Goal: Complete application form

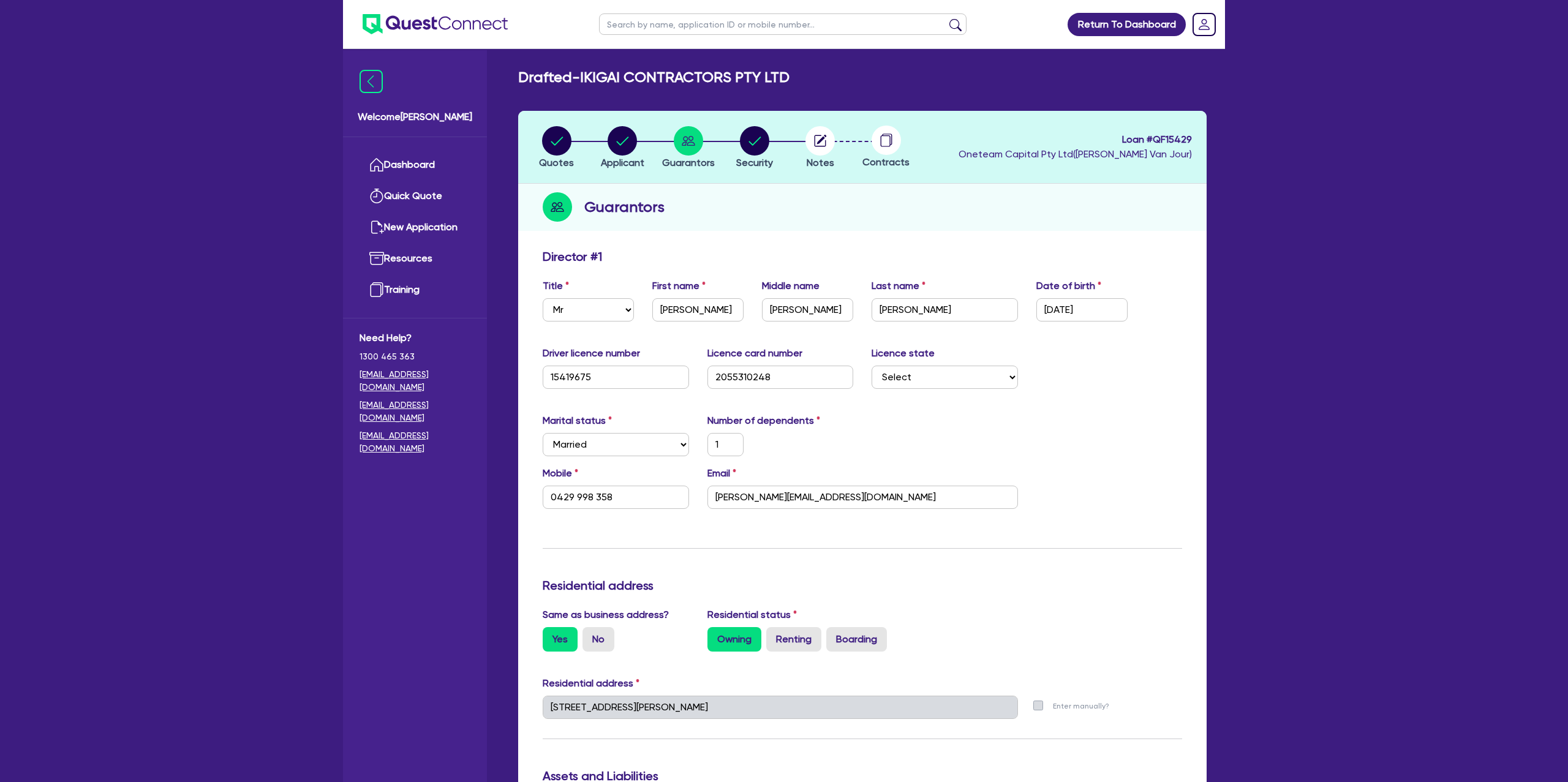
select select "MR"
select select "[GEOGRAPHIC_DATA]"
select select "MARRIED"
select select "PROPERTY"
select select "CASH"
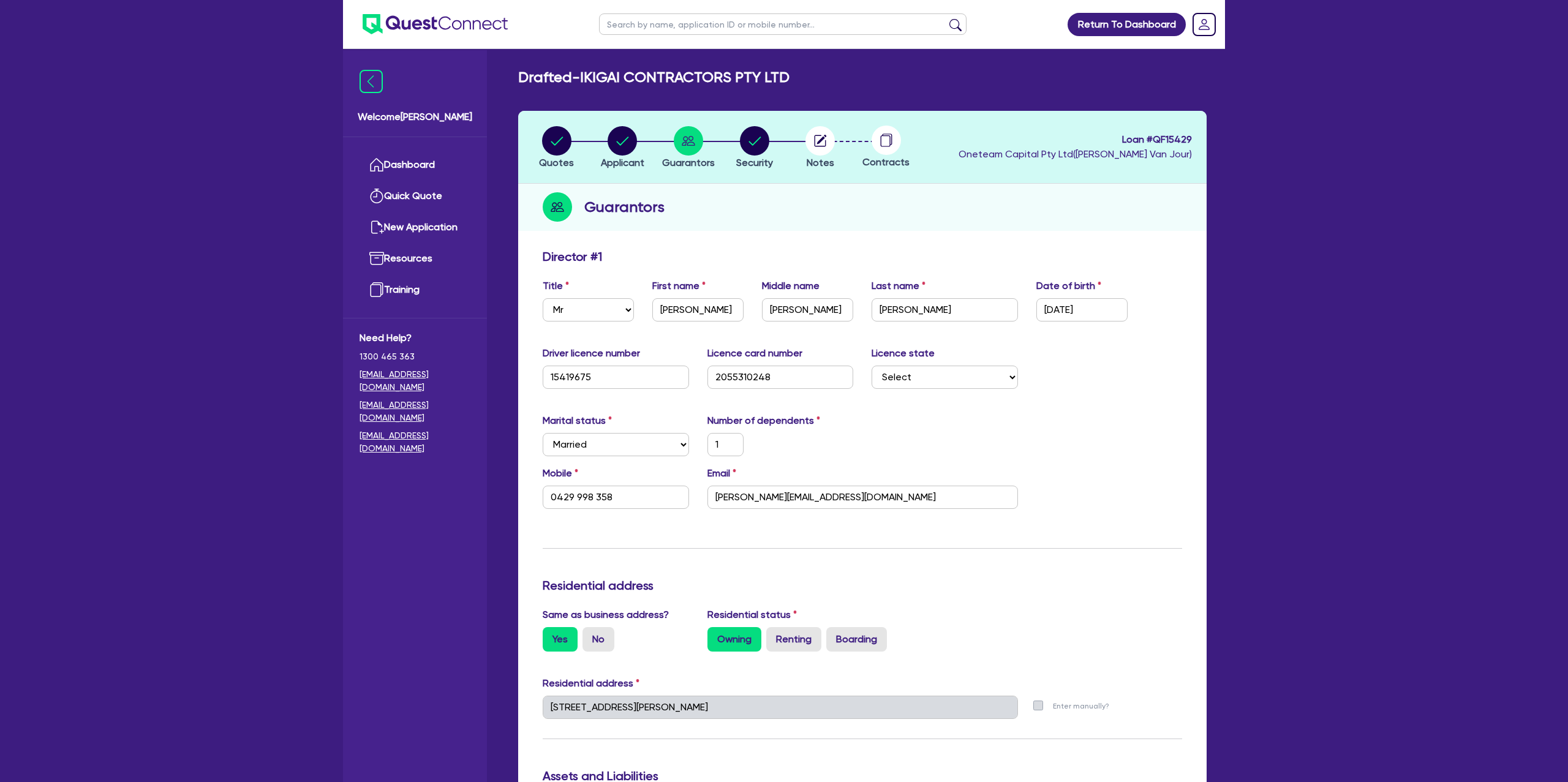
select select "MORTGAGE"
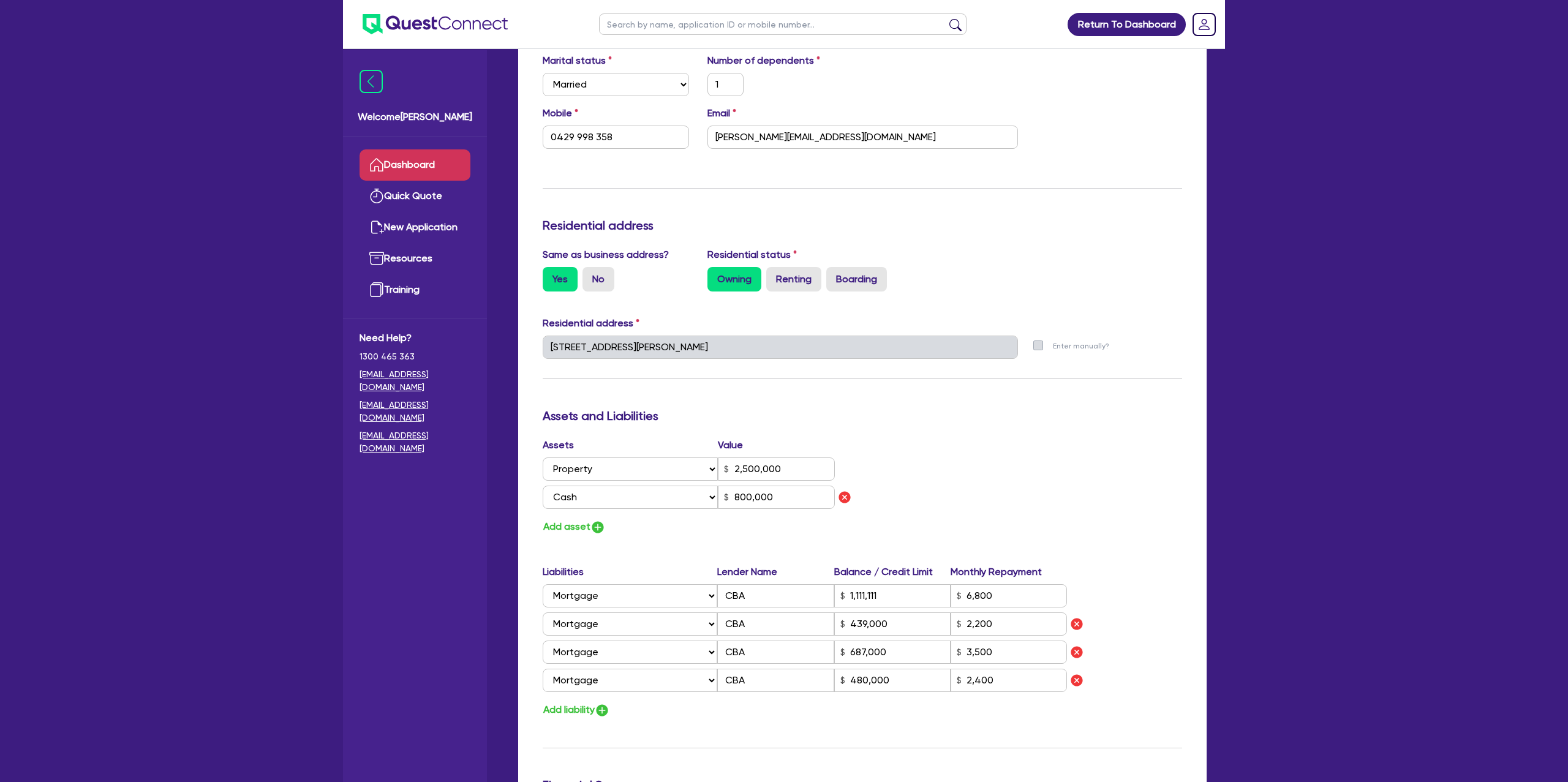
scroll to position [309, 0]
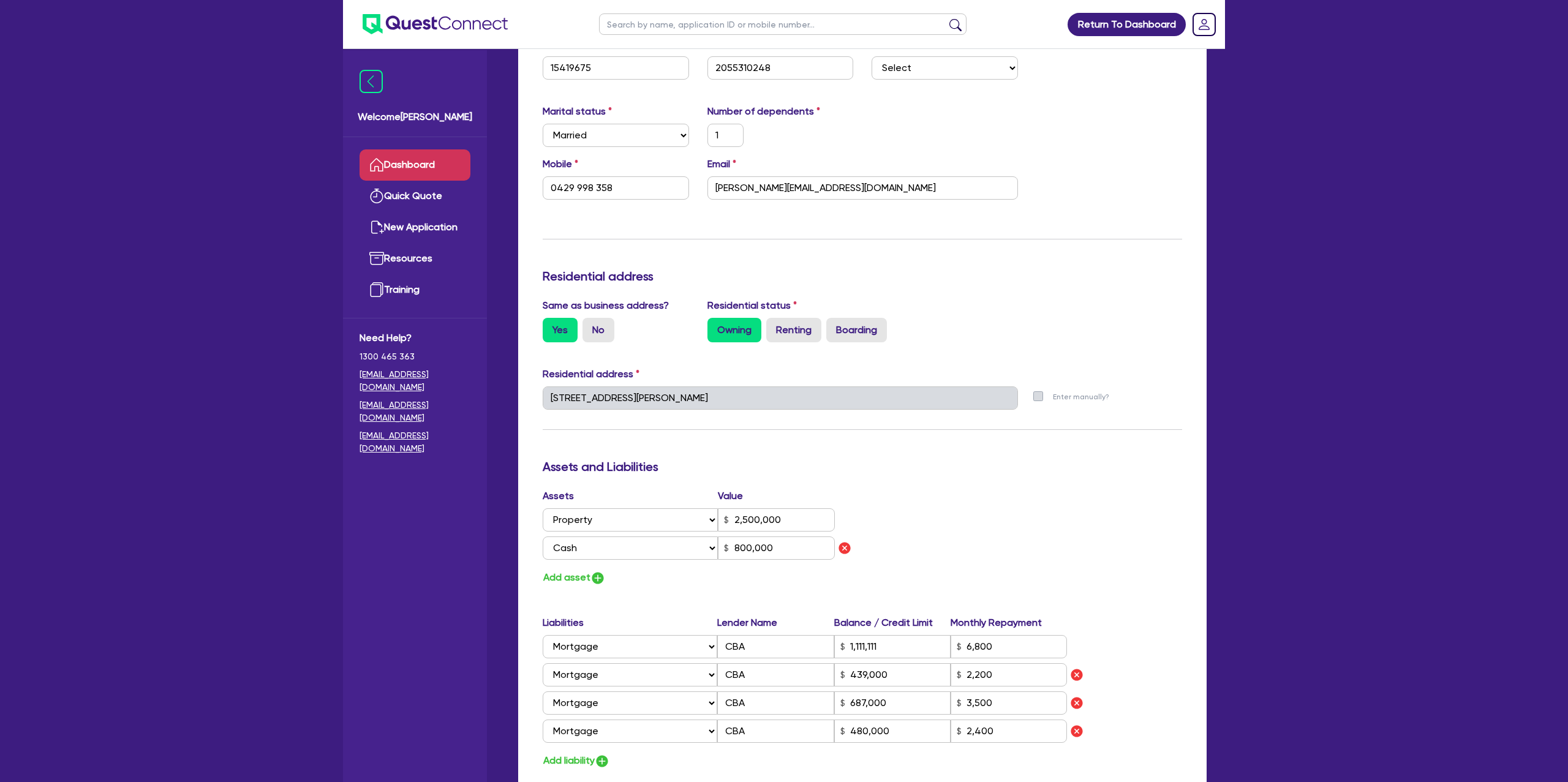
click at [386, 156] on link "Dashboard" at bounding box center [415, 165] width 111 height 31
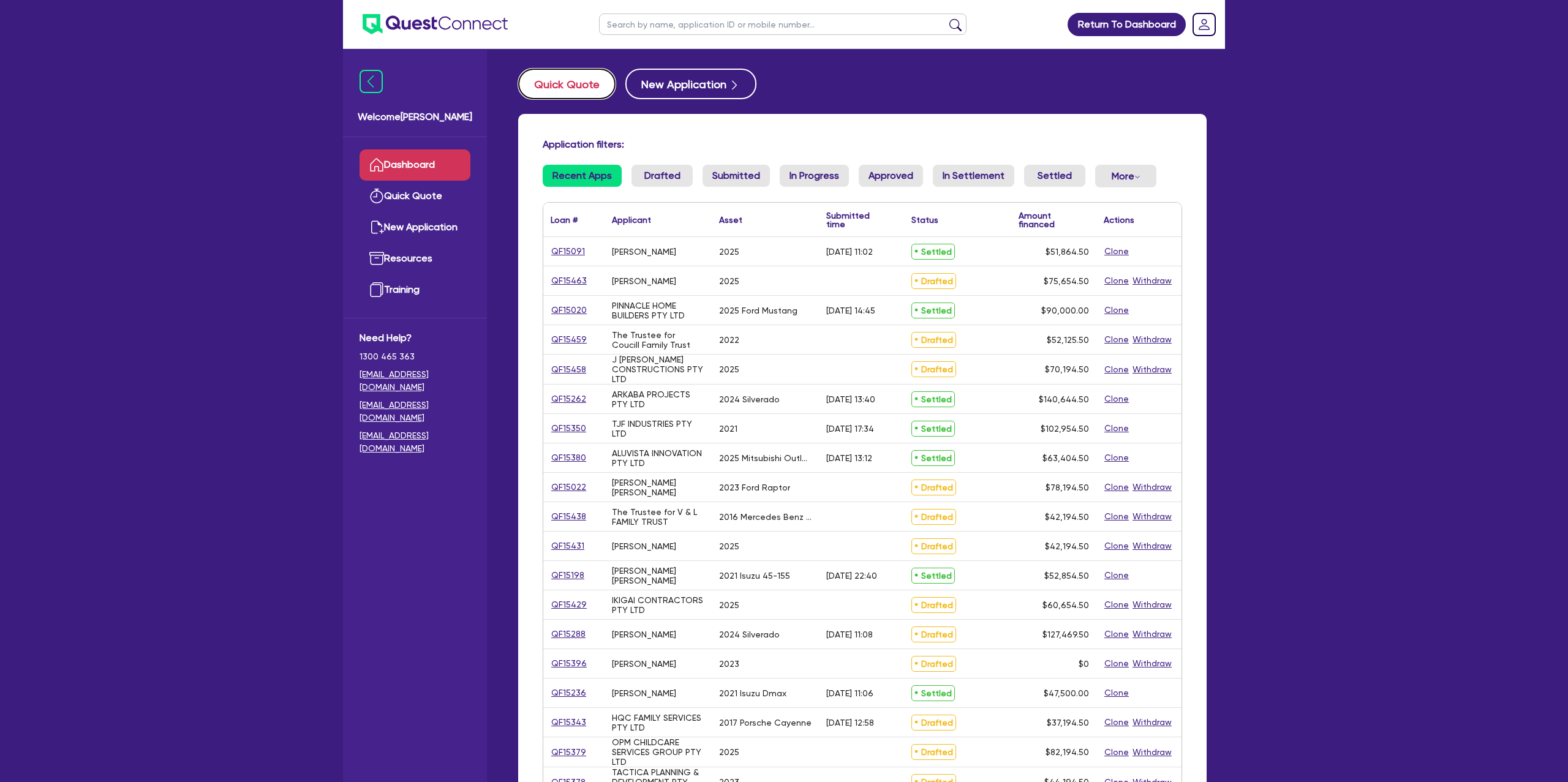
click at [572, 87] on button "Quick Quote" at bounding box center [567, 84] width 98 height 30
select select "Other"
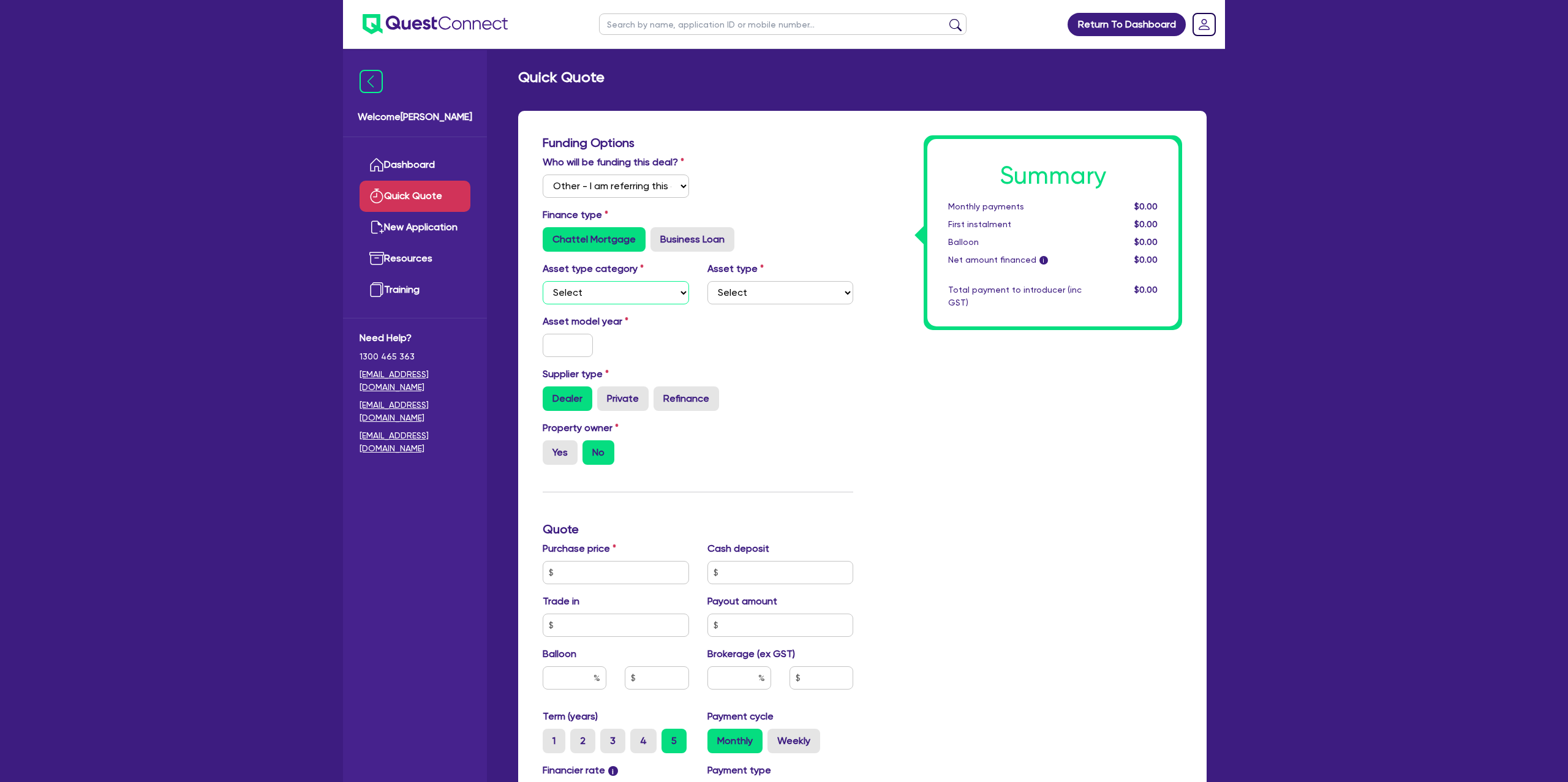
click at [565, 293] on select "Select Cars and light trucks Primary assets Secondary assets Tertiary assets" at bounding box center [615, 292] width 146 height 24
select select "CARS_AND_LIGHT_TRUCKS"
click at [542, 281] on select "Select Cars and light trucks Primary assets Secondary assets Tertiary assets" at bounding box center [615, 292] width 146 height 24
click at [769, 278] on div "Asset type Select Passenger vehicles Vans and utes Light trucks up to 4.5 tonne" at bounding box center [780, 283] width 165 height 43
click at [765, 286] on select "Select Passenger vehicles Vans and utes Light trucks up to 4.5 tonne" at bounding box center [780, 292] width 146 height 24
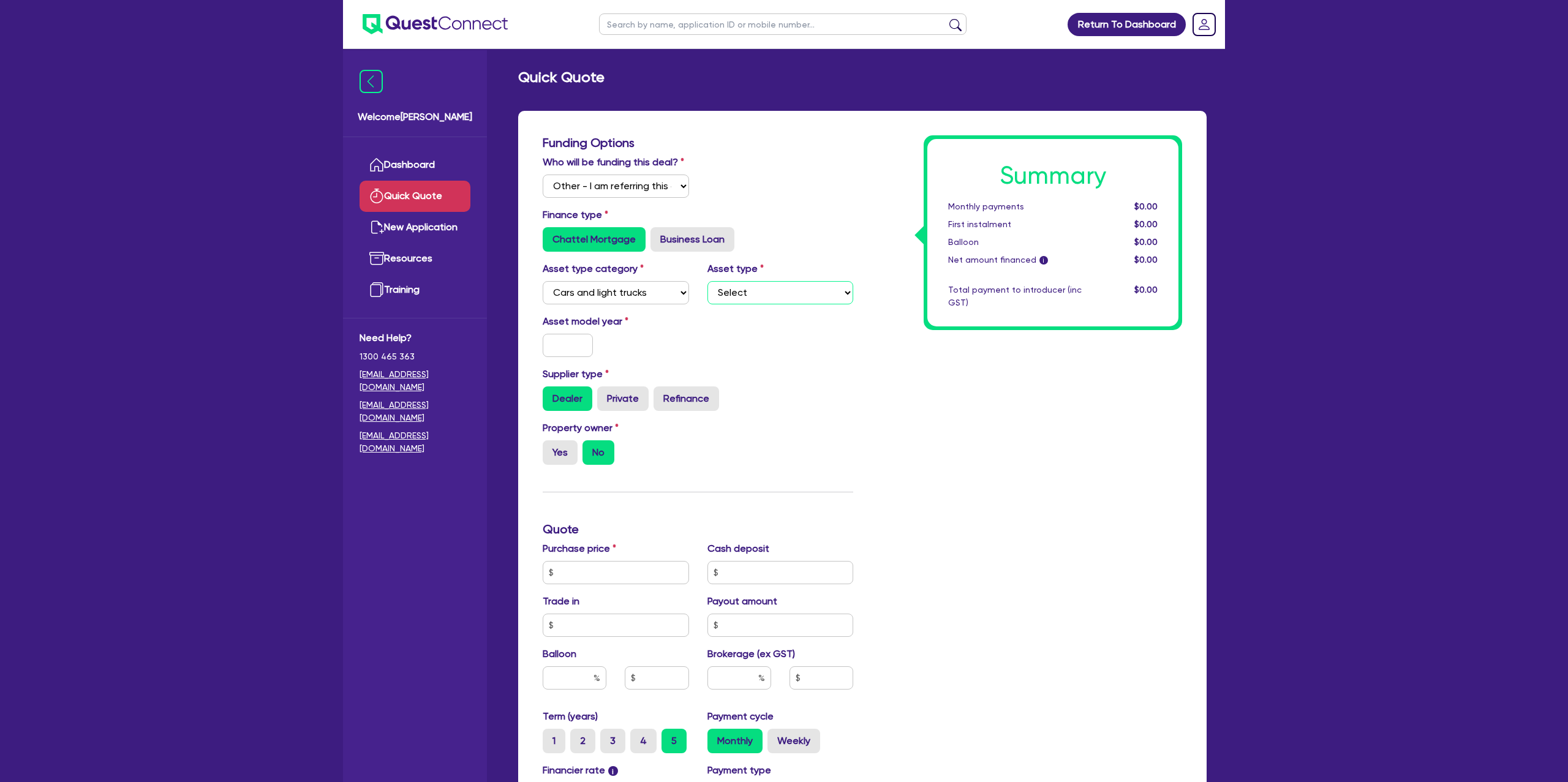
select select "PASSENGER_VEHICLES"
click at [708, 281] on select "Select Passenger vehicles Vans and utes Light trucks up to 4.5 tonne" at bounding box center [780, 292] width 146 height 24
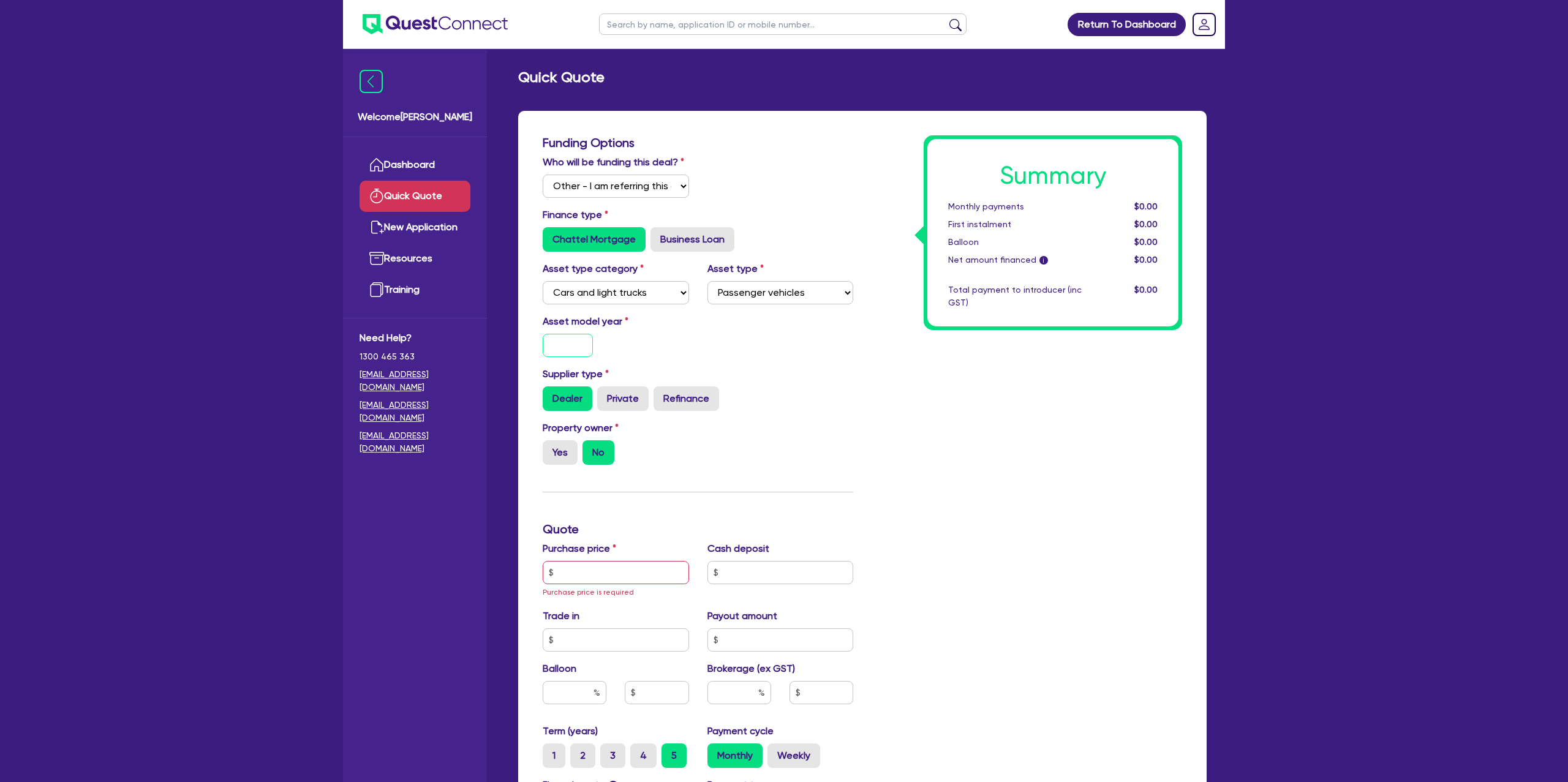
click at [568, 347] on input "text" at bounding box center [567, 345] width 51 height 24
type input "2002"
drag, startPoint x: 798, startPoint y: 354, endPoint x: 699, endPoint y: 396, distance: 107.5
click at [795, 354] on div "Asset model year [DATE]" at bounding box center [698, 340] width 329 height 53
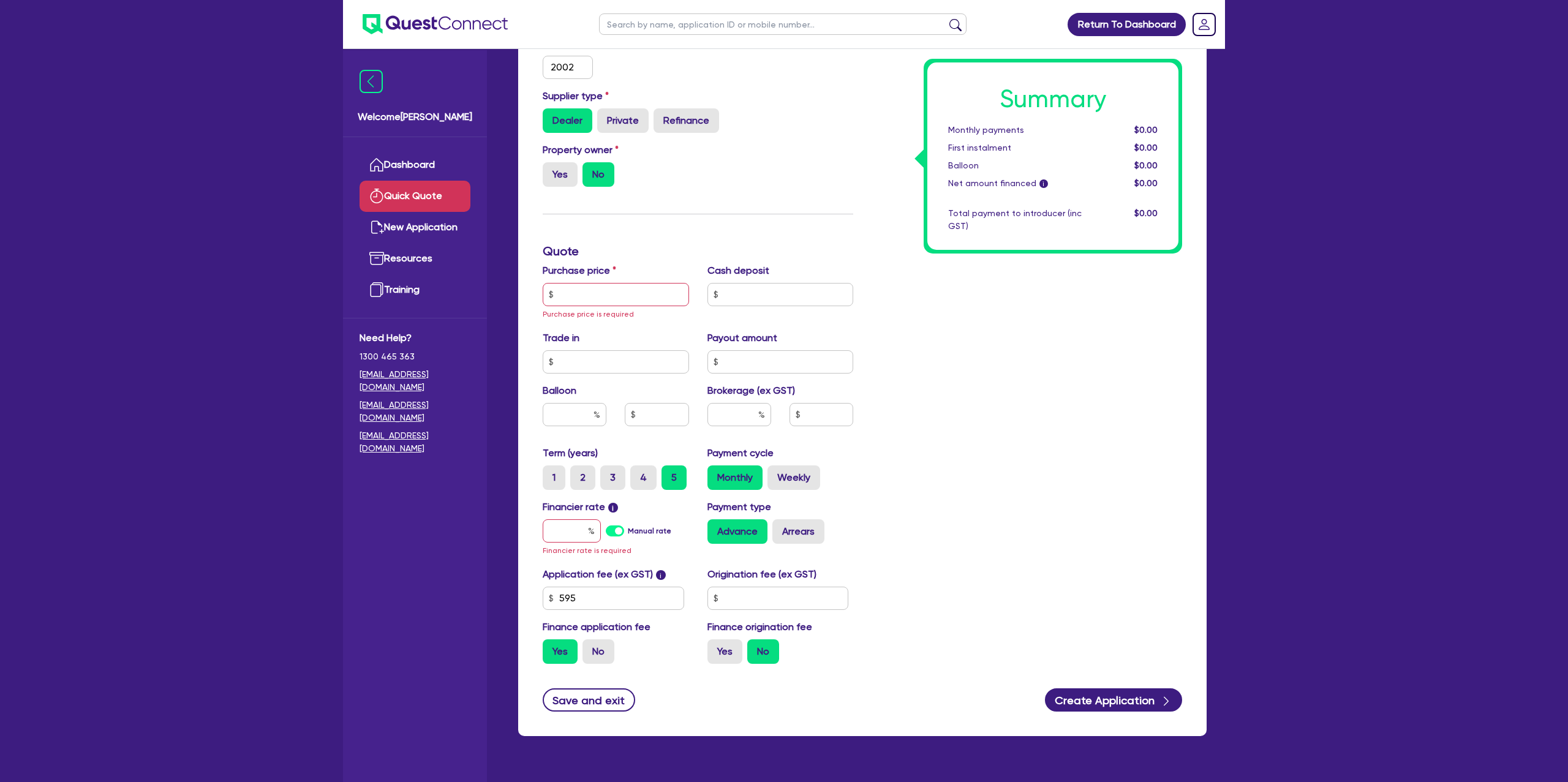
scroll to position [306, 0]
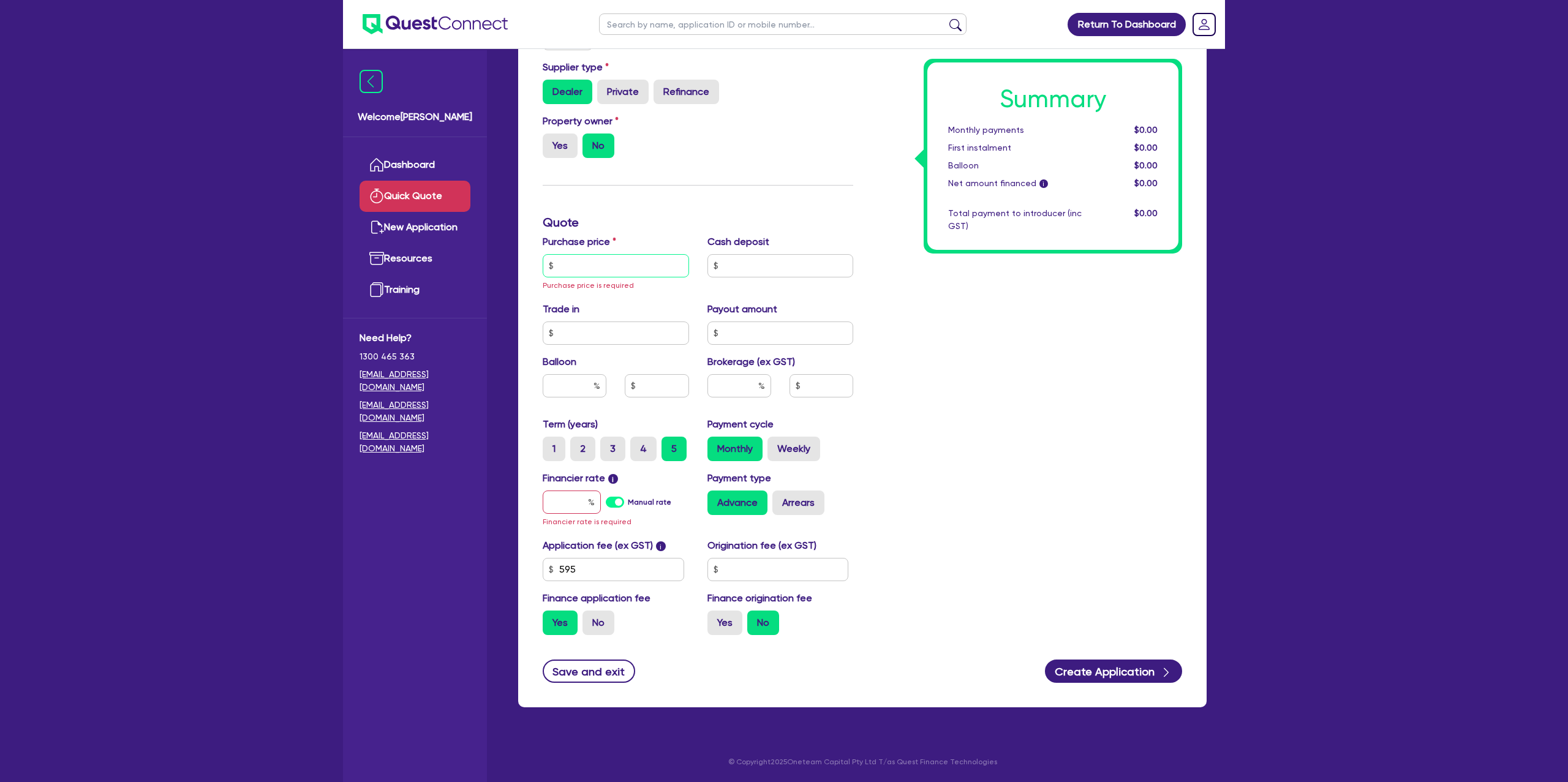
click at [590, 261] on input "text" at bounding box center [615, 265] width 146 height 24
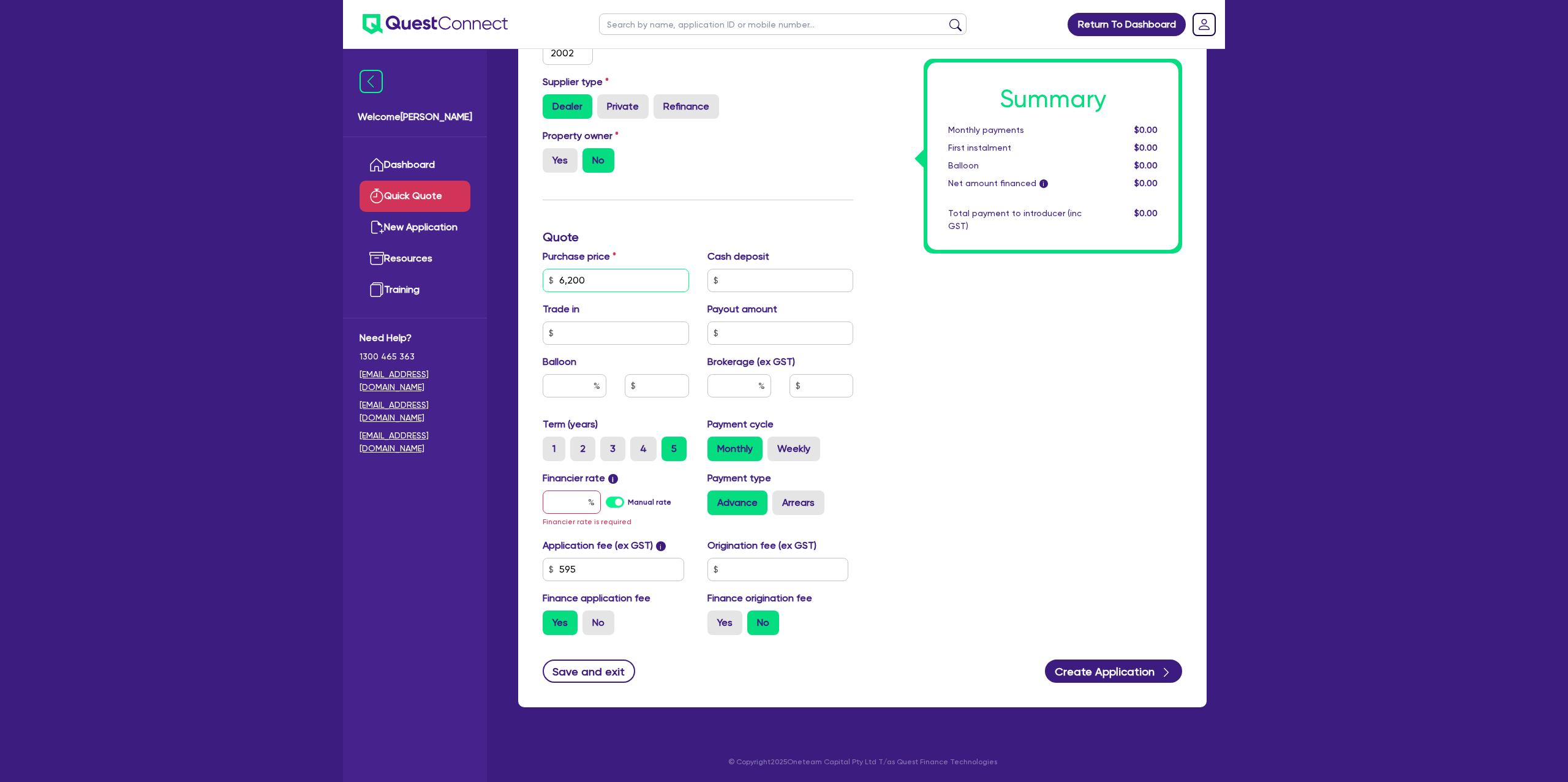
scroll to position [292, 0]
type input "62,000"
click at [951, 337] on div "Summary Monthly payments $0.00 First instalment $0.00 Balloon $0.00 Net amount …" at bounding box center [1027, 244] width 329 height 802
click at [574, 495] on input "text" at bounding box center [571, 502] width 58 height 24
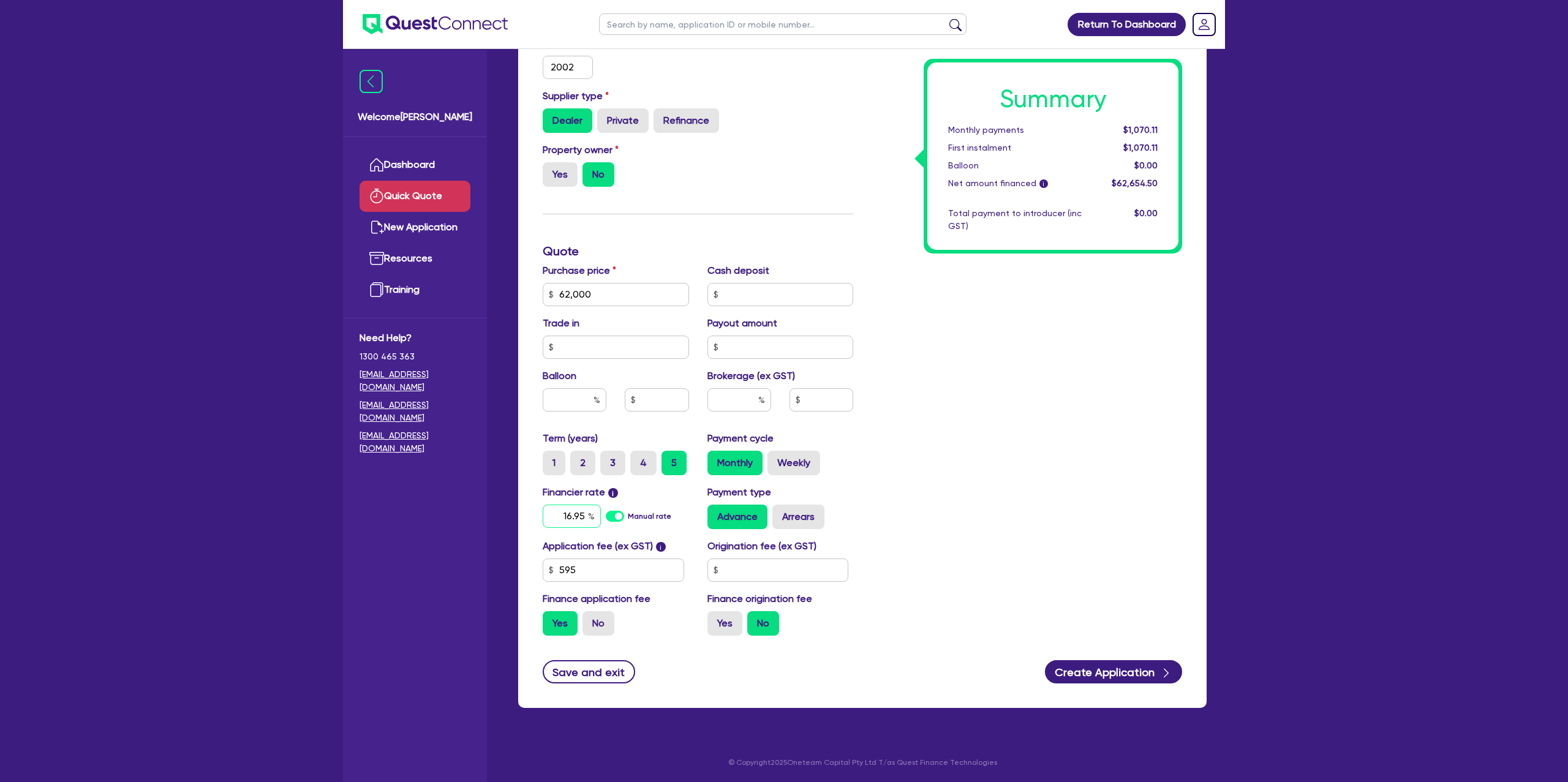
type input "16.95"
click at [805, 582] on div "Application fee (ex GST) i 595 Origination fee (ex GST) Finance application fee…" at bounding box center [698, 592] width 329 height 106
click at [809, 574] on input "text" at bounding box center [778, 570] width 142 height 24
type input "1,400"
click at [730, 614] on label "Yes" at bounding box center [725, 623] width 35 height 24
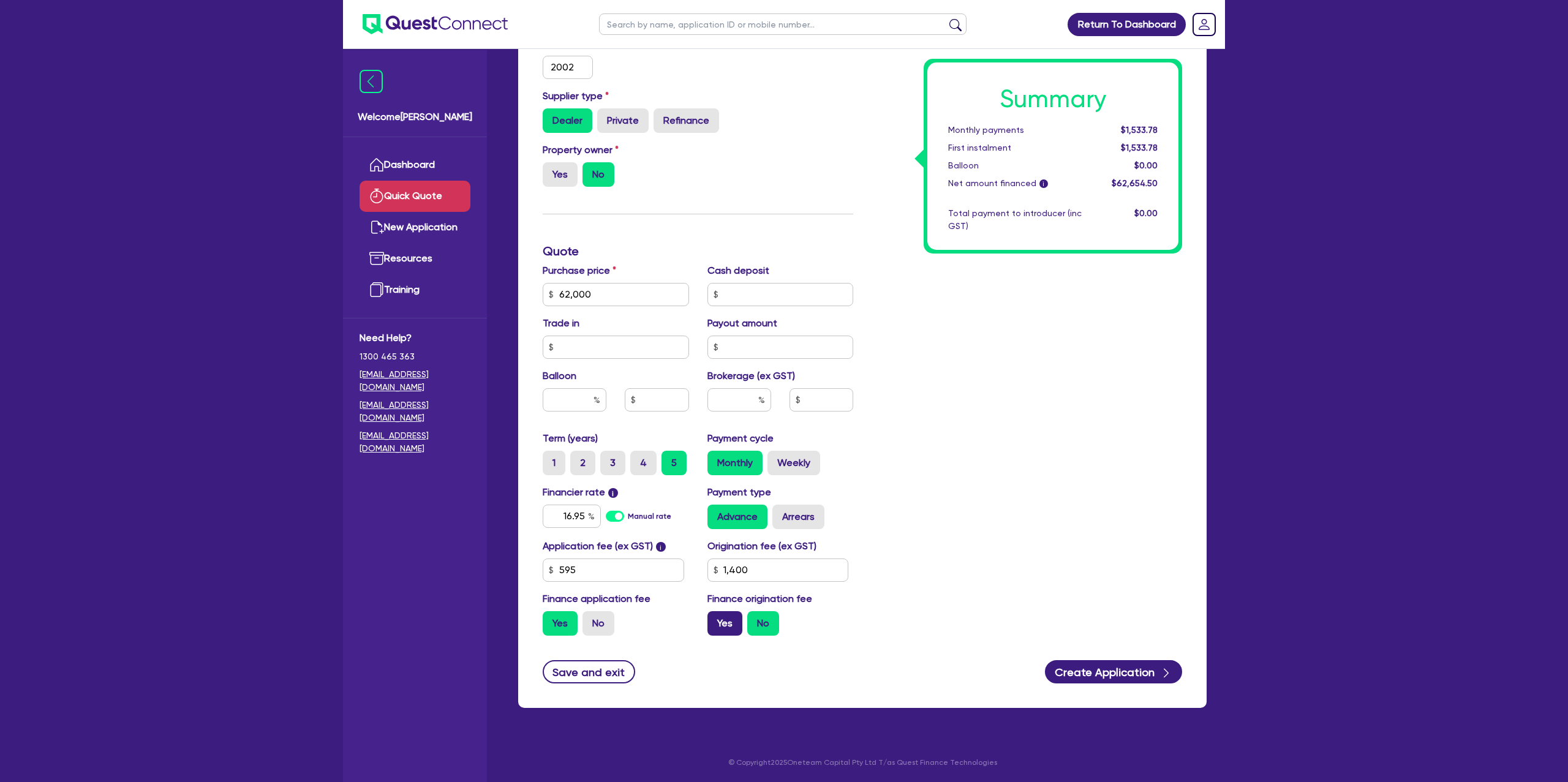
click at [716, 614] on input "Yes" at bounding box center [712, 615] width 8 height 8
radio input "true"
click at [1166, 671] on icon "button" at bounding box center [1166, 673] width 12 height 12
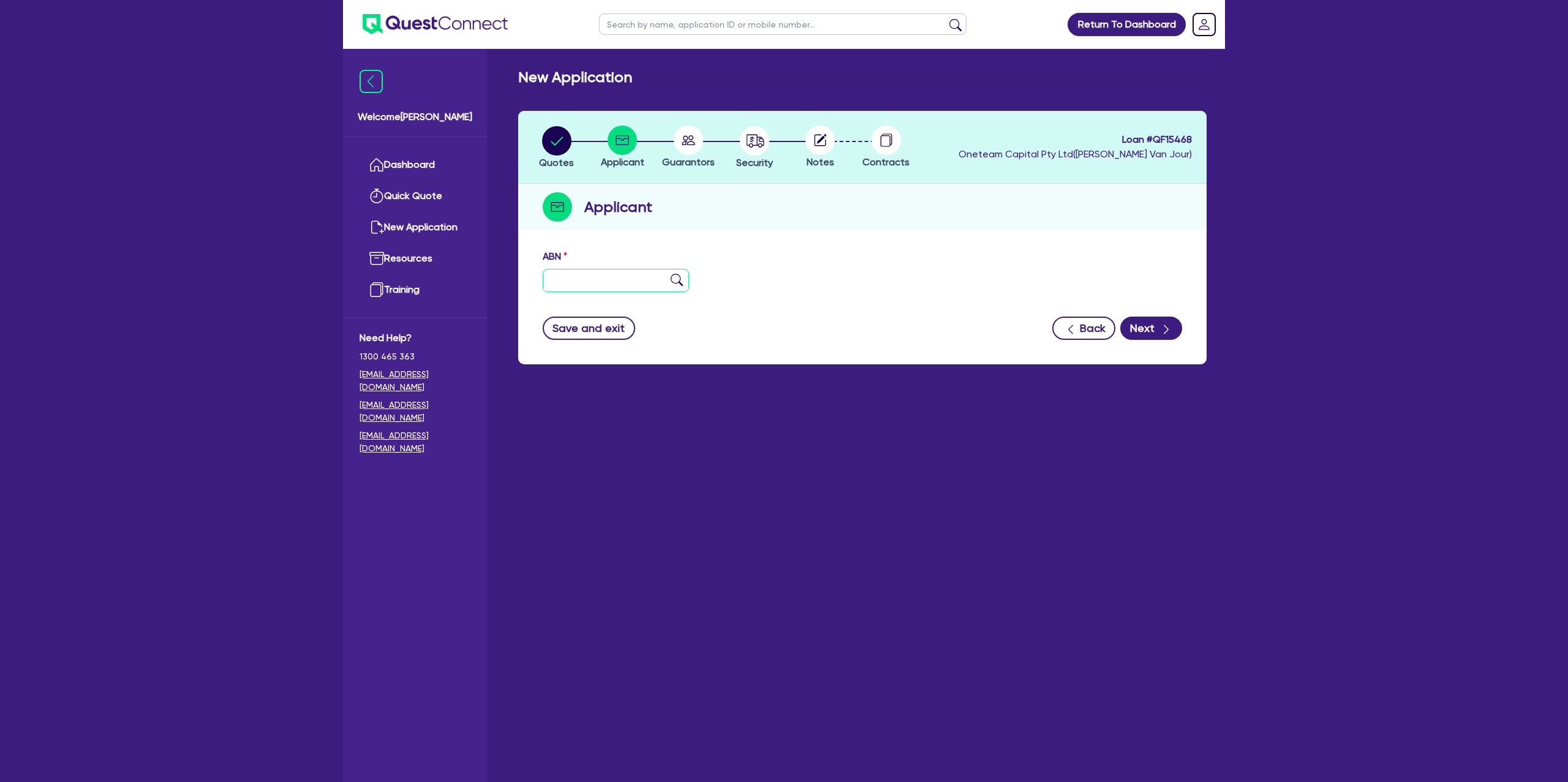
click at [569, 280] on input "text" at bounding box center [615, 280] width 146 height 24
type input "73 614 560 048"
click at [829, 201] on div "Applicant" at bounding box center [863, 207] width 689 height 47
type input "[PERSON_NAME] PTY LTD"
select select "COMPANY"
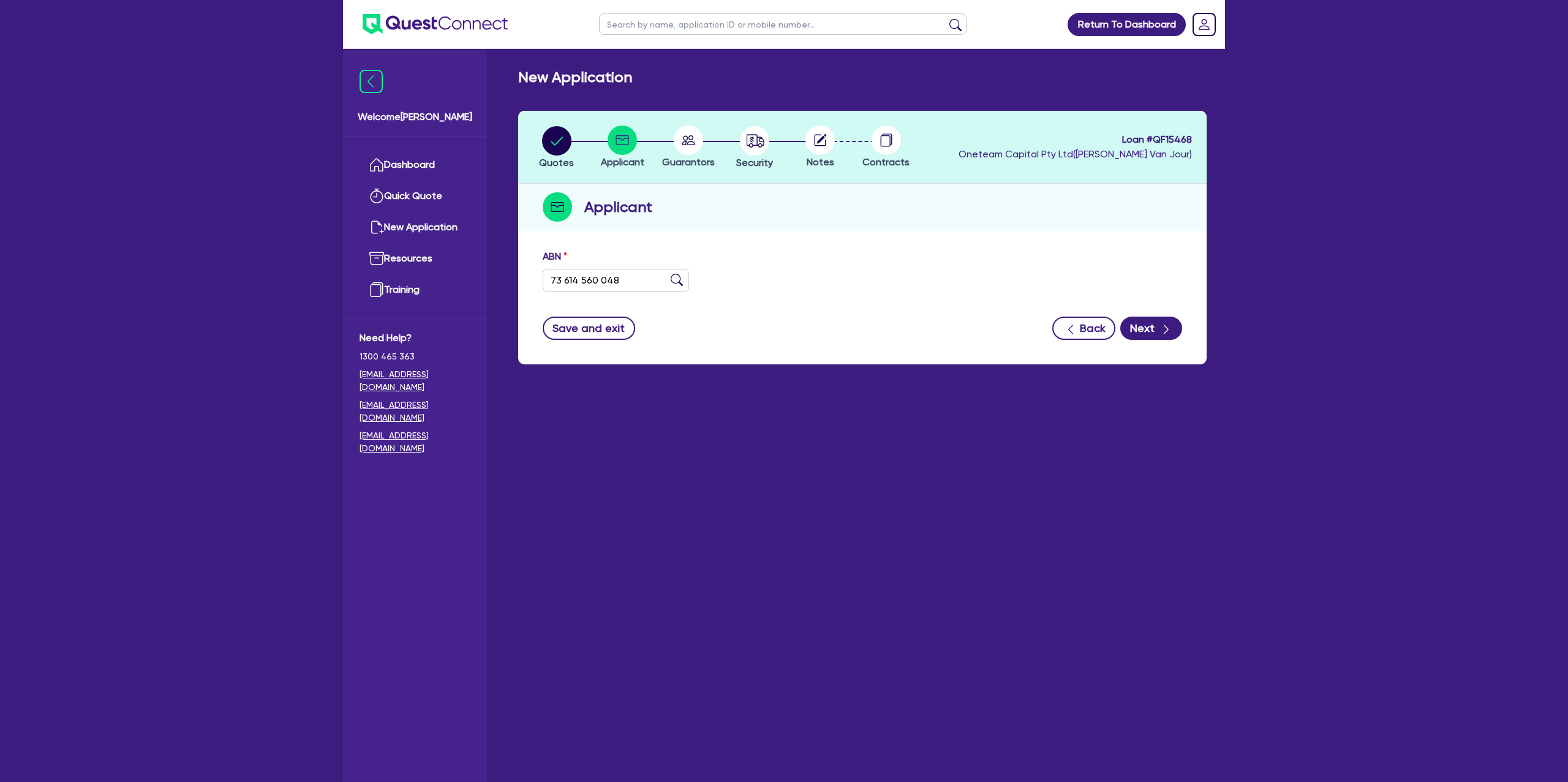
type input "[DATE]"
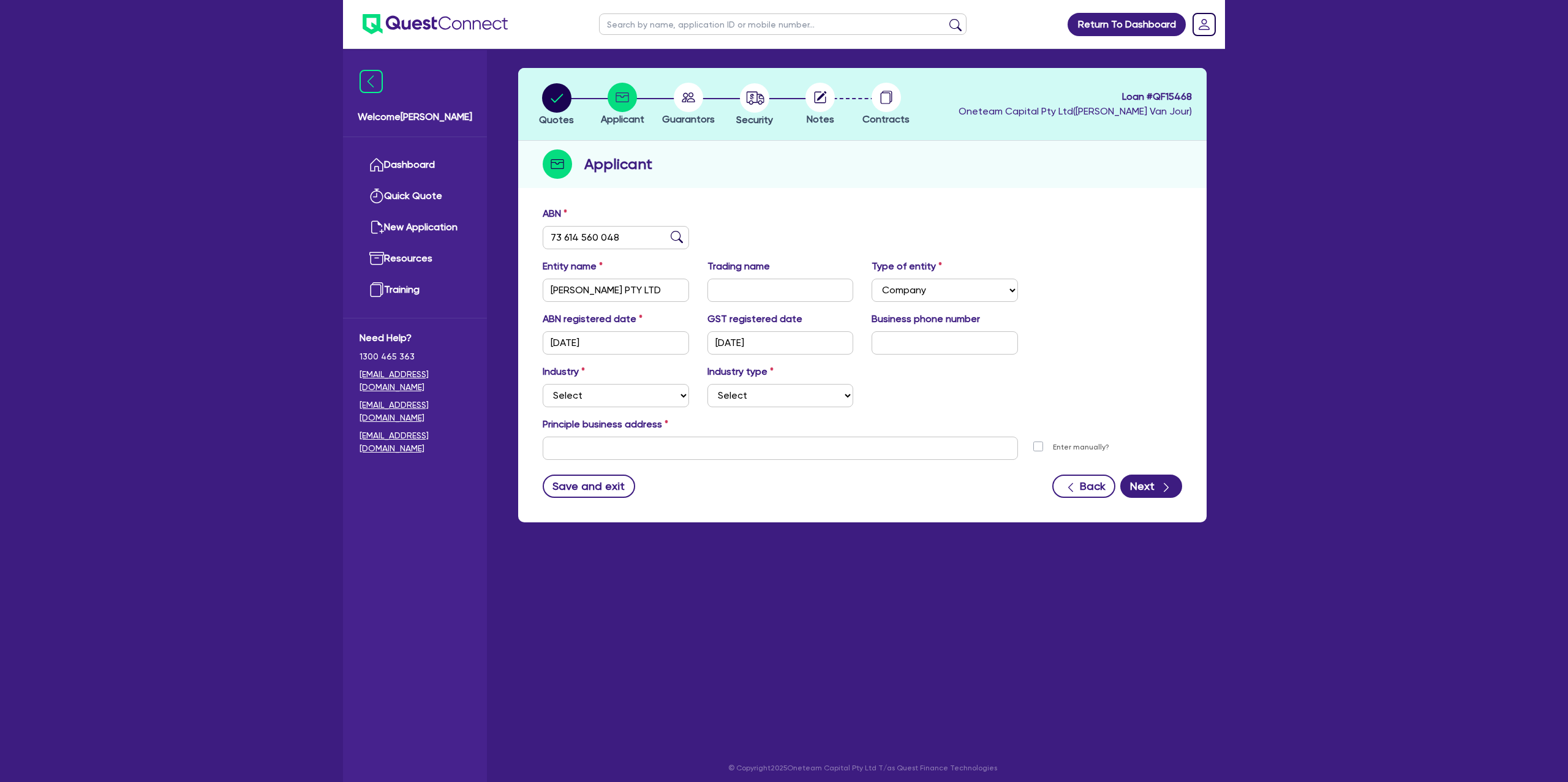
scroll to position [49, 0]
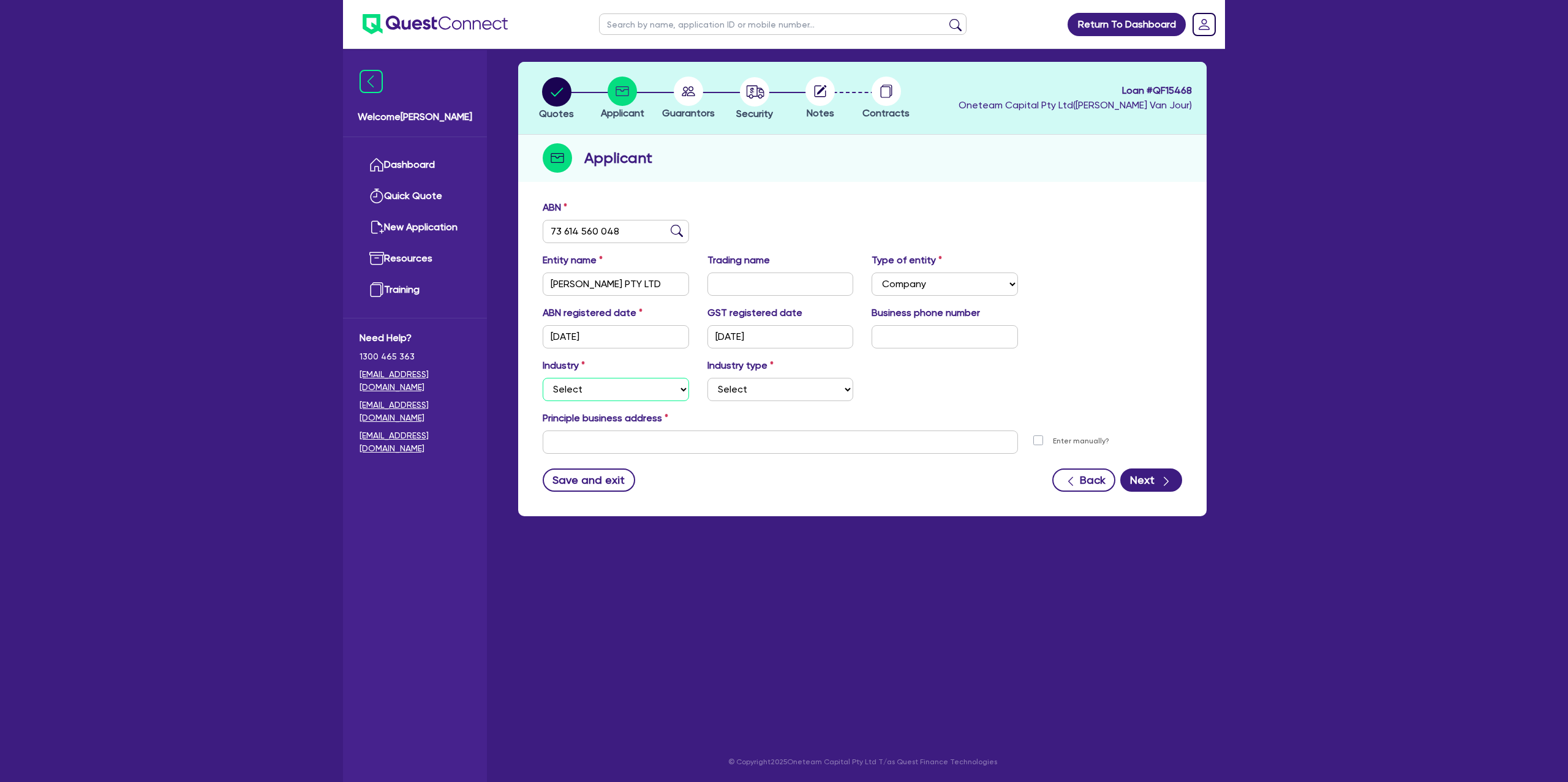
click at [553, 394] on select "Select Accomodation & Food Services Administrative & Support Services Agricultu…" at bounding box center [615, 389] width 146 height 24
click at [542, 378] on select "Select Accomodation & Food Services Administrative & Support Services Agricultu…" at bounding box center [615, 389] width 146 height 24
click at [747, 387] on select "Select Trades People Providing Services Direct to Consumers Trades People Provi…" at bounding box center [780, 389] width 146 height 24
click at [617, 385] on select "Select Accomodation & Food Services Administrative & Support Services Agricultu…" at bounding box center [615, 389] width 146 height 24
select select "TRANSPORT_WAREHOUSING"
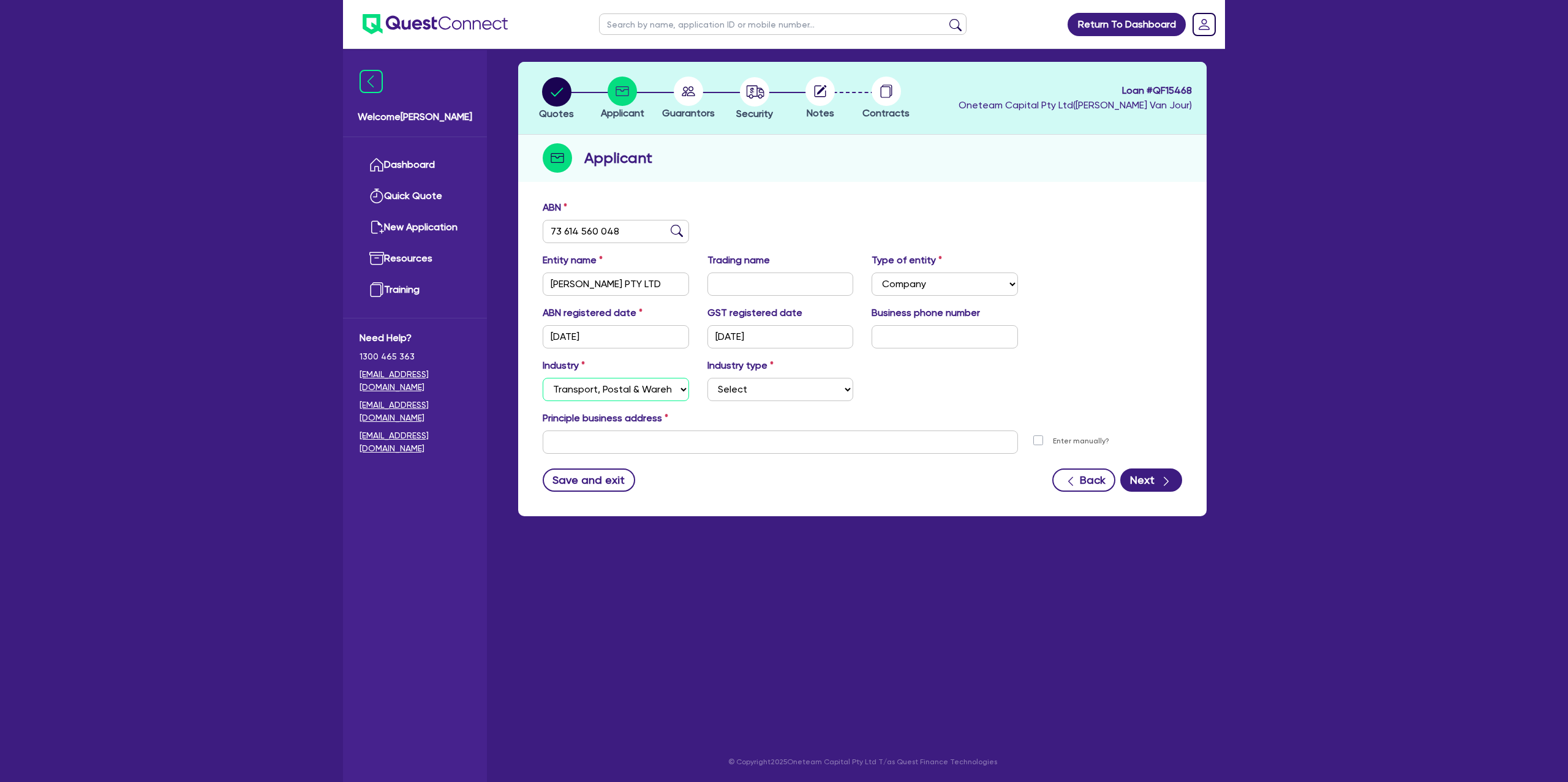
click at [542, 378] on select "Select Accomodation & Food Services Administrative & Support Services Agricultu…" at bounding box center [615, 389] width 146 height 24
click at [763, 395] on select "Select Taxi & Luxury Car Services Passengers & Freight Transport Services Posta…" at bounding box center [780, 389] width 146 height 24
select select "TAXI_LUXURY_CAR_SERVICES"
click at [708, 378] on select "Select Taxi & Luxury Car Services Passengers & Freight Transport Services Posta…" at bounding box center [780, 389] width 146 height 24
click at [659, 435] on input "text" at bounding box center [780, 442] width 475 height 24
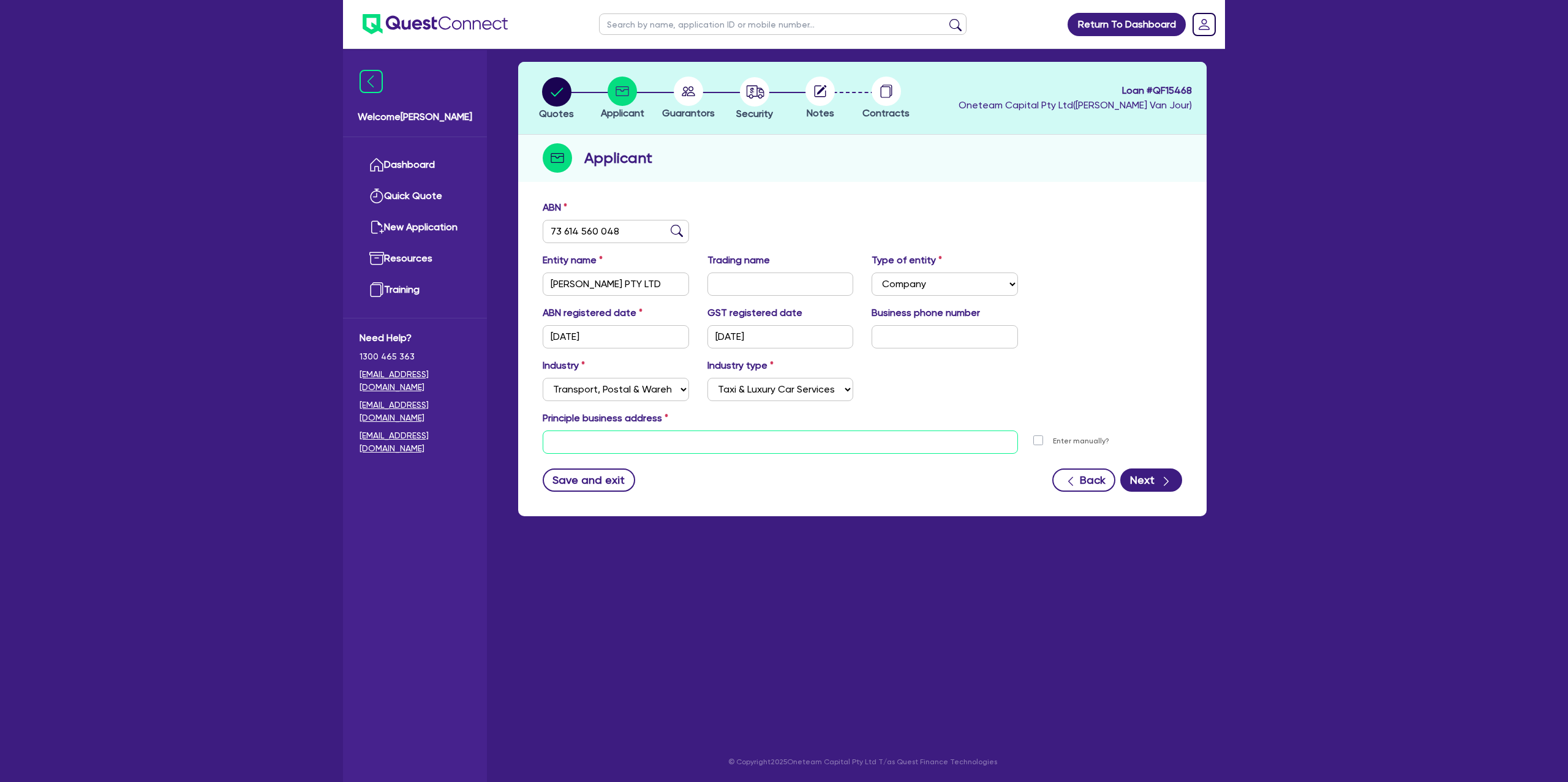
paste input "[STREET_ADDRESS]"
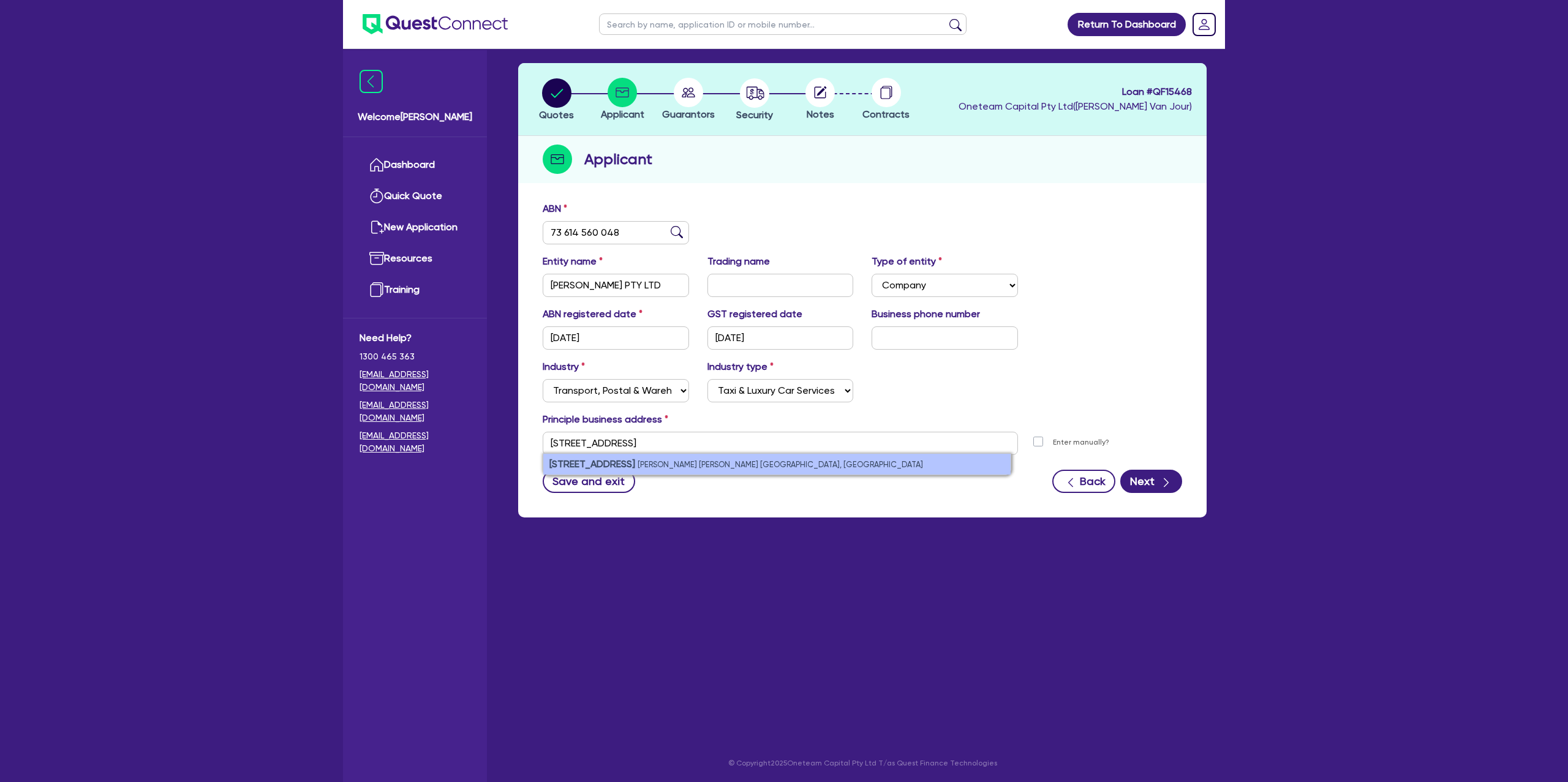
click at [660, 468] on li "[STREET_ADDRESS][PERSON_NAME][PERSON_NAME]" at bounding box center [777, 464] width 468 height 21
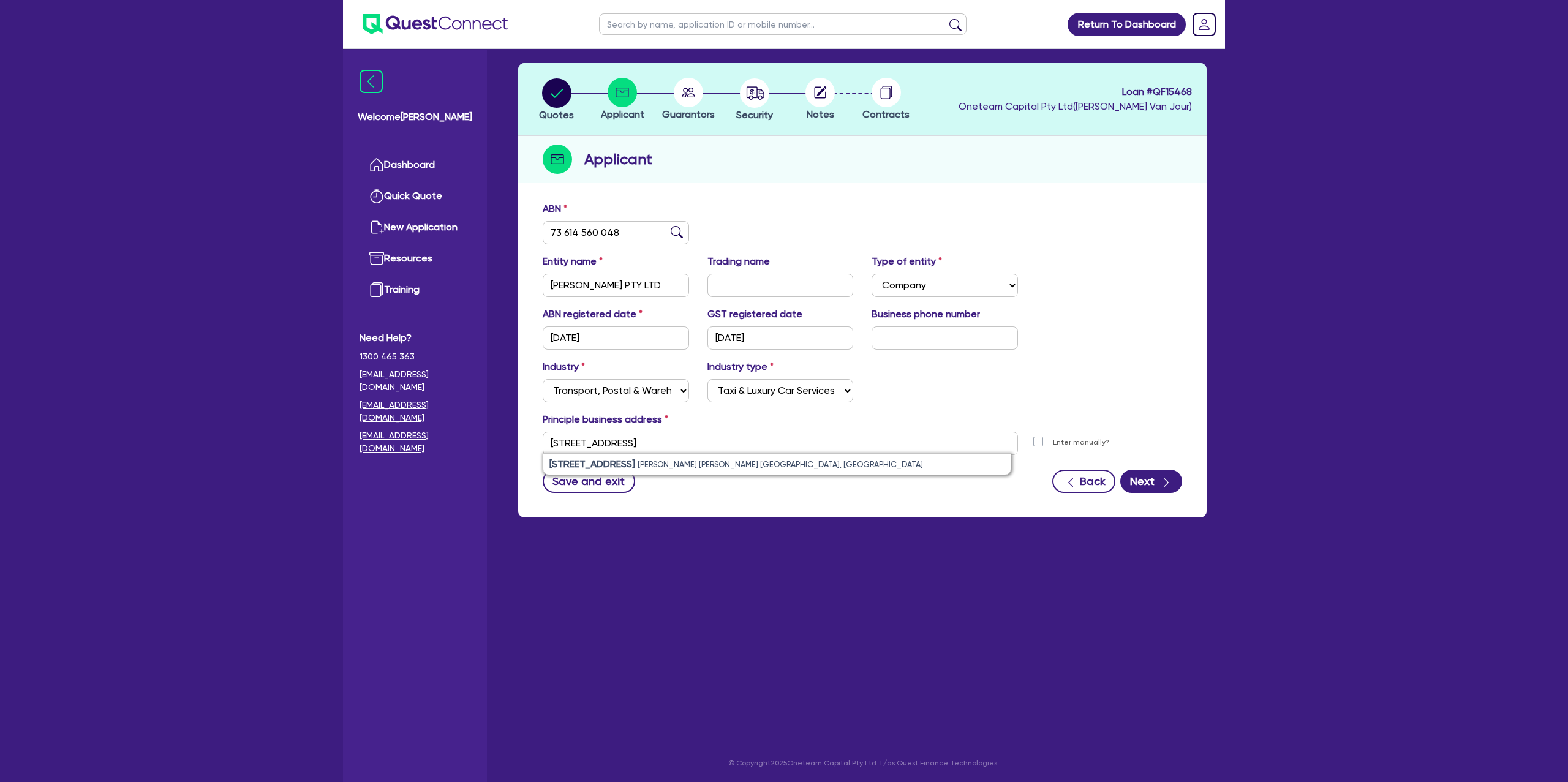
type input "[STREET_ADDRESS][PERSON_NAME][PERSON_NAME]"
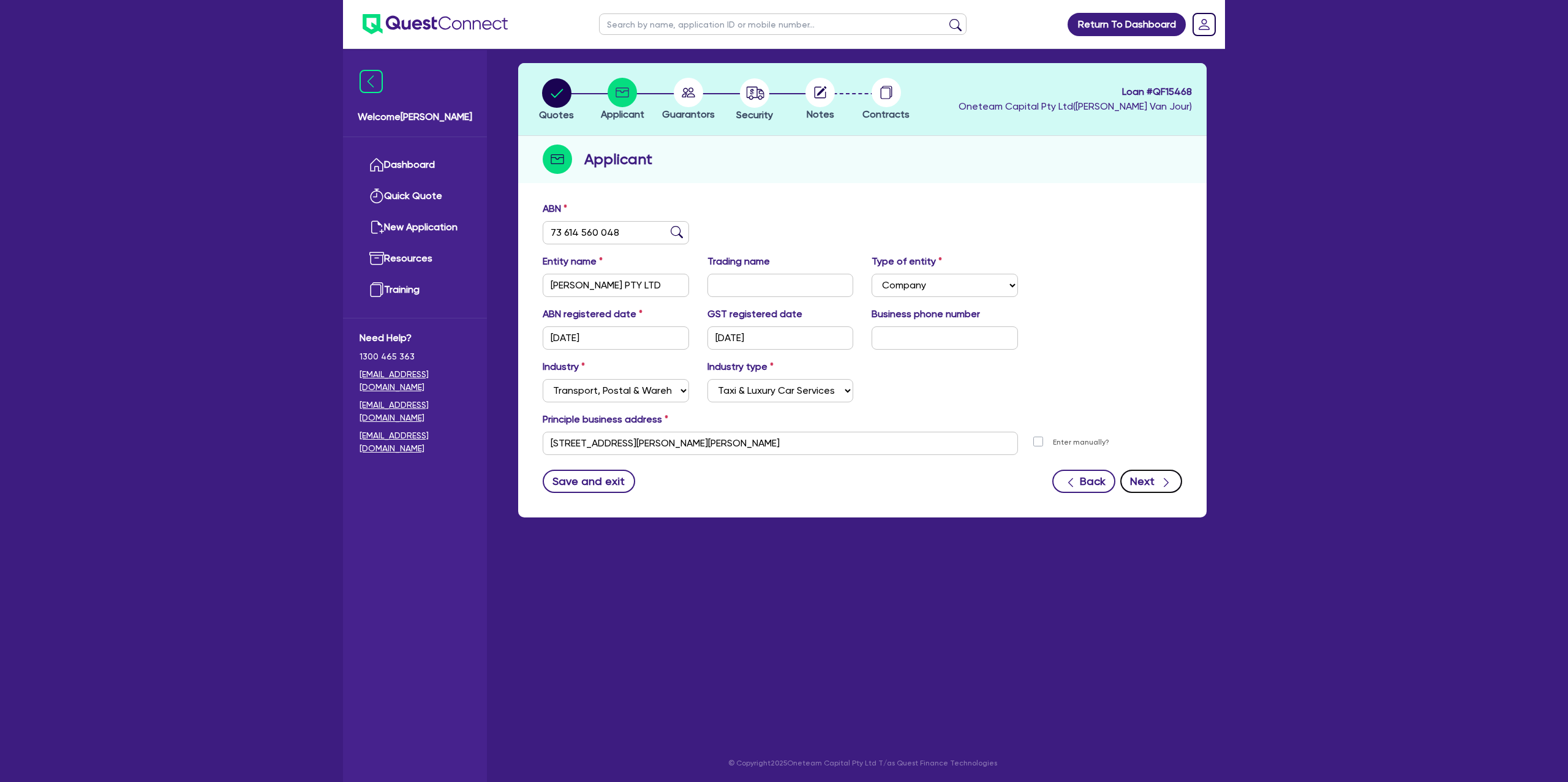
click at [1169, 478] on icon "button" at bounding box center [1166, 482] width 12 height 12
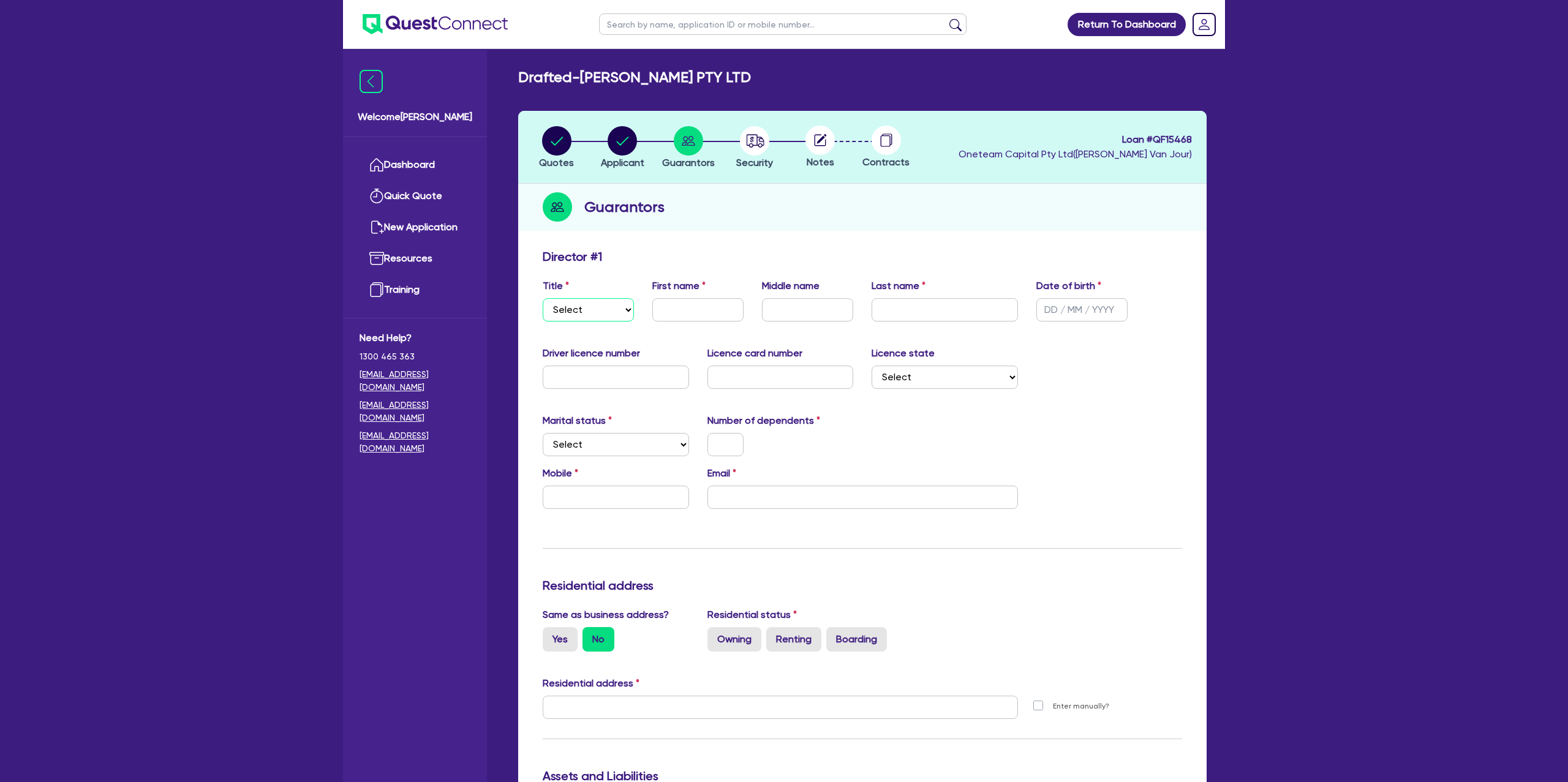
click at [596, 300] on select "Select Mr Mrs Ms Miss Dr" at bounding box center [588, 310] width 91 height 24
click at [578, 314] on select "Select Mr Mrs Ms Miss Dr" at bounding box center [588, 310] width 91 height 24
select select "MR"
click at [542, 298] on select "Select Mr Mrs Ms Miss Dr" at bounding box center [588, 310] width 91 height 24
click at [697, 313] on input "text" at bounding box center [697, 310] width 91 height 24
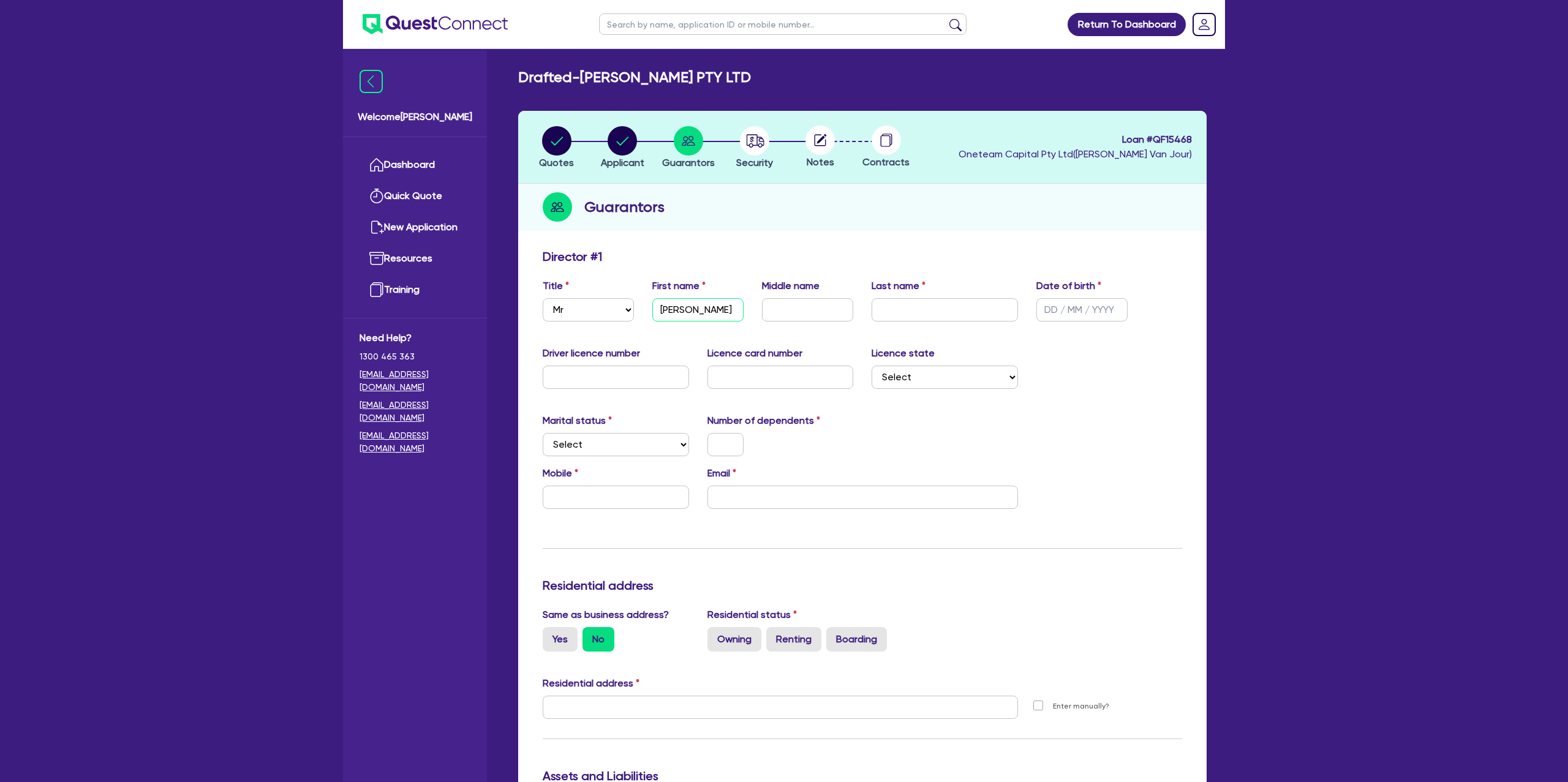
type input "[PERSON_NAME]"
click at [807, 310] on input "text" at bounding box center [807, 310] width 91 height 24
type input "Wakelam"
click at [803, 321] on div "Title Select Mr Mrs Ms Miss Dr First name [PERSON_NAME] Middle name Last name […" at bounding box center [863, 305] width 658 height 53
type input "Mark"
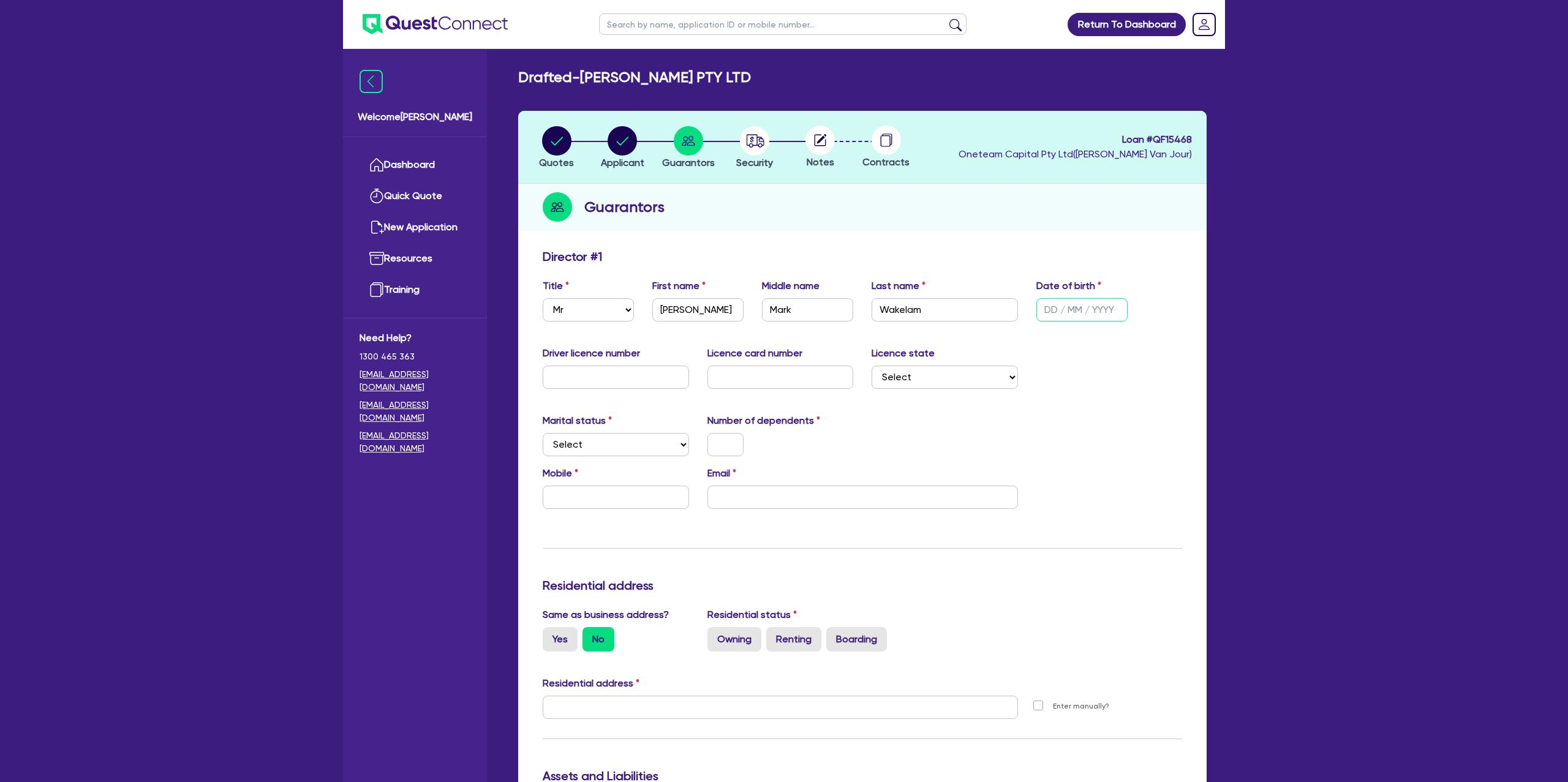
click at [1059, 308] on input "text" at bounding box center [1081, 310] width 91 height 24
type input "[DATE]"
click at [645, 378] on input "text" at bounding box center [615, 377] width 146 height 24
type input "059262783"
click at [769, 372] on input "text" at bounding box center [780, 377] width 146 height 24
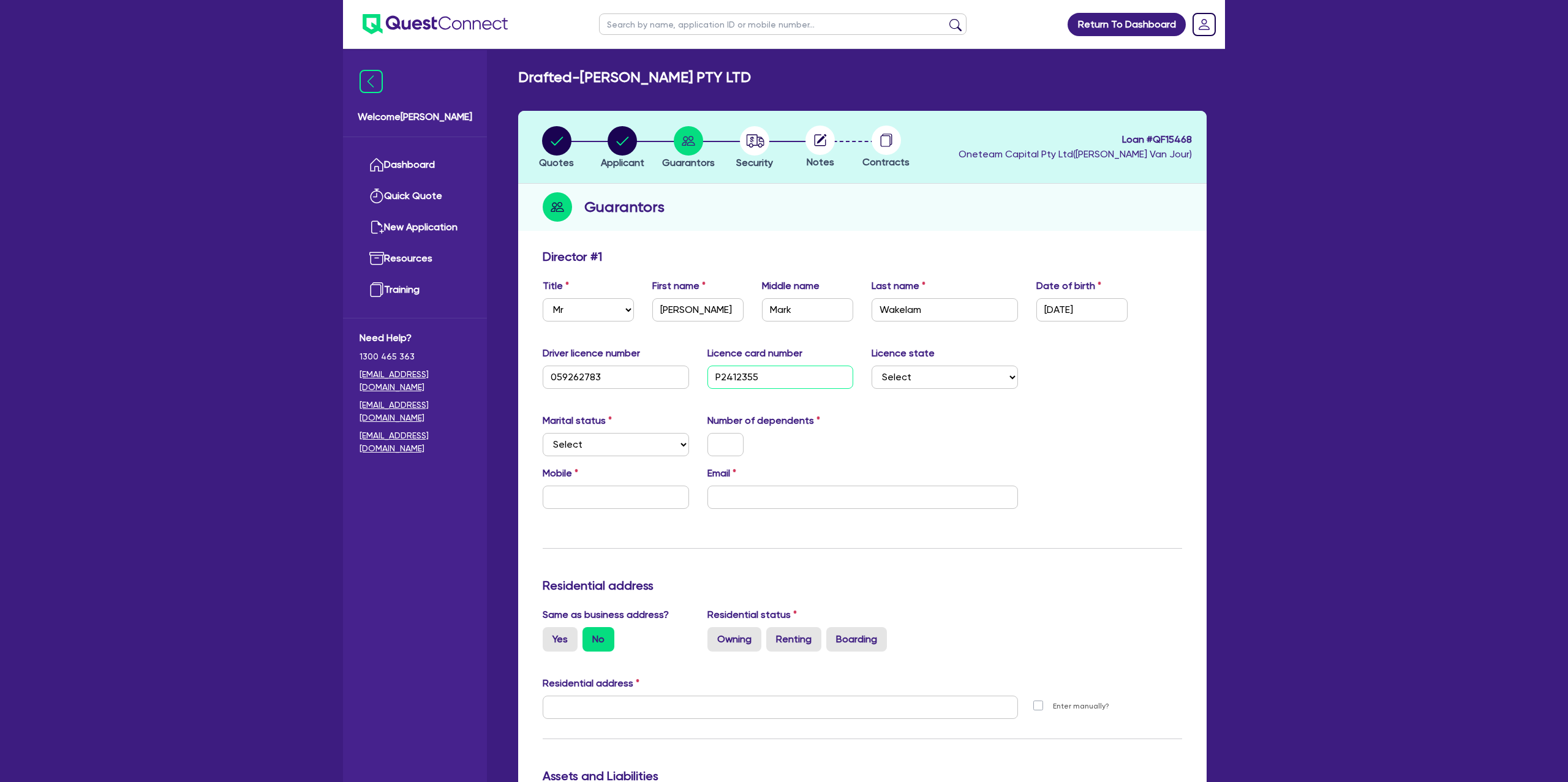
type input "P2412355"
click at [921, 381] on select "Select [GEOGRAPHIC_DATA] [GEOGRAPHIC_DATA] [GEOGRAPHIC_DATA] [GEOGRAPHIC_DATA] …" at bounding box center [945, 377] width 146 height 24
select select "VIC"
click at [872, 366] on select "Select [GEOGRAPHIC_DATA] [GEOGRAPHIC_DATA] [GEOGRAPHIC_DATA] [GEOGRAPHIC_DATA] …" at bounding box center [945, 377] width 146 height 24
drag, startPoint x: 916, startPoint y: 433, endPoint x: 891, endPoint y: 436, distance: 25.2
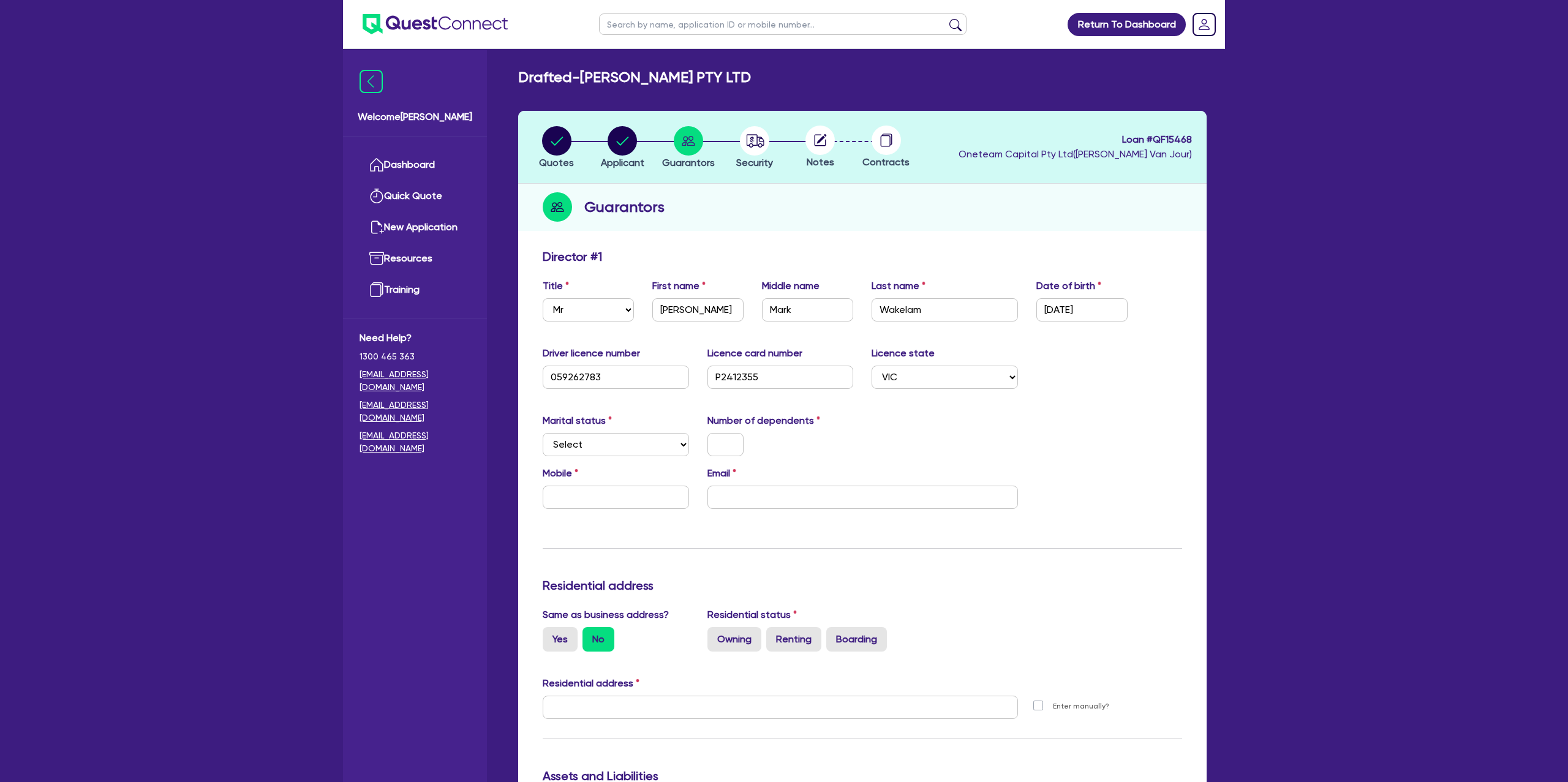
click at [916, 433] on div "Marital status Select [DEMOGRAPHIC_DATA] Married De Facto / Partner Number of d…" at bounding box center [863, 440] width 658 height 53
click at [648, 438] on select "Select Single Married De Facto / Partner" at bounding box center [615, 445] width 146 height 24
select select "MARRIED"
click at [542, 433] on select "Select Single Married De Facto / Partner" at bounding box center [615, 445] width 146 height 24
click at [728, 444] on input "text" at bounding box center [726, 445] width 36 height 24
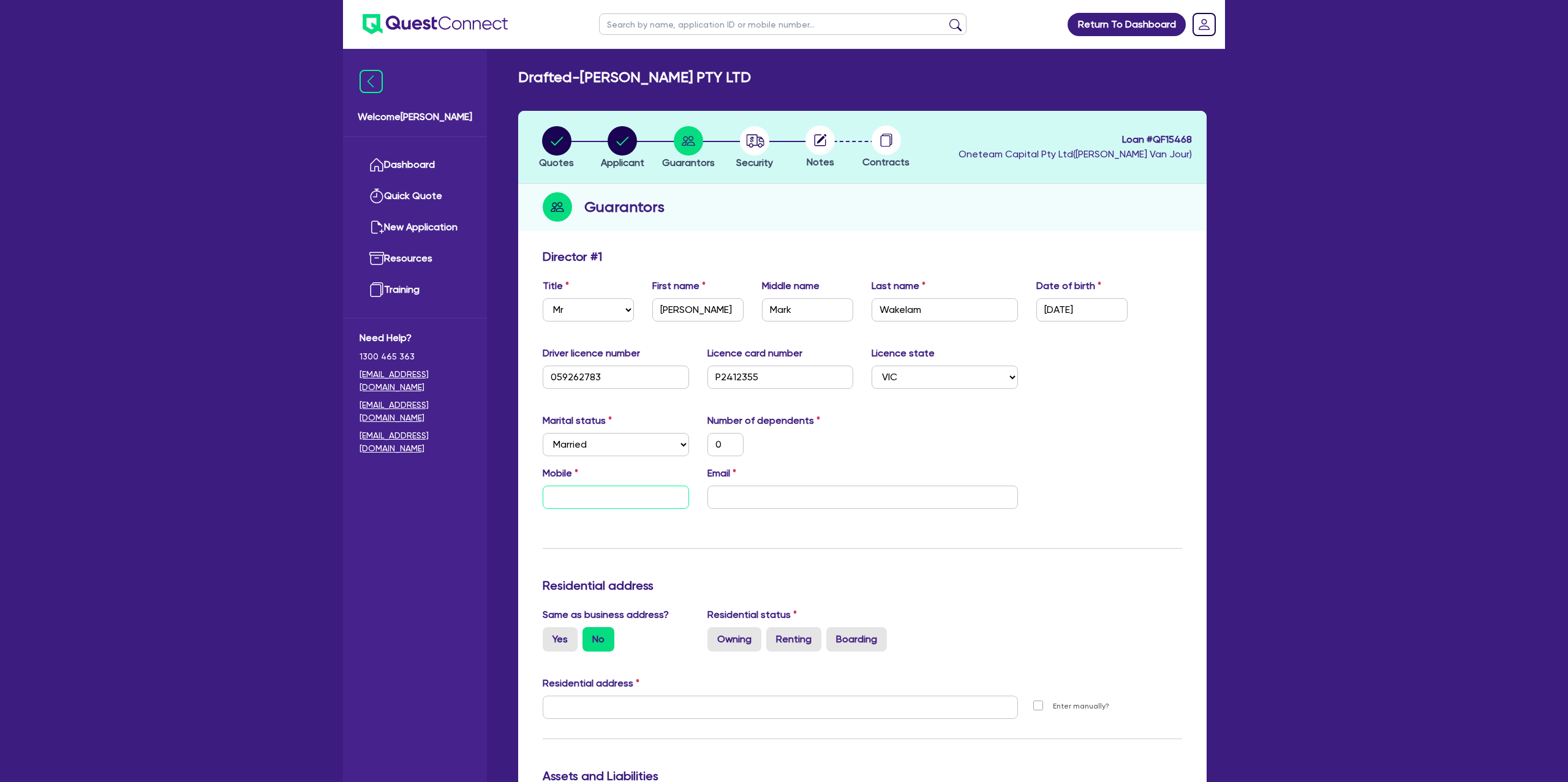
click at [610, 498] on input "text" at bounding box center [615, 497] width 146 height 24
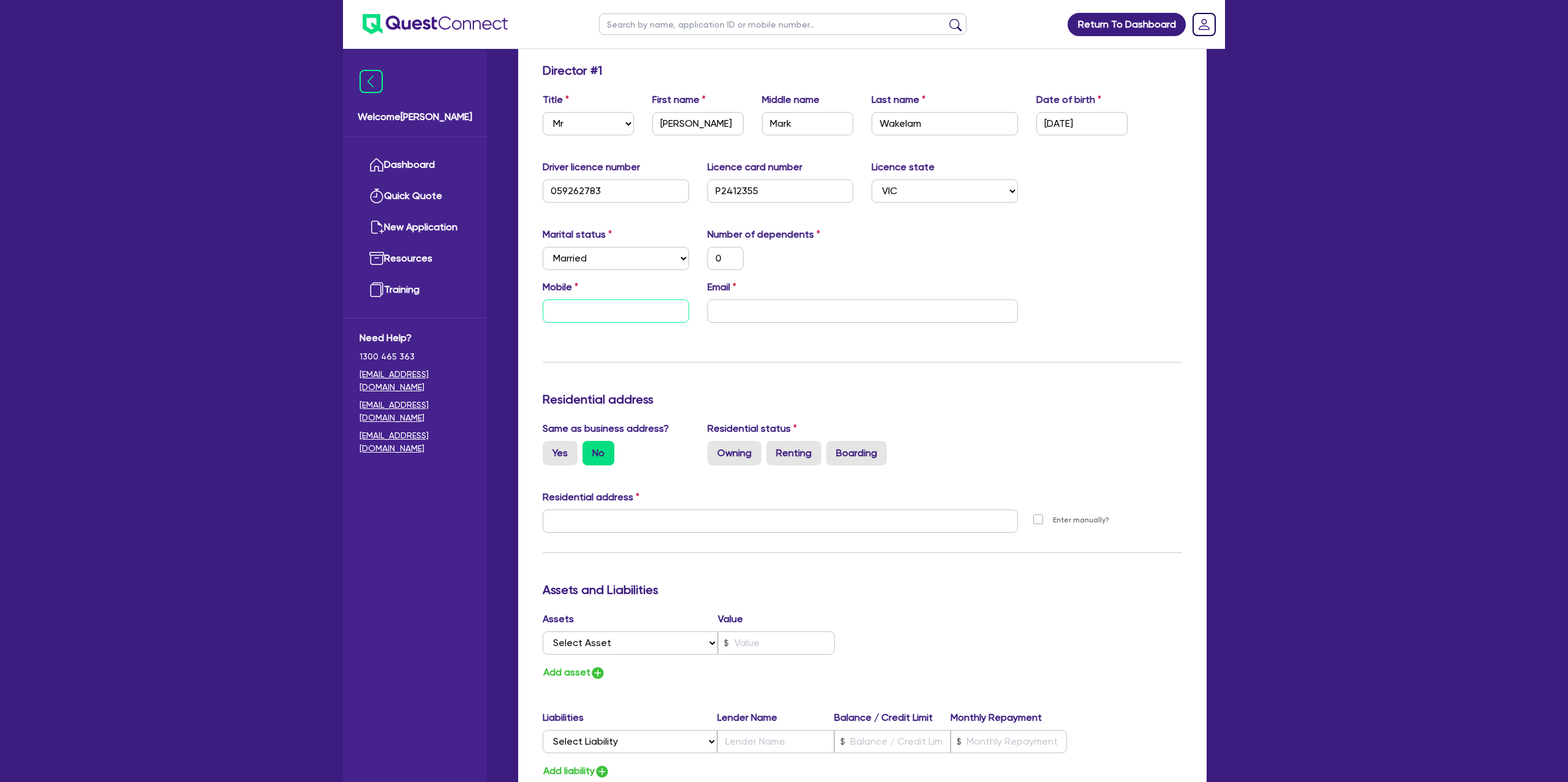
scroll to position [187, 0]
type input "0"
type input "04"
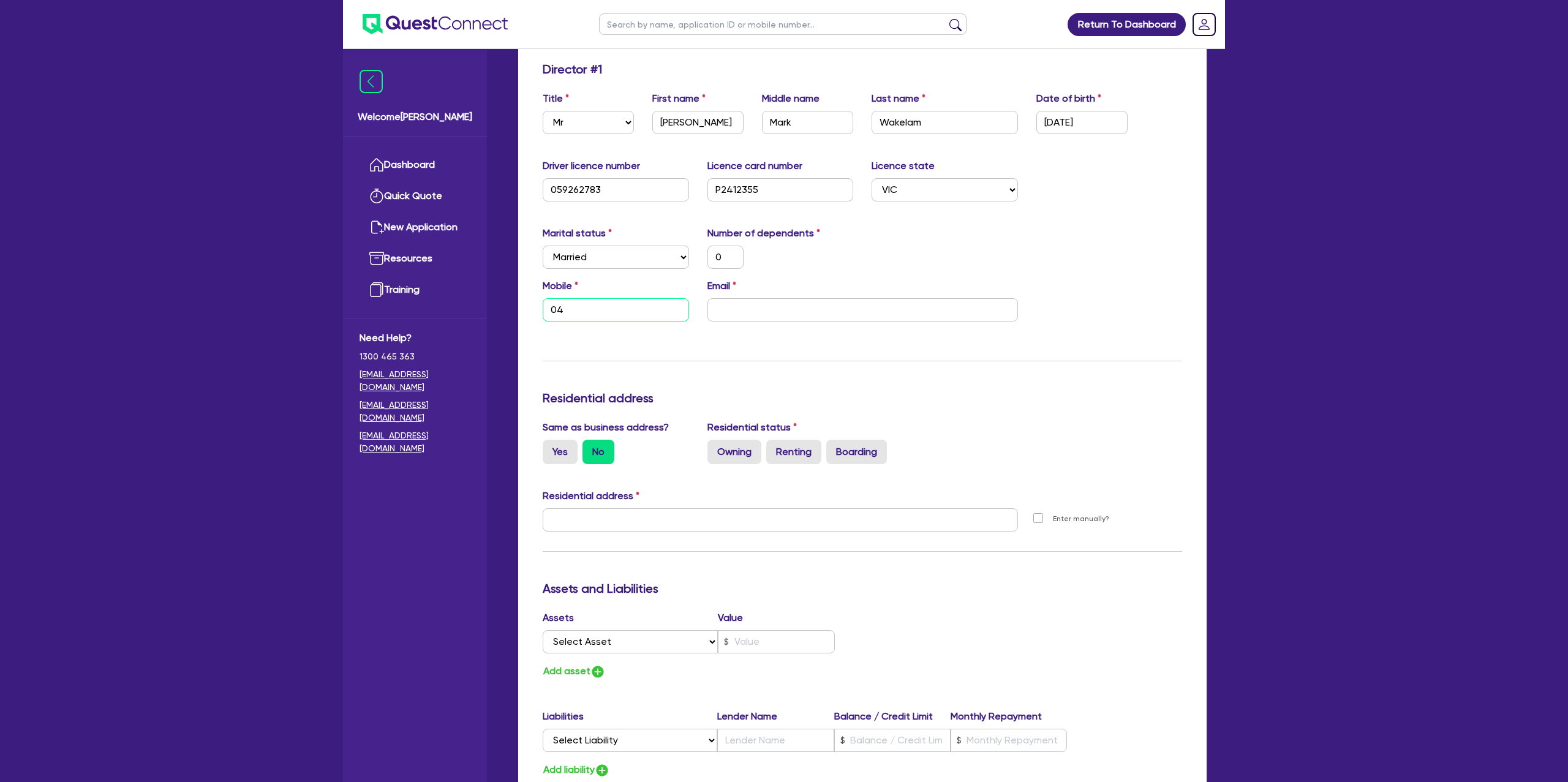
type input "0"
type input "043"
type input "0"
type input "0432"
type input "0"
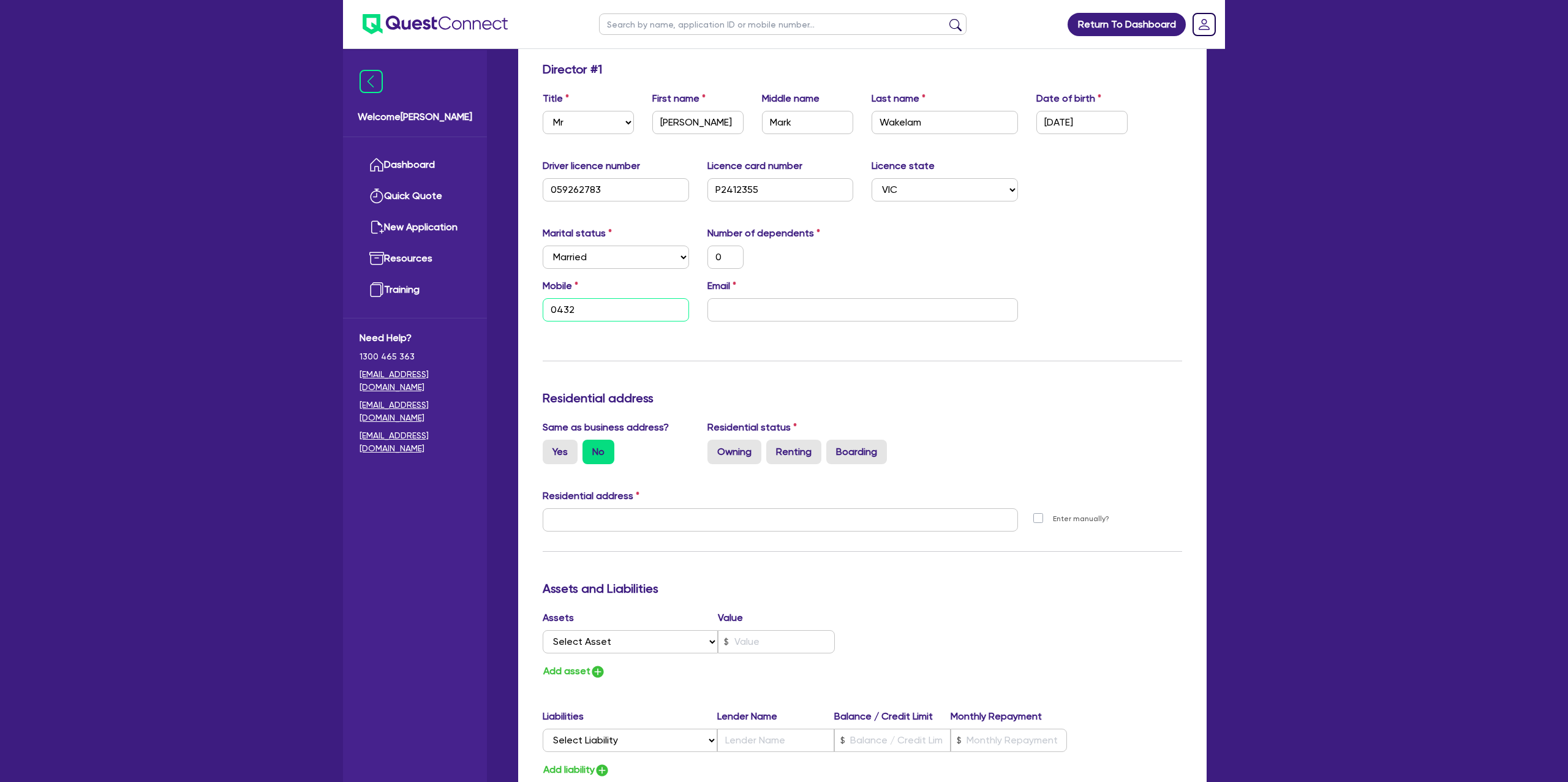
type input "0432 0"
type input "0"
type input "0432 06"
type input "0"
type input "0432 068"
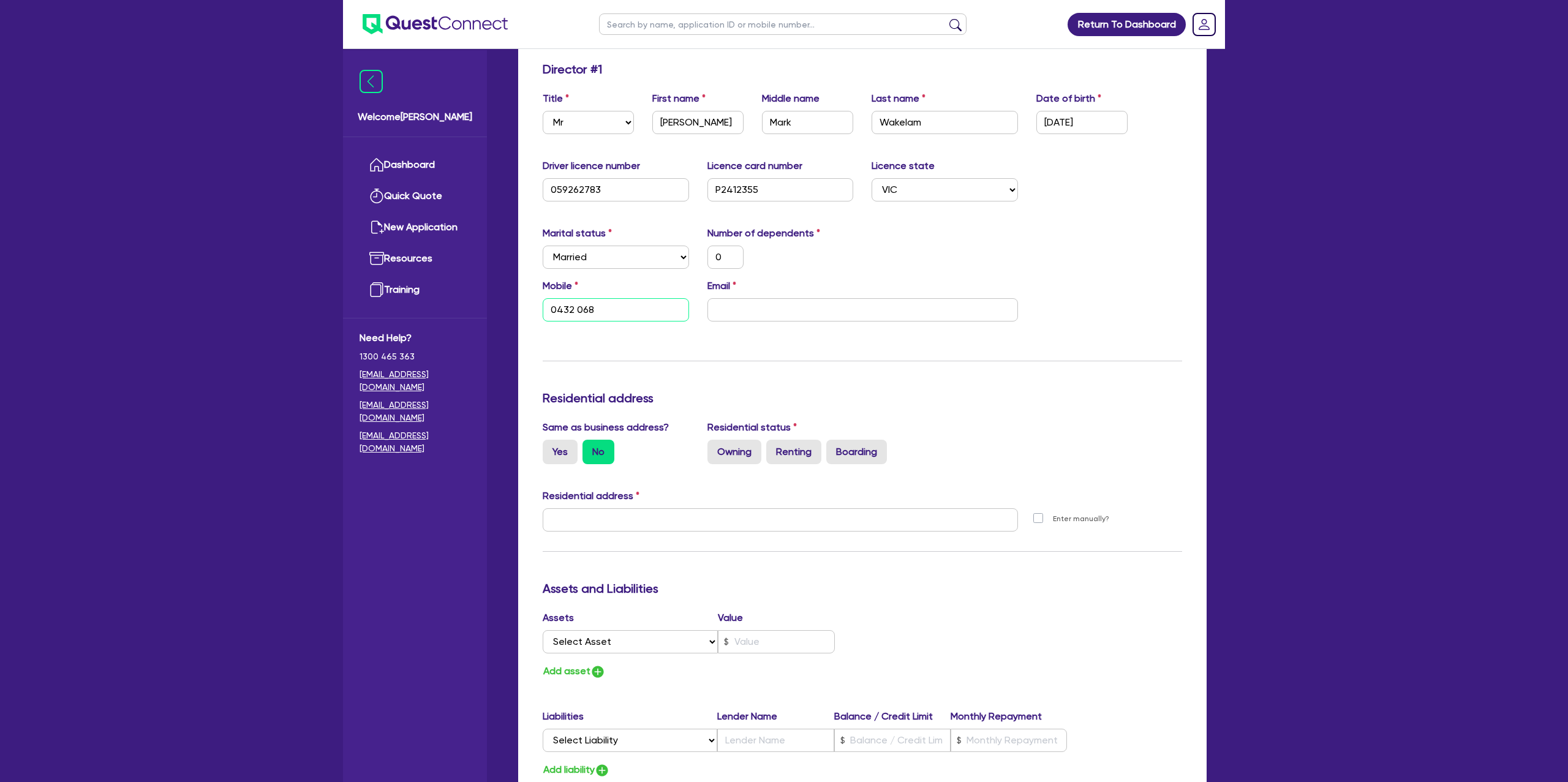
type input "0"
type input "0432 06"
type input "0"
type input "0432 0"
type input "0"
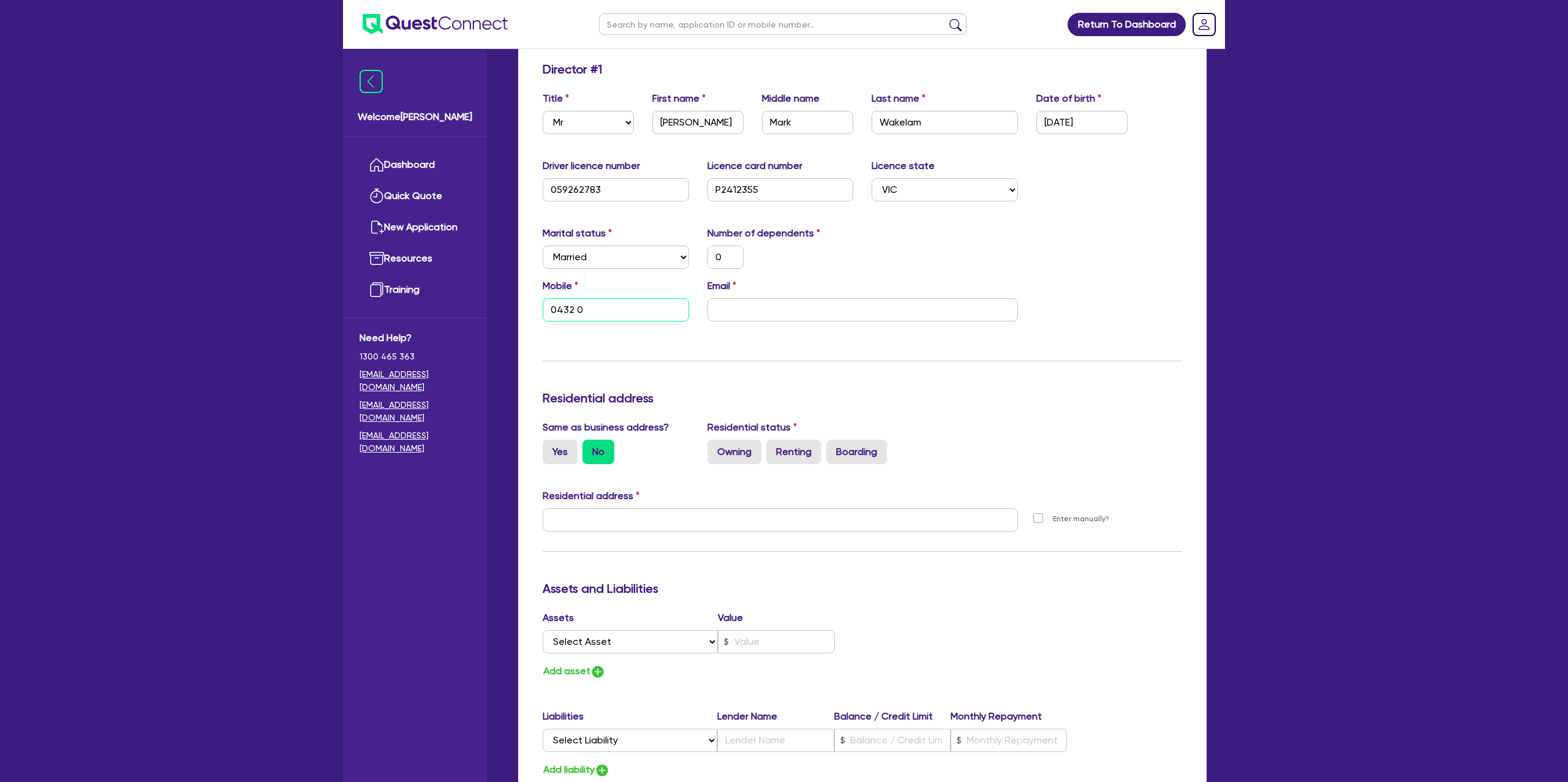
type input "0432"
type input "0"
type input "0432 0"
type input "0"
type input "0432 08"
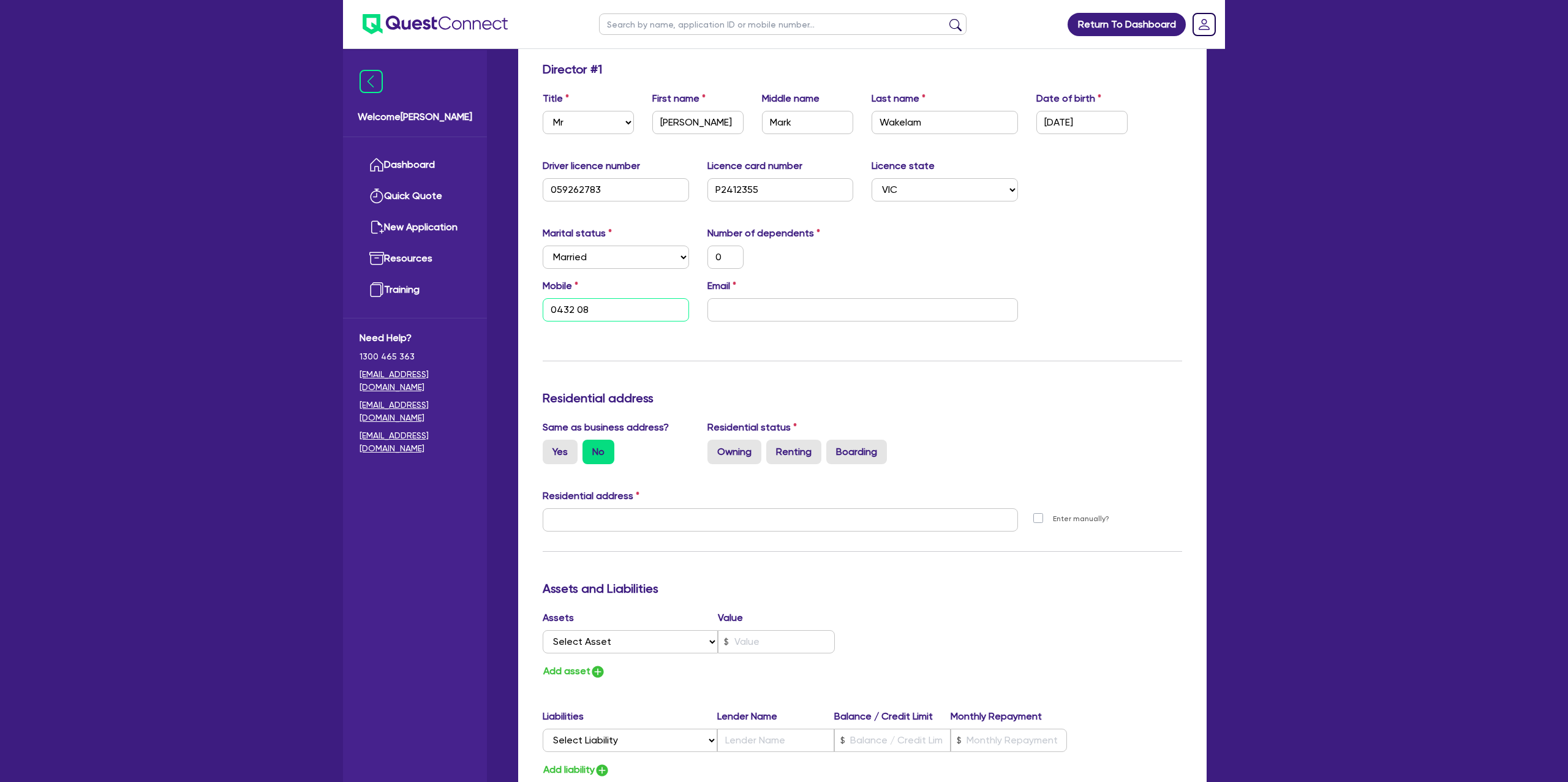
type input "0"
type input "0432 088"
type input "0"
type input "0432 088 5"
type input "0"
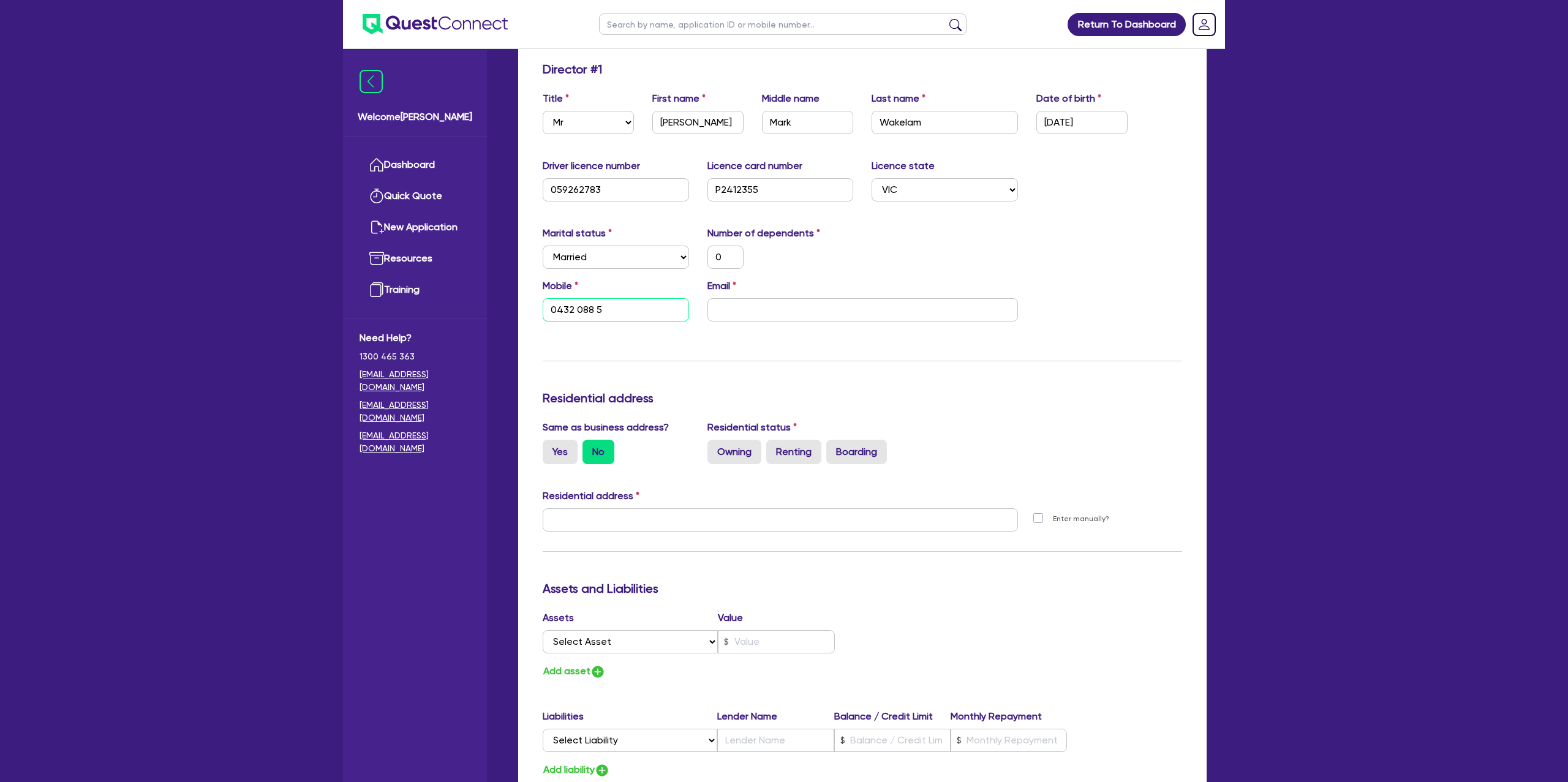
type input "0432 088 52"
type input "0"
type input "0432 088 524"
click at [739, 306] on input "email" at bounding box center [863, 310] width 311 height 24
paste input "[EMAIL_ADDRESS][DOMAIN_NAME]"
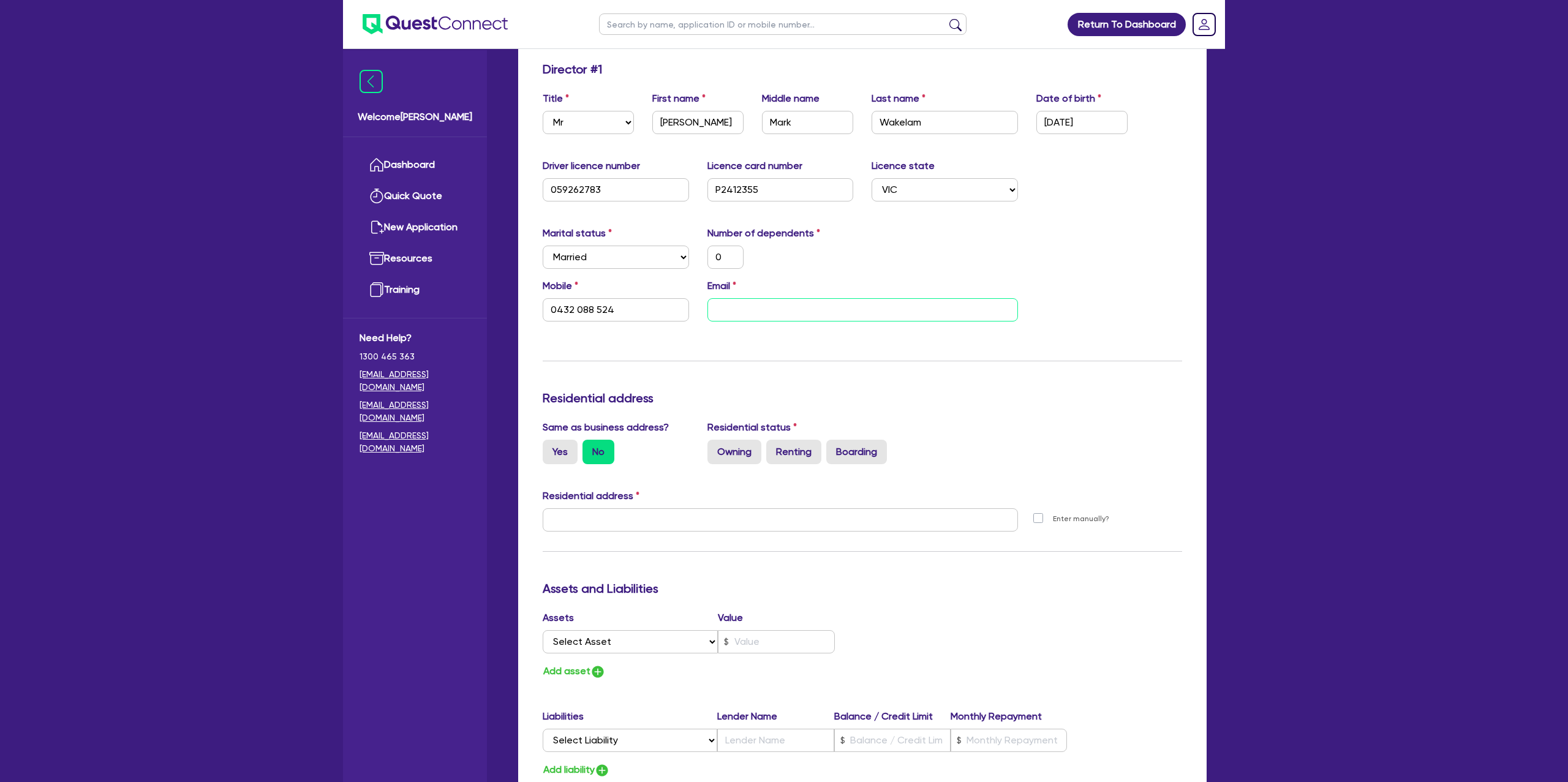
type input "0"
type input "0432 088 524"
type input "[EMAIL_ADDRESS][DOMAIN_NAME]"
click at [1129, 133] on div "Date of birth [DEMOGRAPHIC_DATA]" at bounding box center [1081, 112] width 110 height 43
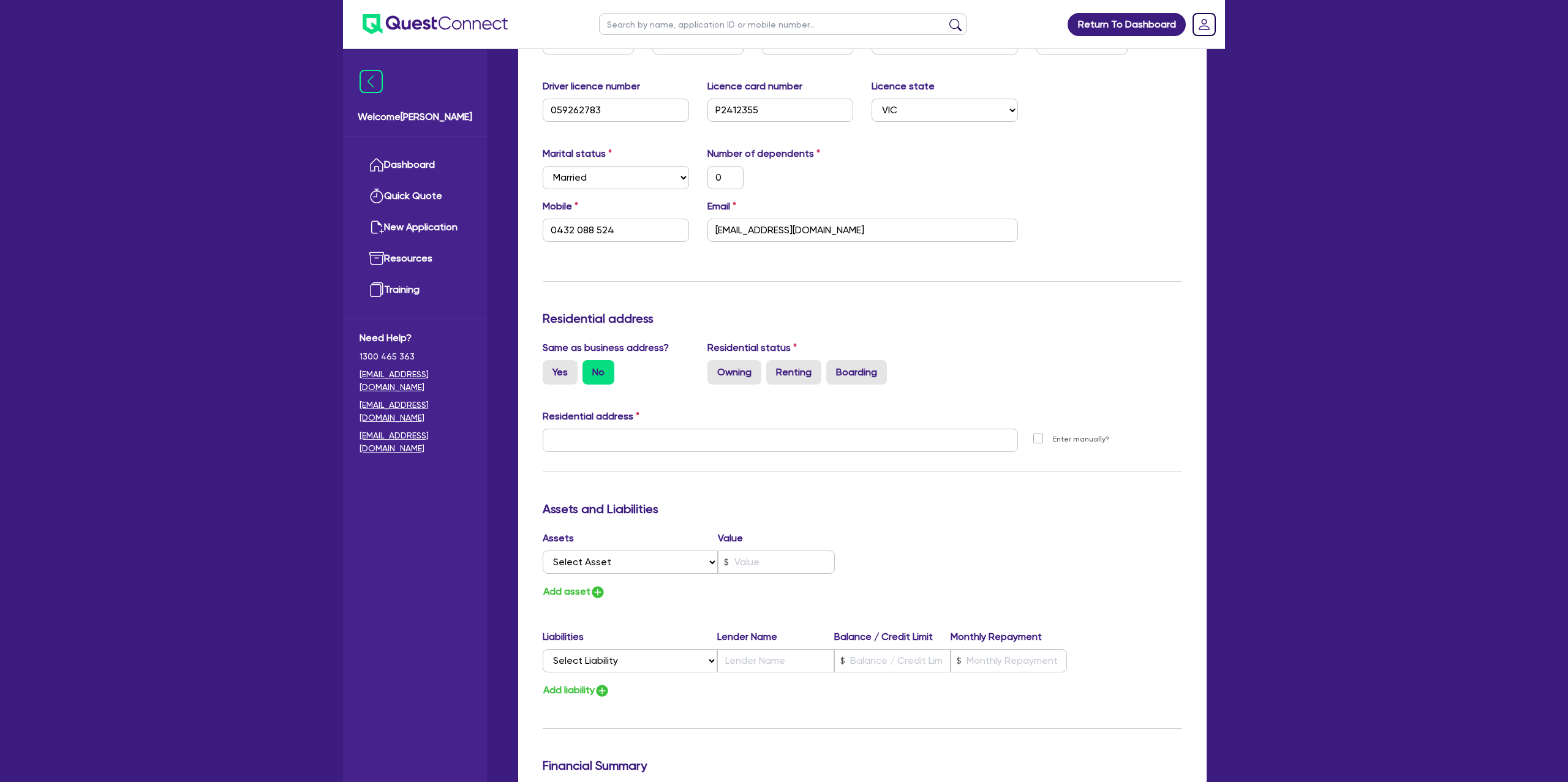
scroll to position [287, 0]
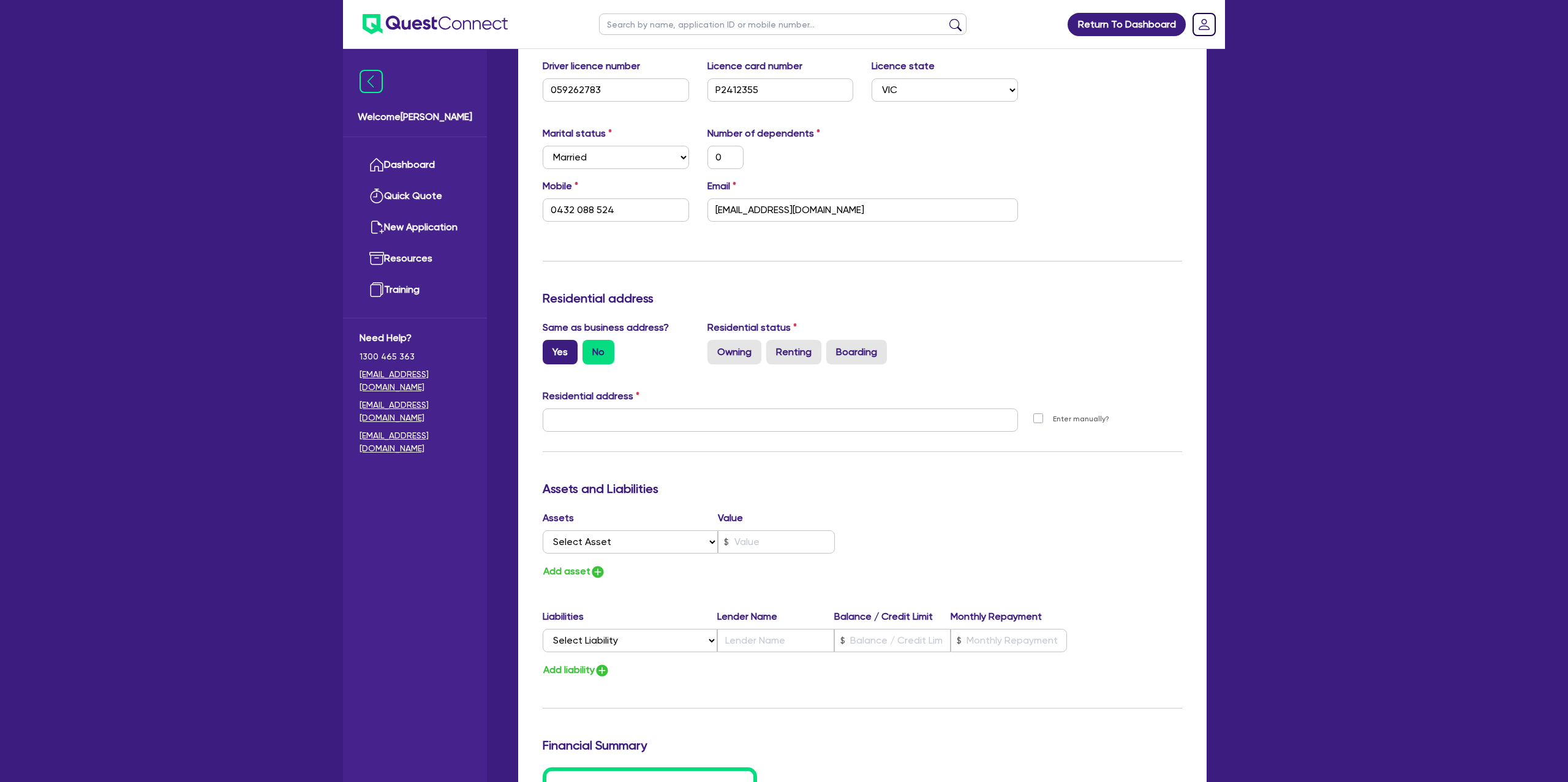
click at [550, 350] on label "Yes" at bounding box center [560, 352] width 35 height 24
click at [550, 348] on input "Yes" at bounding box center [546, 344] width 8 height 8
radio input "true"
type input "0"
type input "0432 088 524"
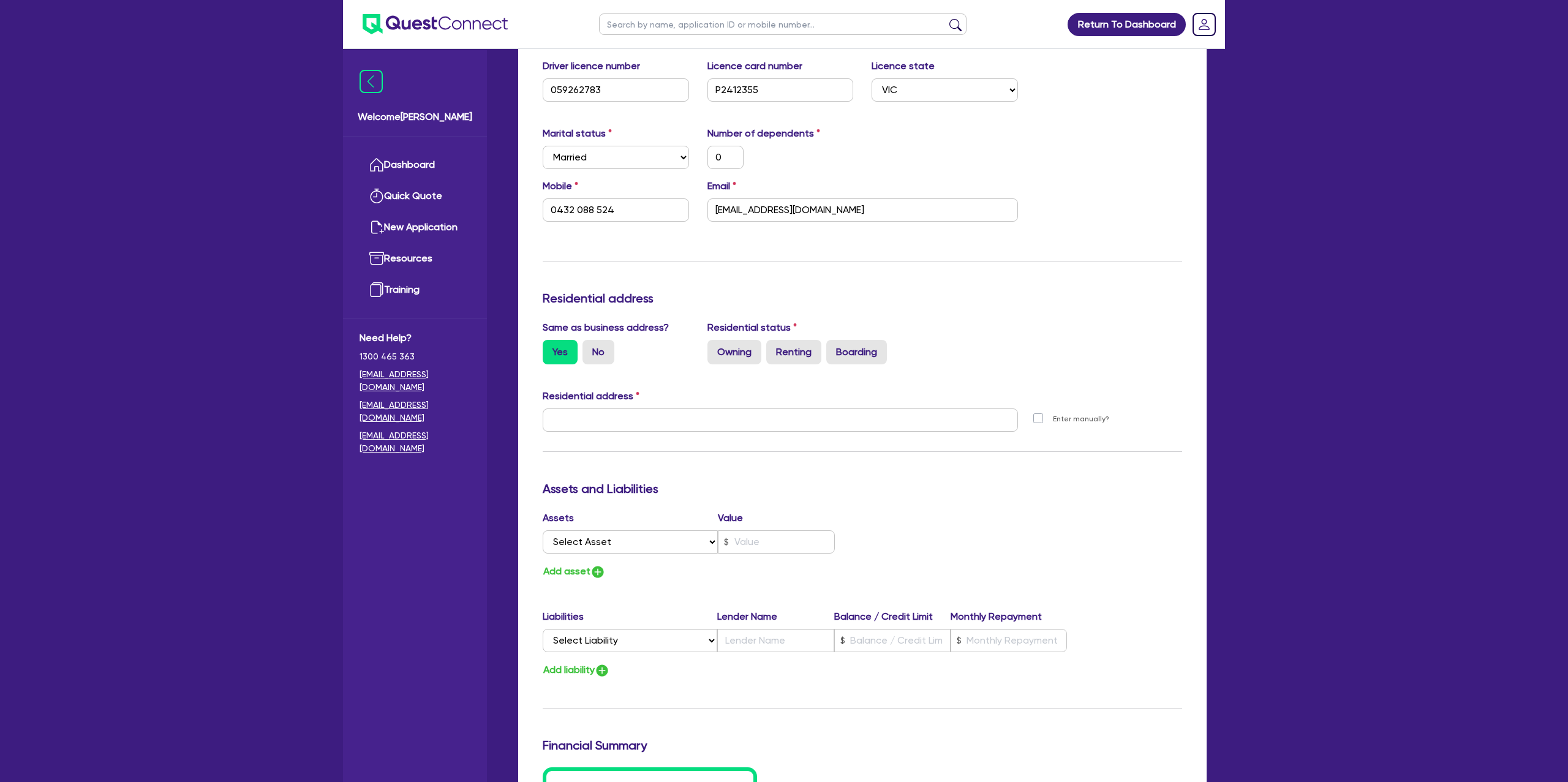
type input "[STREET_ADDRESS][PERSON_NAME][PERSON_NAME]"
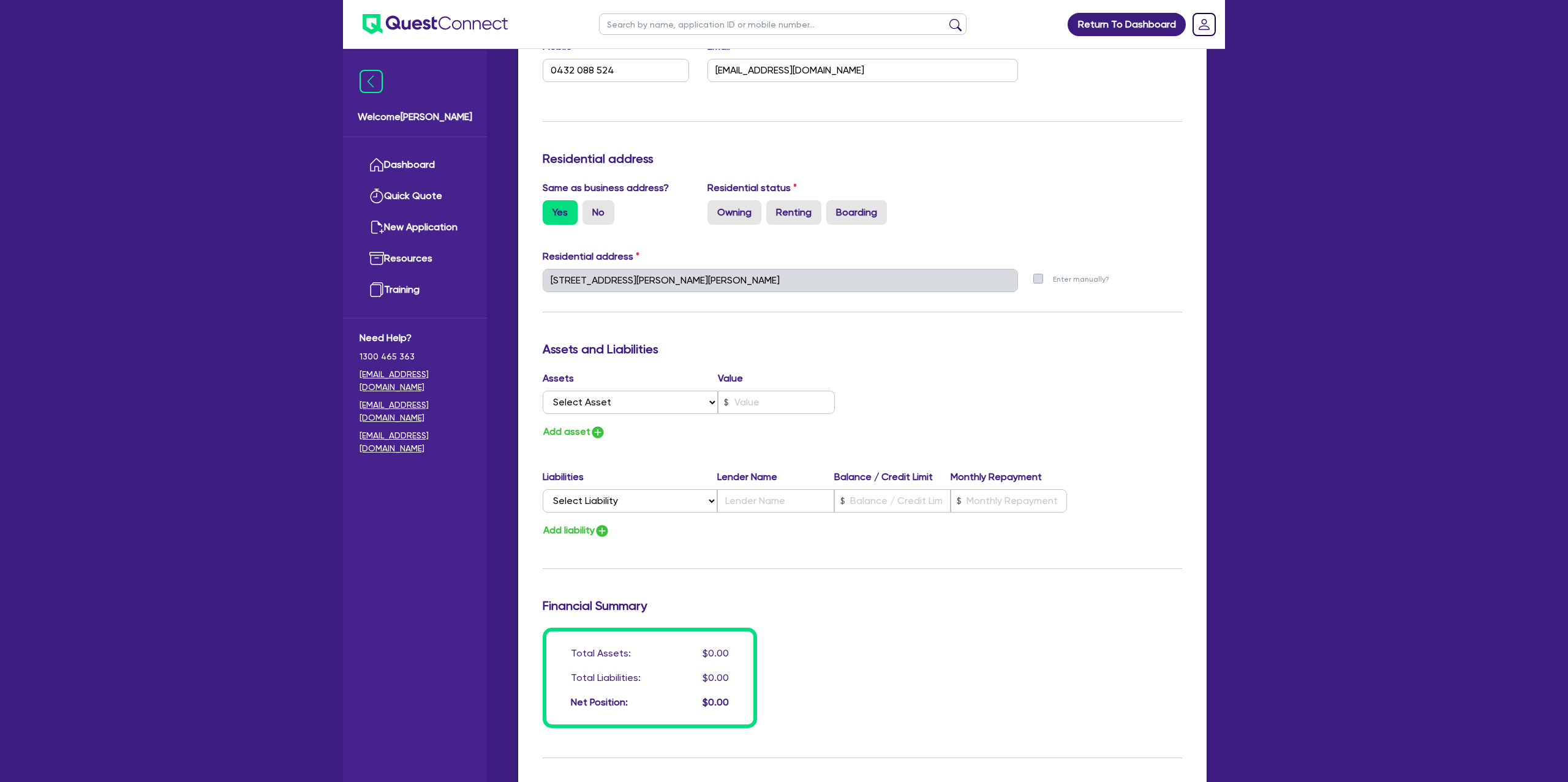
scroll to position [430, 0]
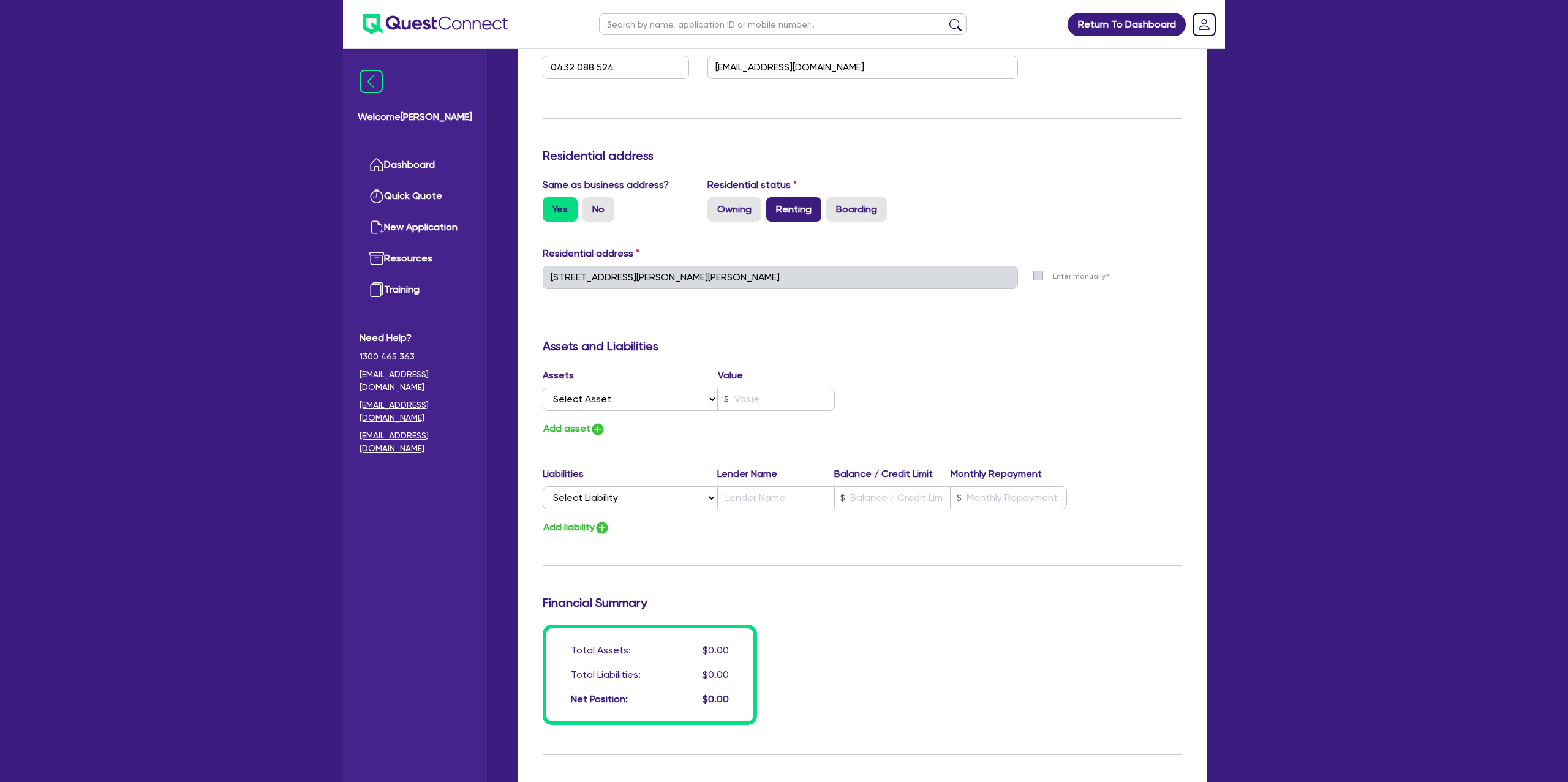
click at [788, 209] on label "Renting" at bounding box center [794, 209] width 55 height 24
click at [774, 205] on input "Renting" at bounding box center [770, 201] width 8 height 8
radio input "true"
type input "0"
type input "0432 088 524"
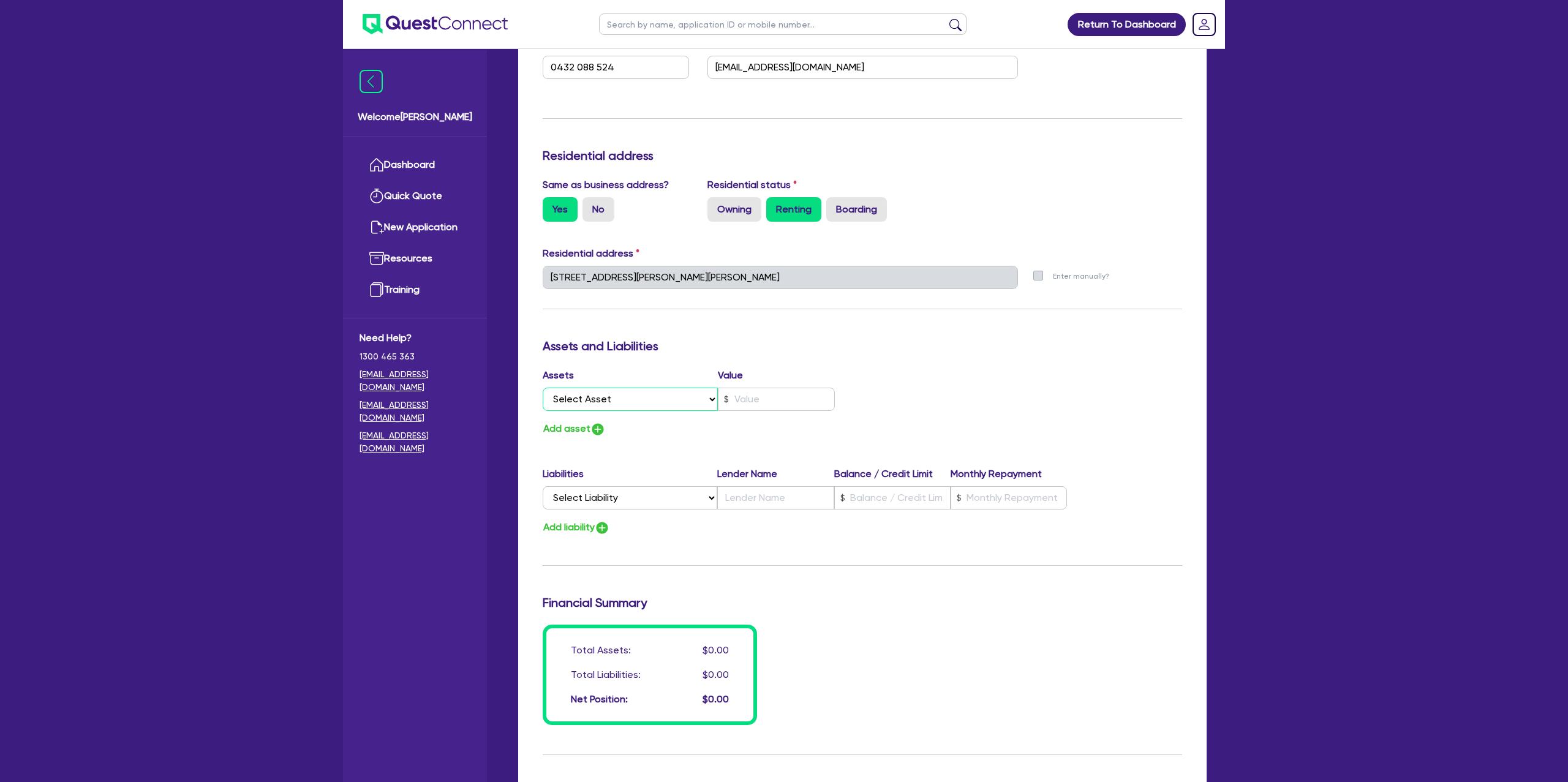
click at [642, 391] on select "Select Asset Cash Property Investment property Vehicle Truck Trailer Equipment …" at bounding box center [630, 399] width 175 height 24
select select "CASH"
click at [542, 387] on select "Select Asset Cash Property Investment property Vehicle Truck Trailer Equipment …" at bounding box center [630, 399] width 175 height 24
type input "0"
type input "0432 088 524"
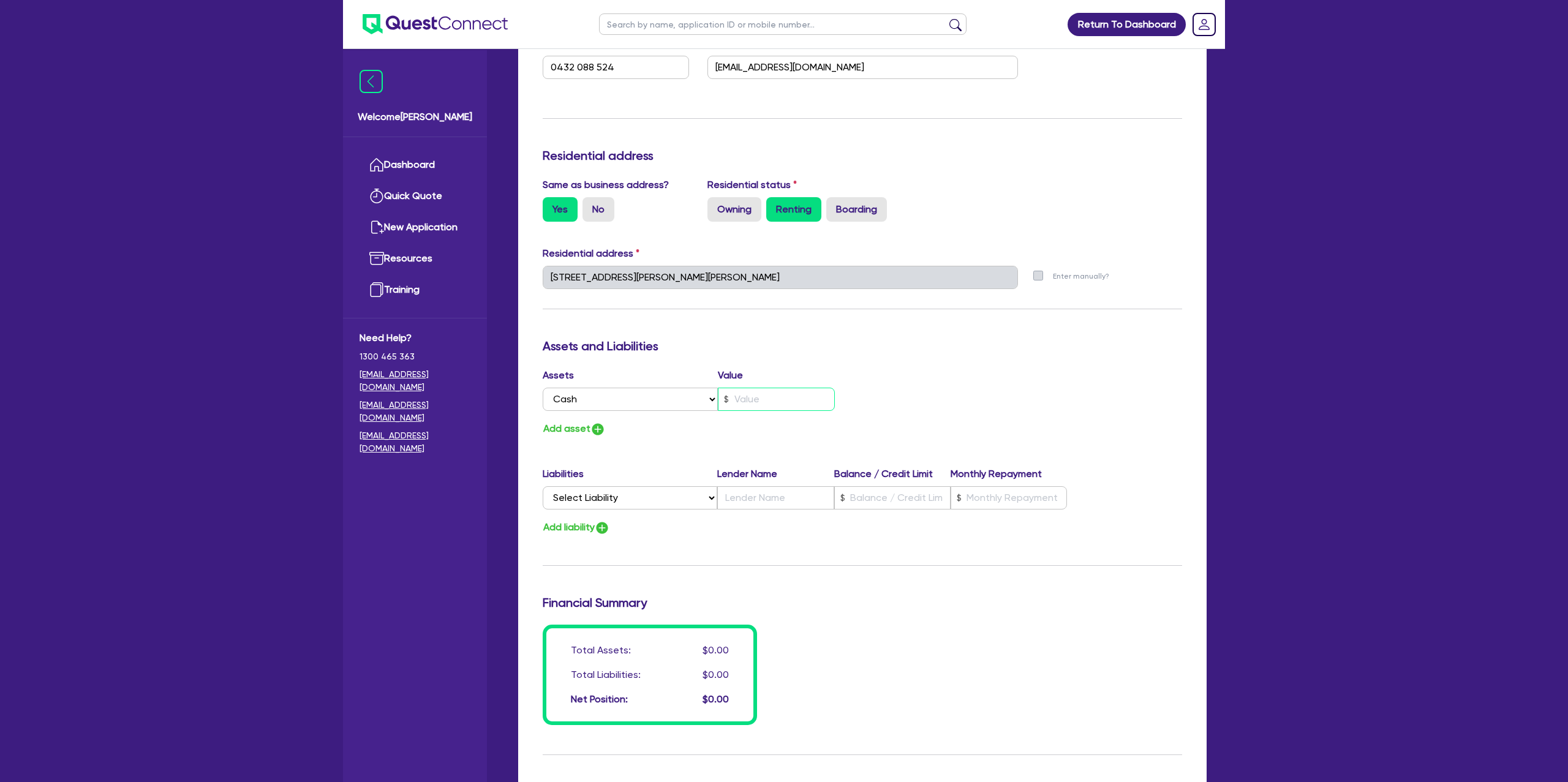
click at [752, 401] on input "text" at bounding box center [776, 399] width 117 height 24
type input "0"
type input "0432 088 524"
type input "3"
type input "0"
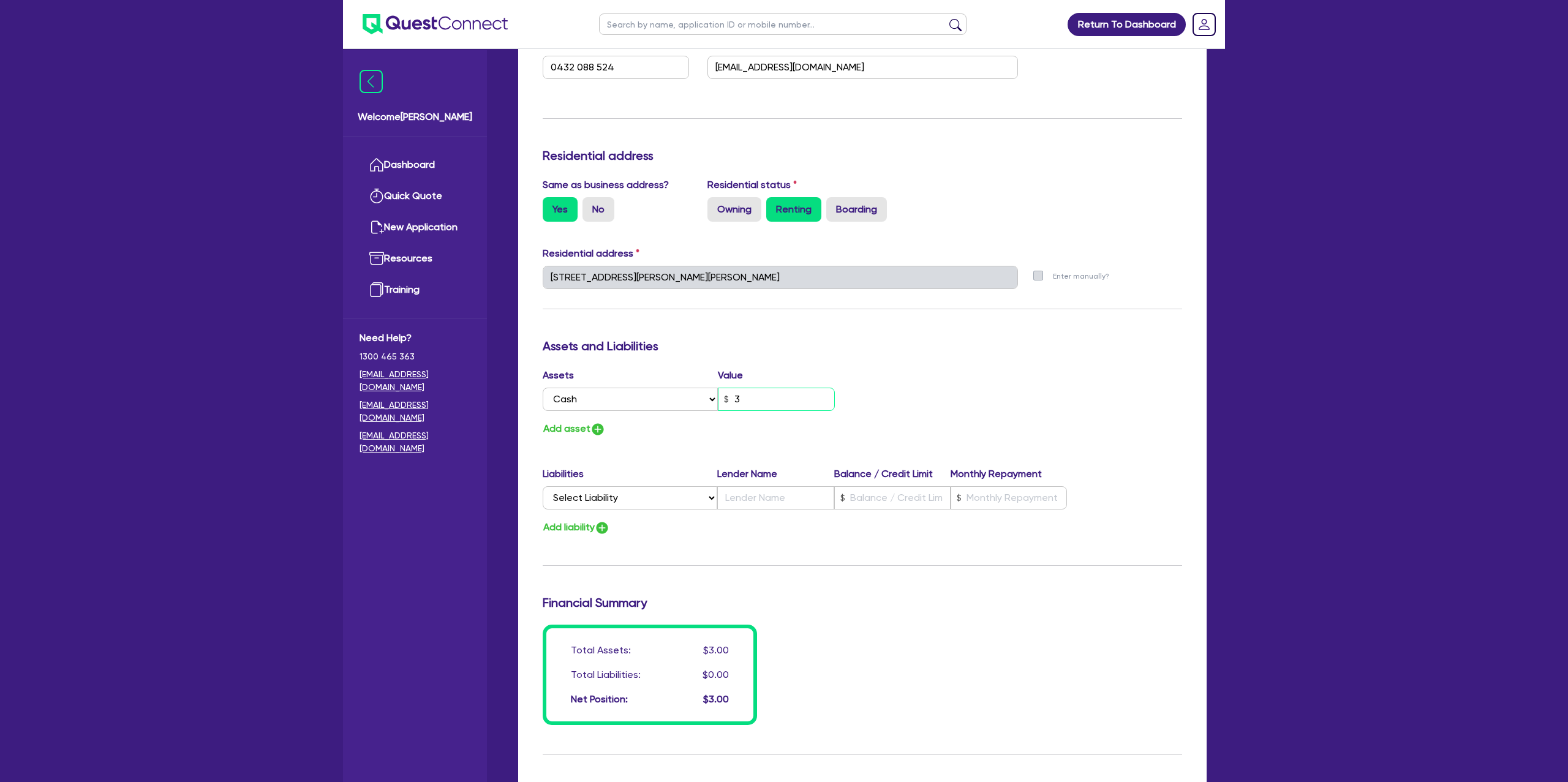
type input "0432 088 524"
type input "0"
type input "0432 088 524"
type input "3"
type input "0"
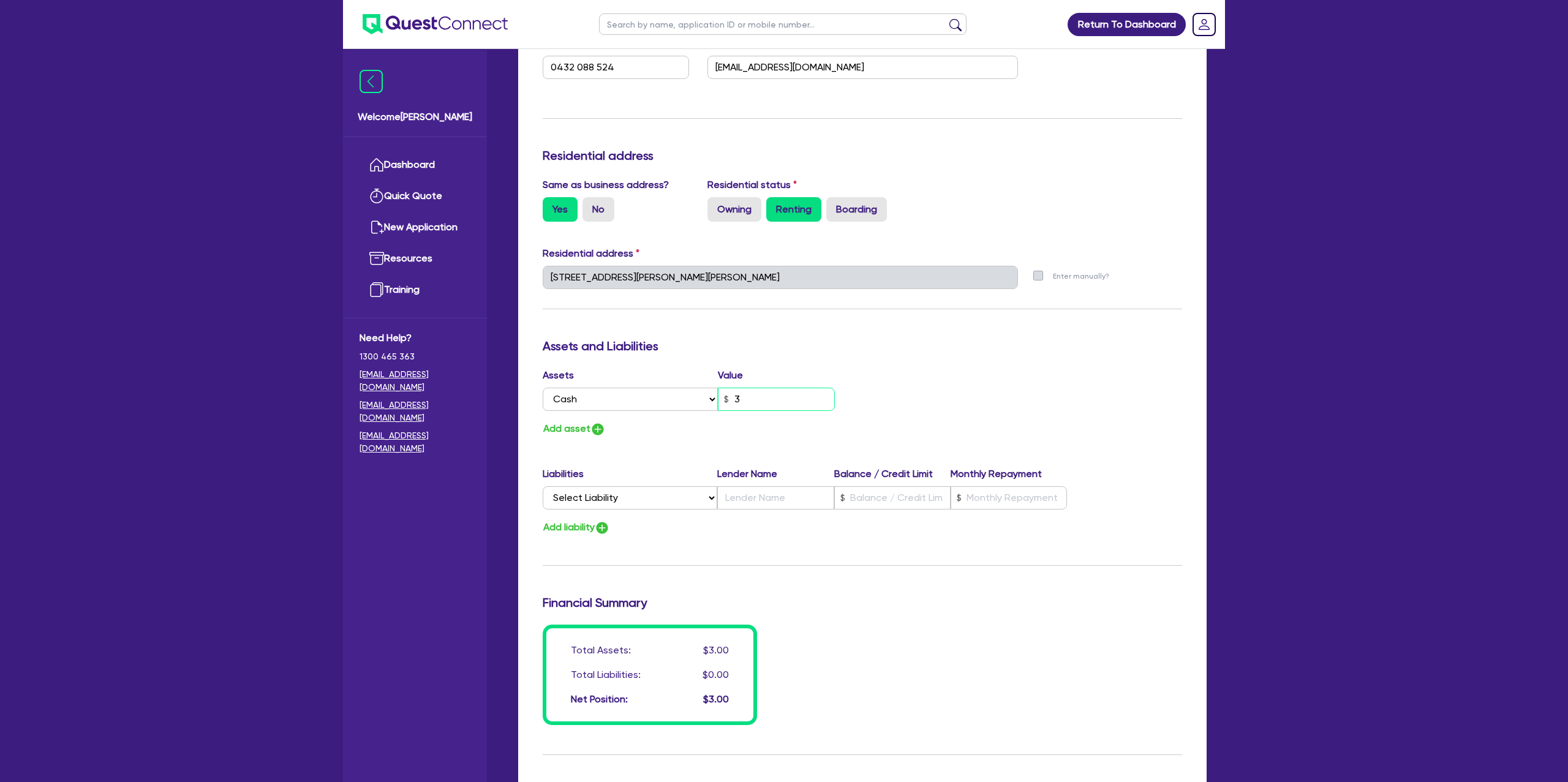
type input "0432 088 524"
type input "38"
type input "0"
type input "0432 088 524"
type input "380"
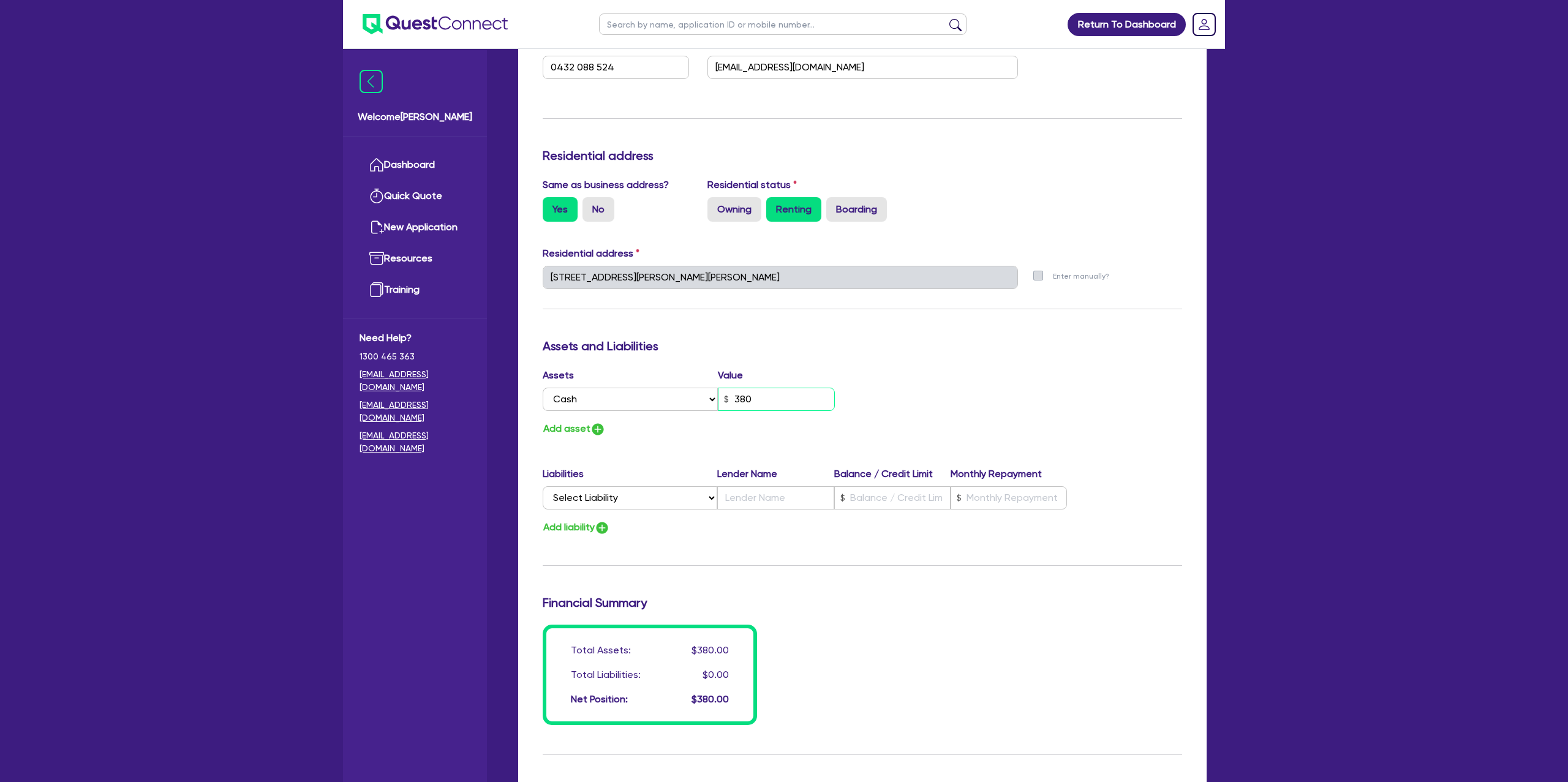
type input "0"
type input "0432 088 524"
type input "3,800"
type input "0"
type input "0432 088 524"
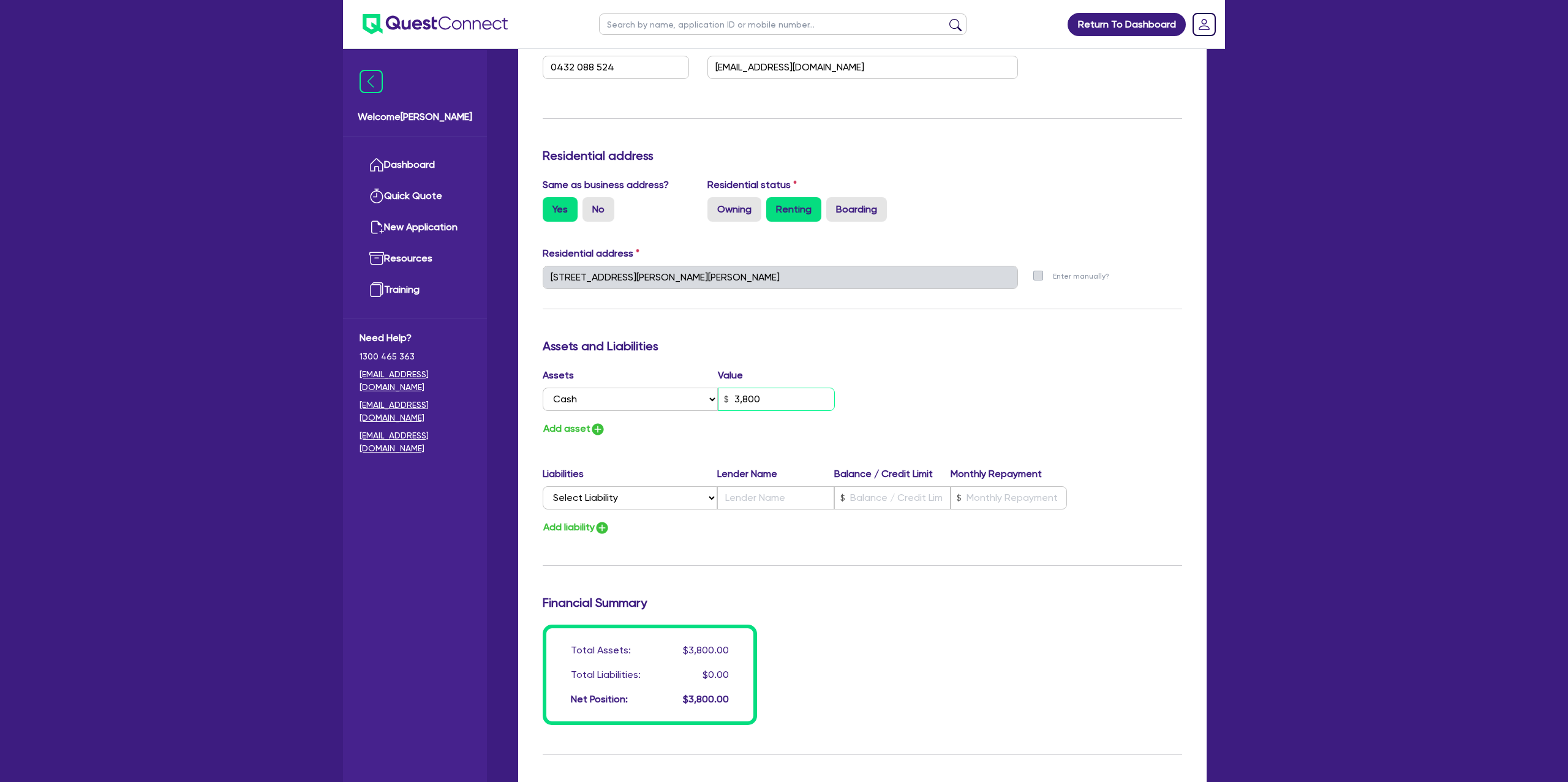
type input "380"
type input "0"
type input "0432 088 524"
type input "38"
type input "0"
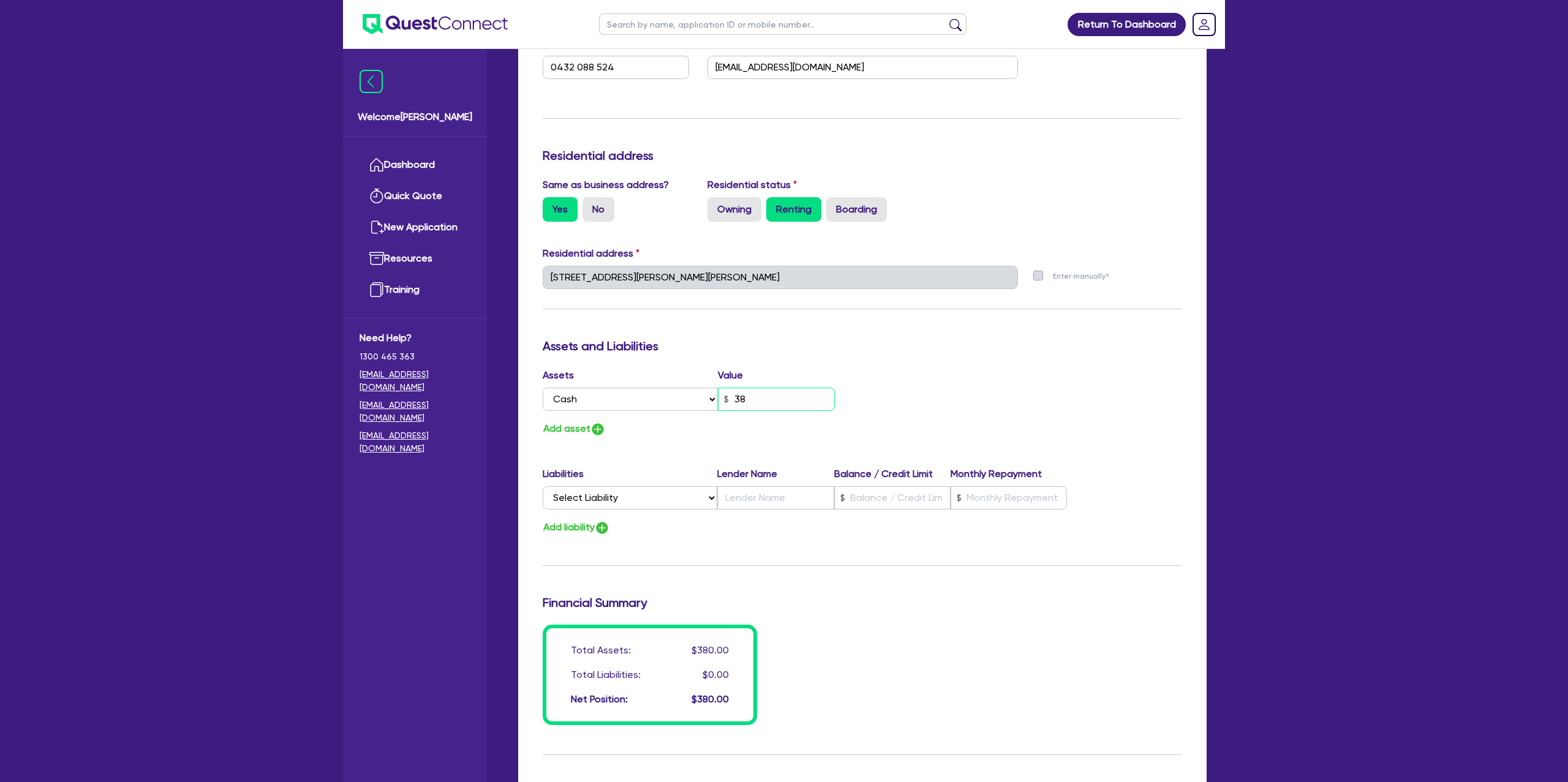
type input "0432 088 524"
type input "3"
type input "0"
type input "0432 088 524"
type input "32"
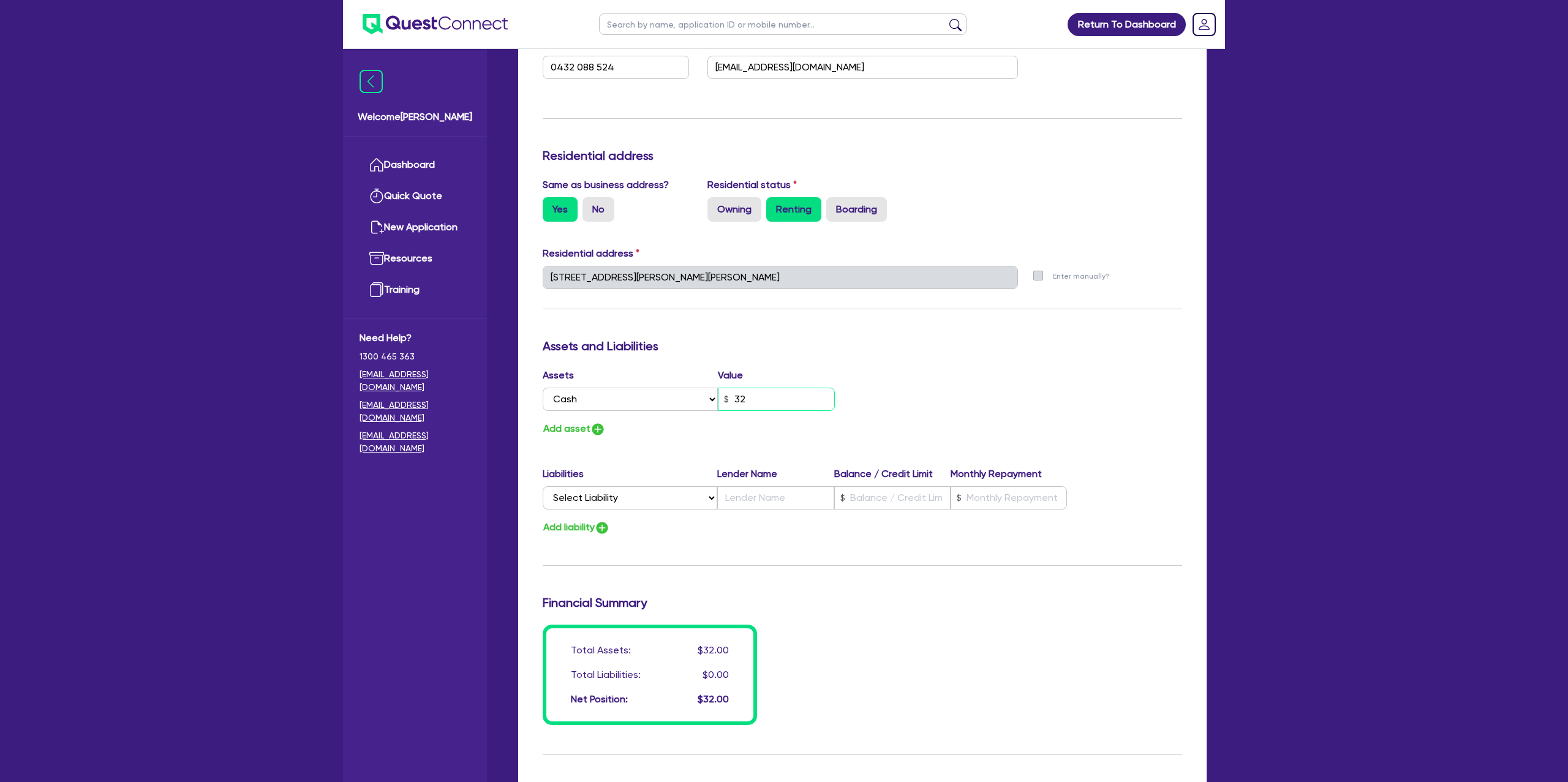
type input "0"
type input "0432 088 524"
type input "328"
type input "0"
type input "0432 088 524"
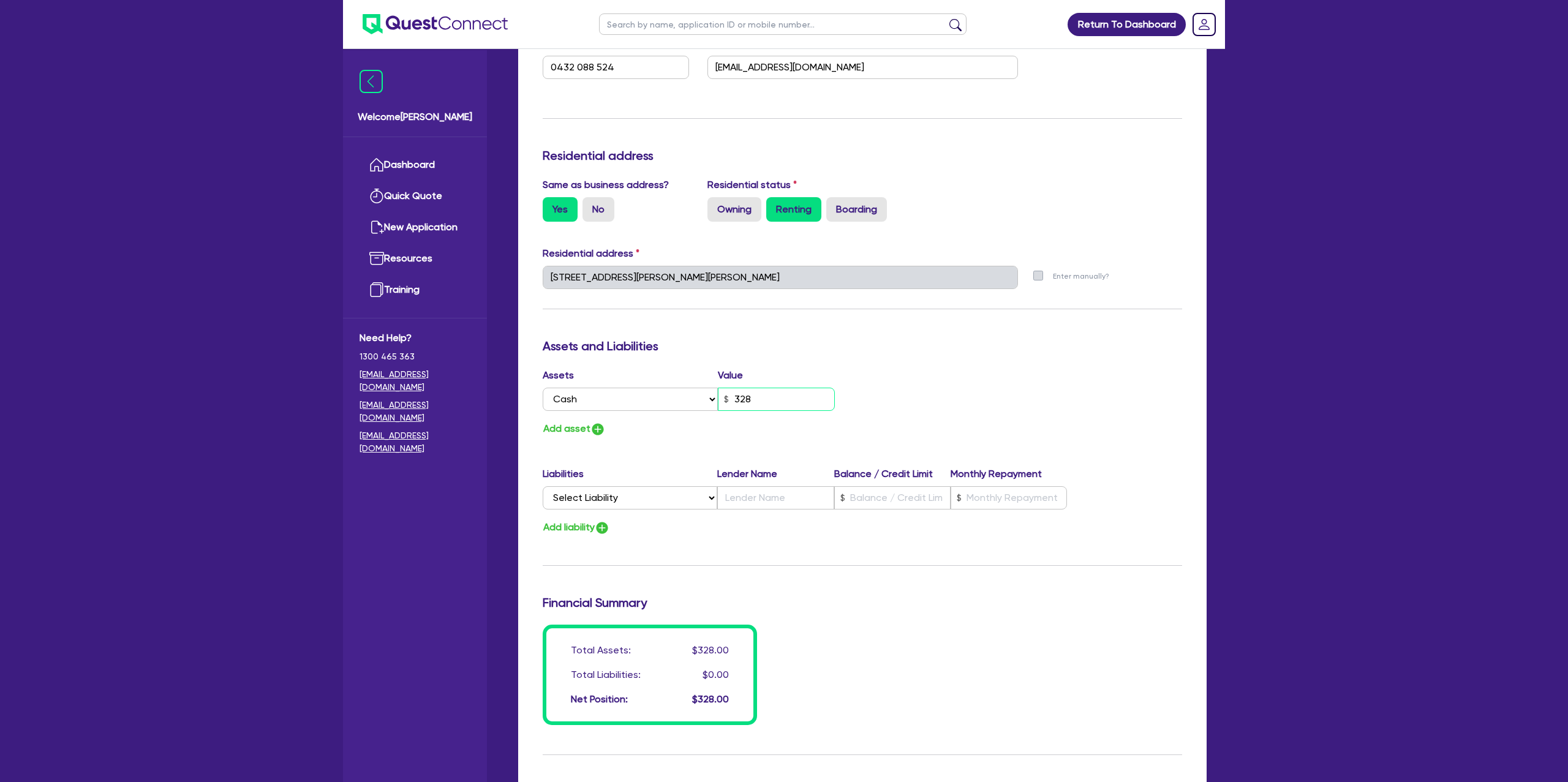
type input "3,280"
type input "0"
type input "0432 088 524"
type input "32,800"
type input "0"
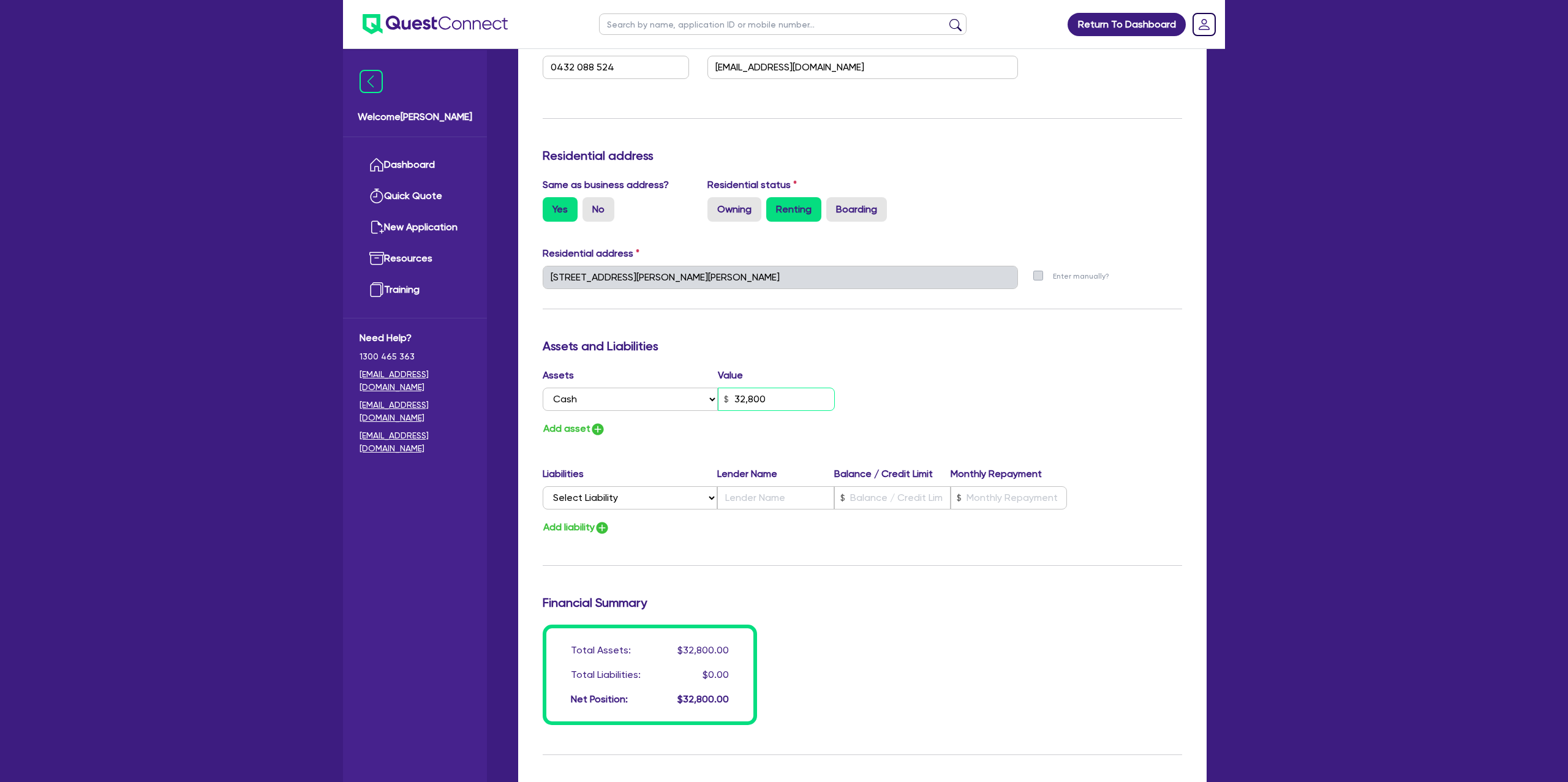
type input "0432 088 524"
type input "328,000"
type input "0"
type input "0432 088 524"
type input "32,800"
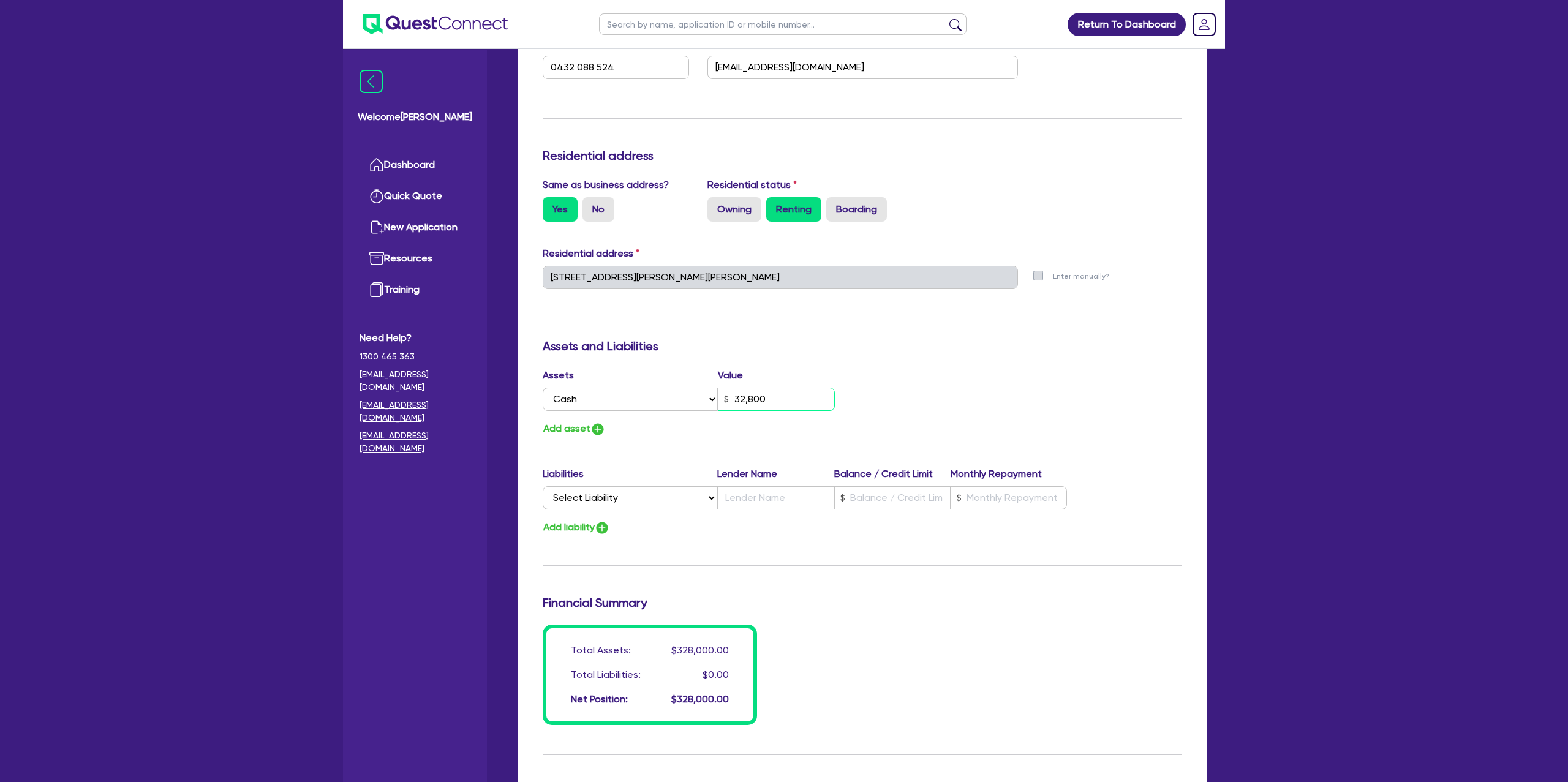
type input "0"
type input "0432 088 524"
type input "3,280"
type input "0"
type input "0432 088 524"
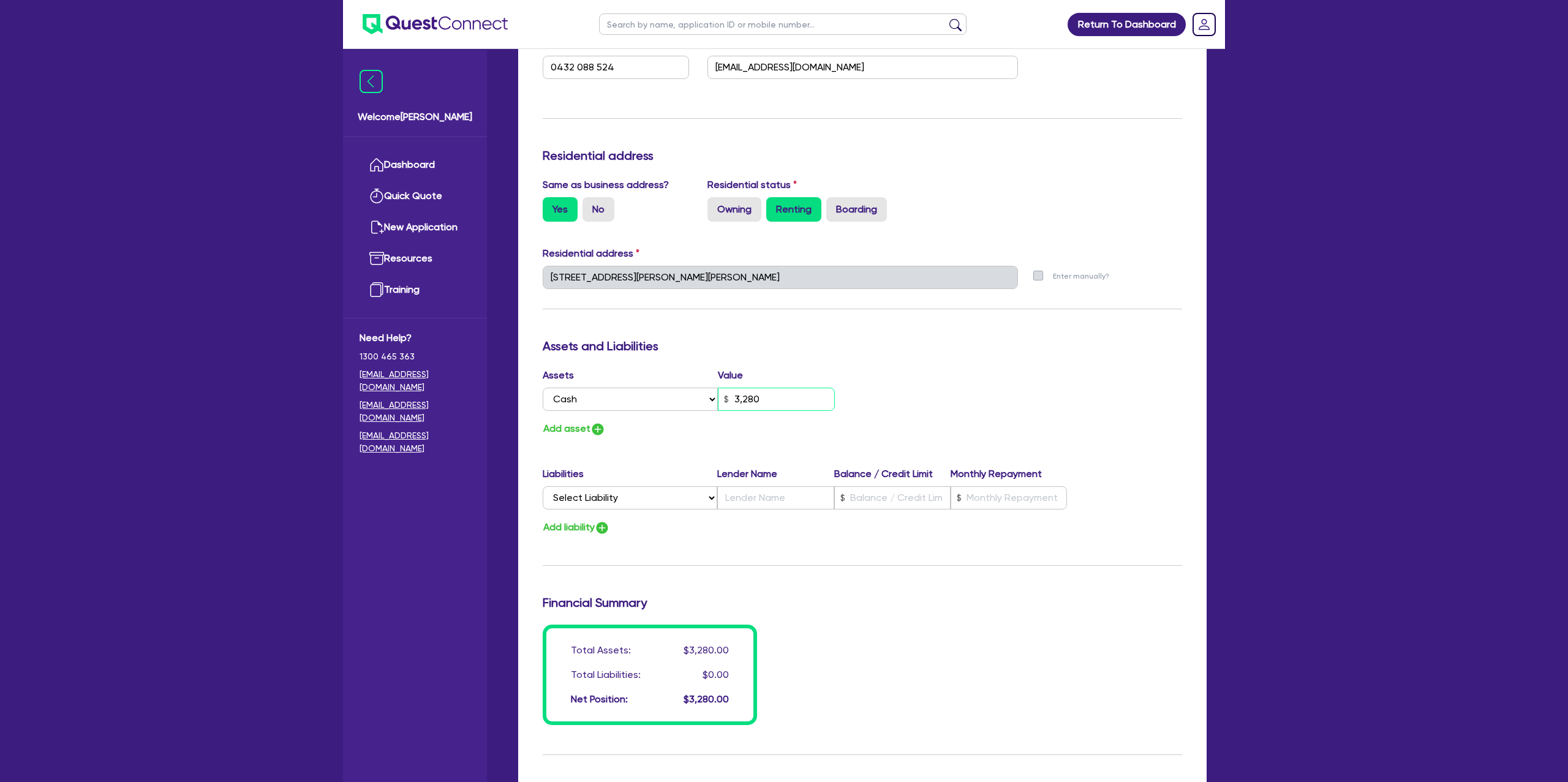
type input "328"
type input "0"
type input "0432 088 524"
type input "32"
type input "0"
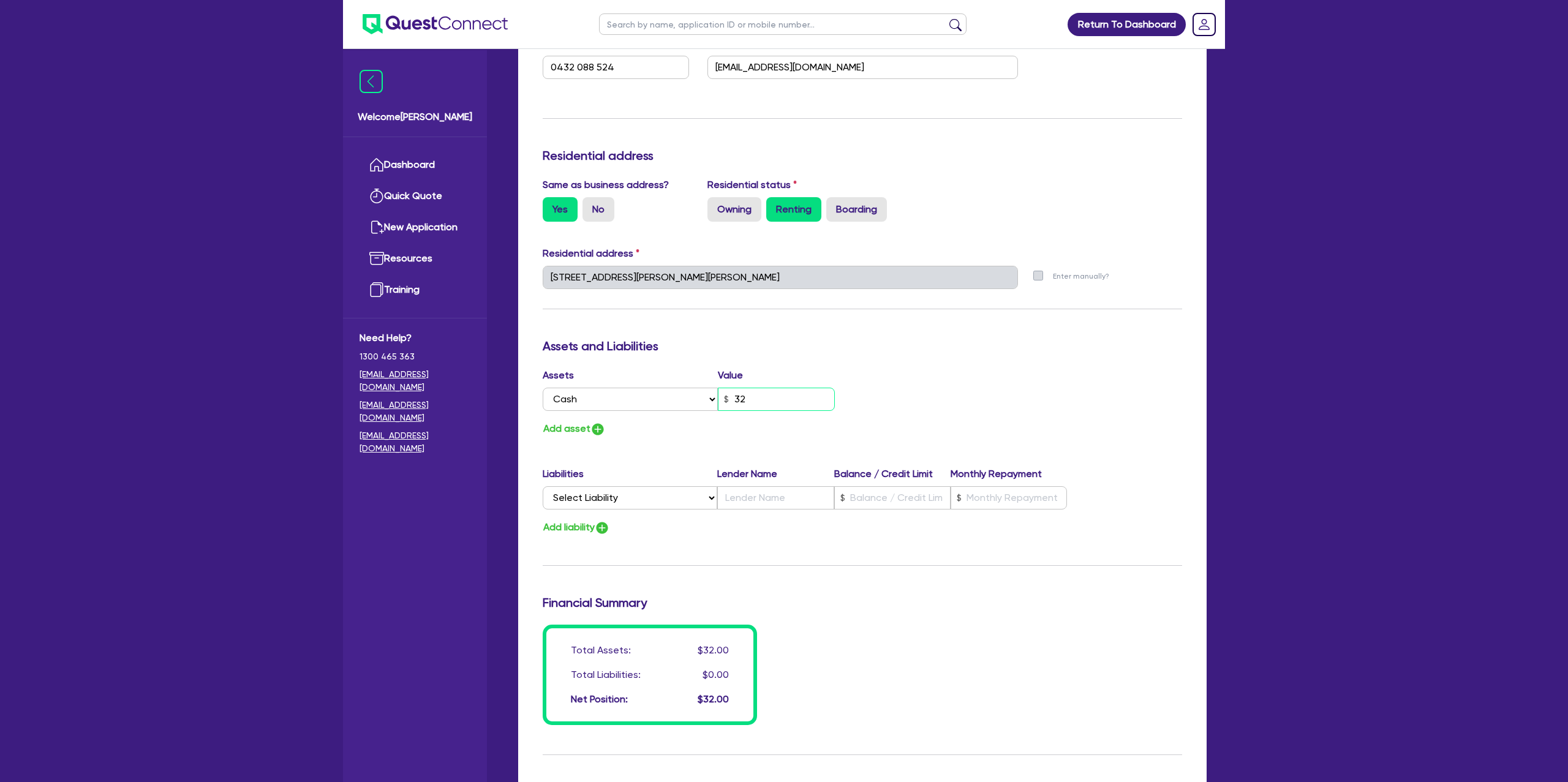
type input "0432 088 524"
type input "3"
type input "0"
type input "0432 088 524"
type input "0"
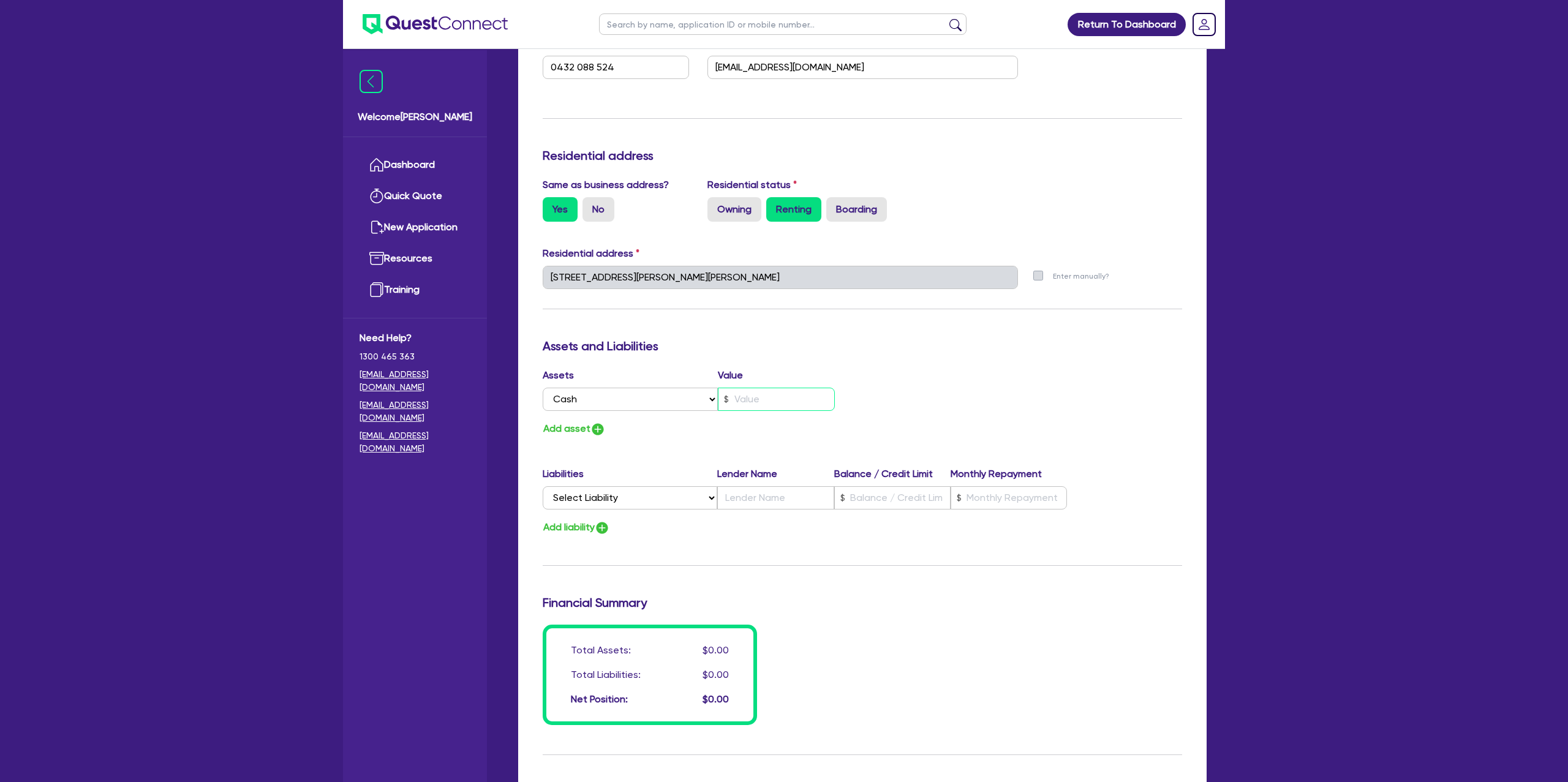
type input "0432 088 524"
type input "2"
type input "0"
type input "0432 088 524"
type input "28"
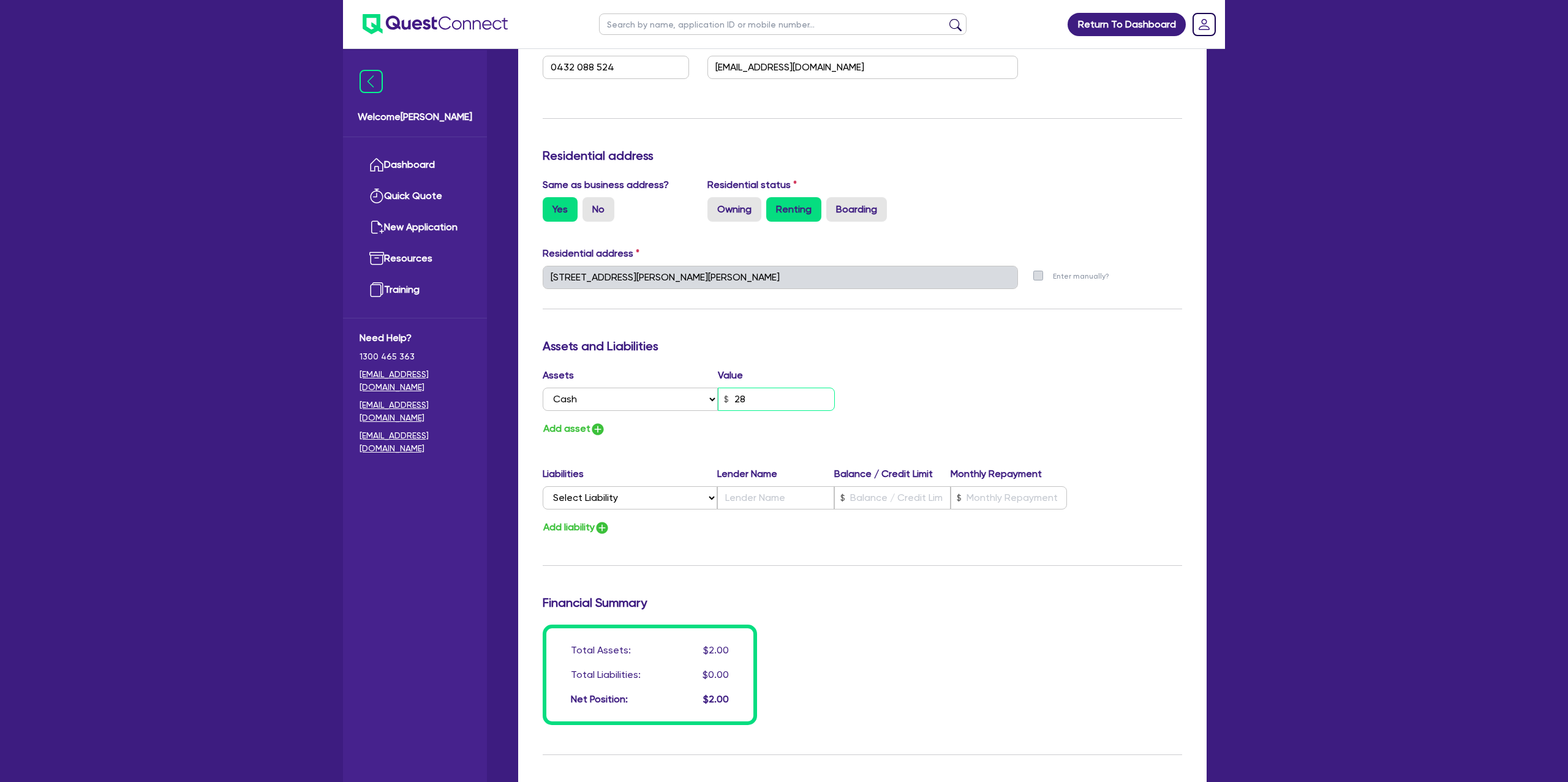
type input "0"
type input "0432 088 524"
type input "280"
type input "0"
type input "0432 088 524"
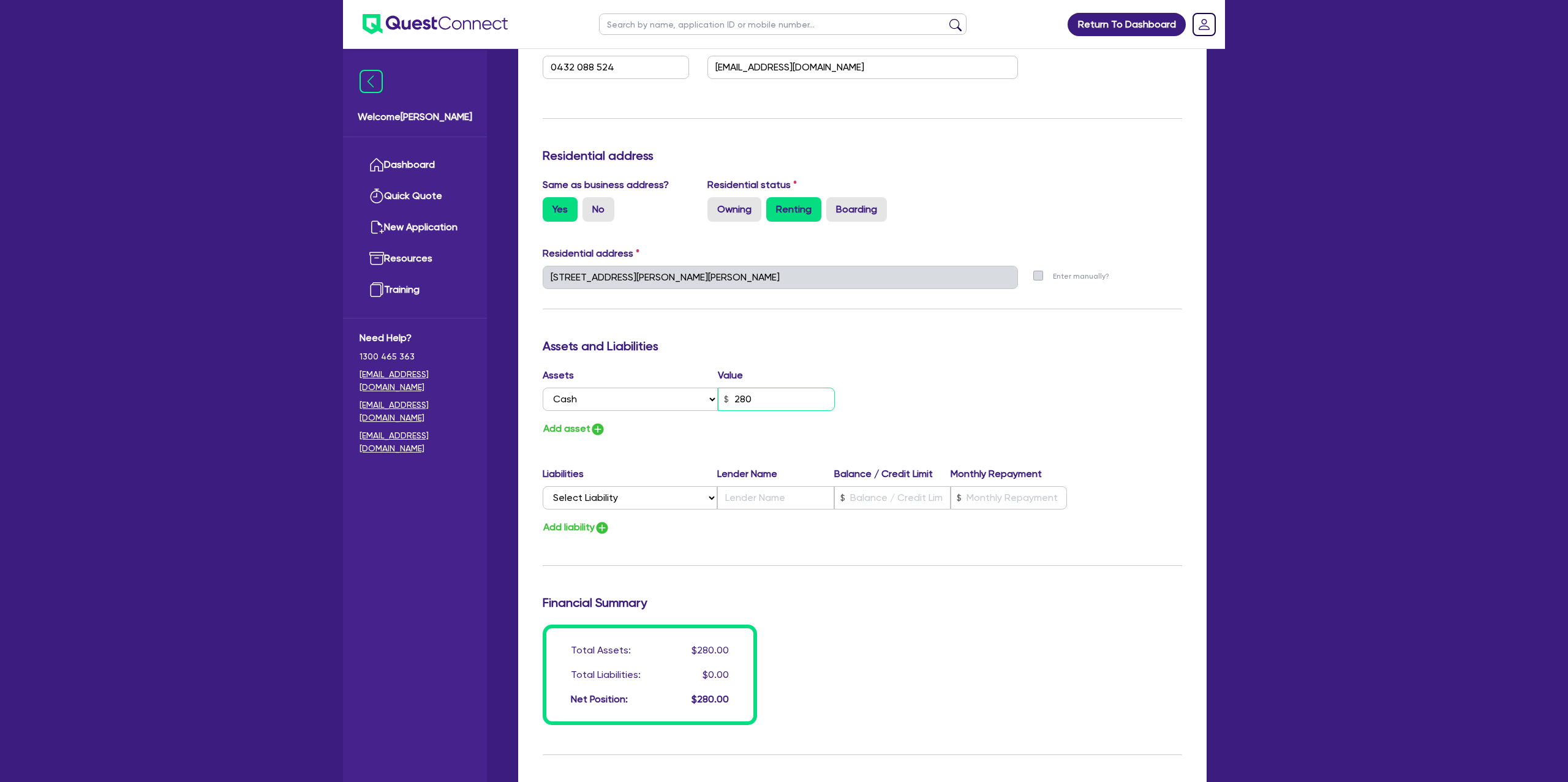
type input "2,800"
type input "0"
type input "0432 088 524"
type input "28,000"
click at [889, 375] on div "Assets Value Select Asset Cash Property Investment property Vehicle Truck Trail…" at bounding box center [863, 402] width 658 height 69
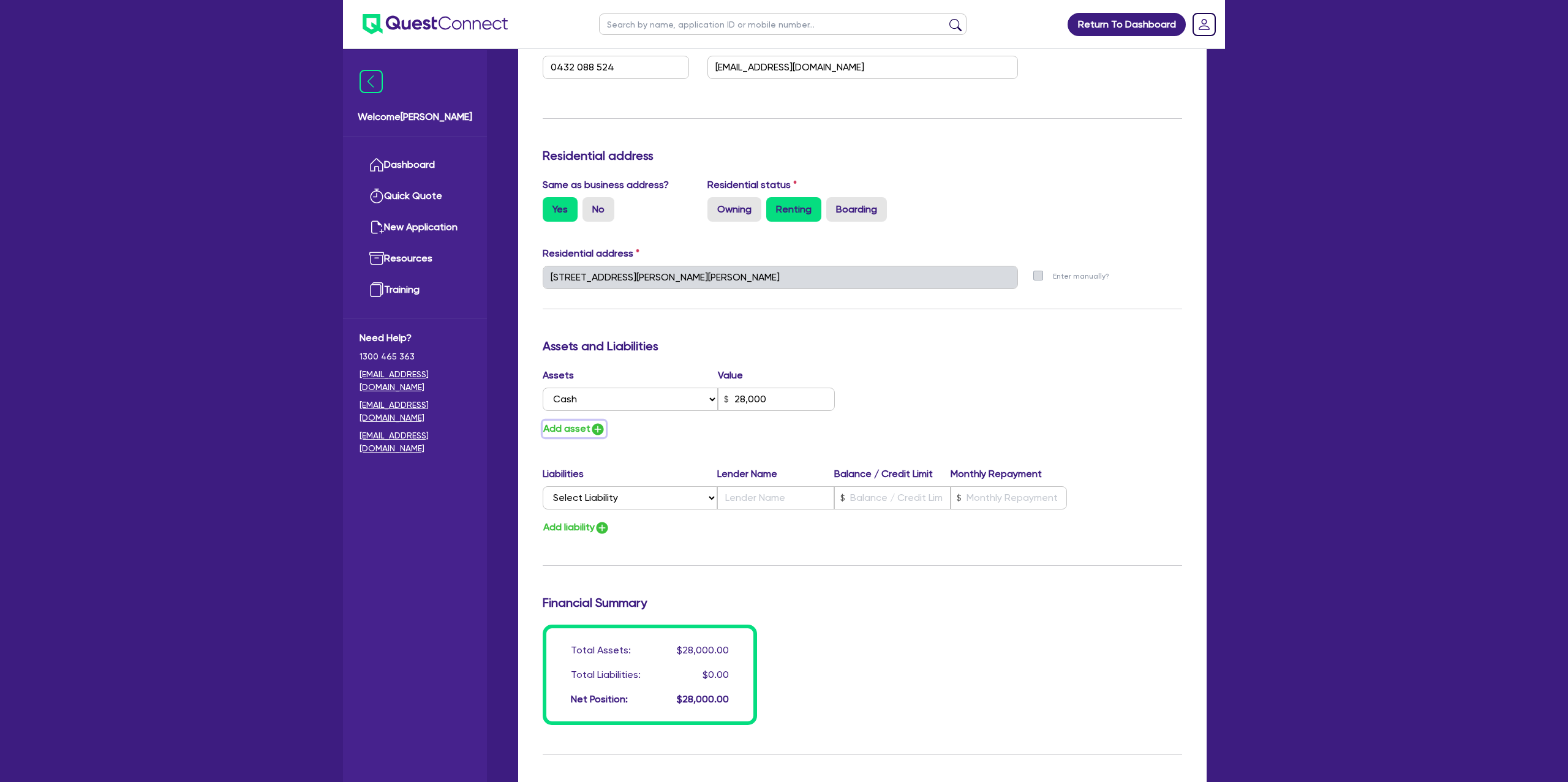
click at [589, 428] on button "Add asset" at bounding box center [574, 429] width 63 height 17
type input "0"
type input "0432 088 524"
type input "28,000"
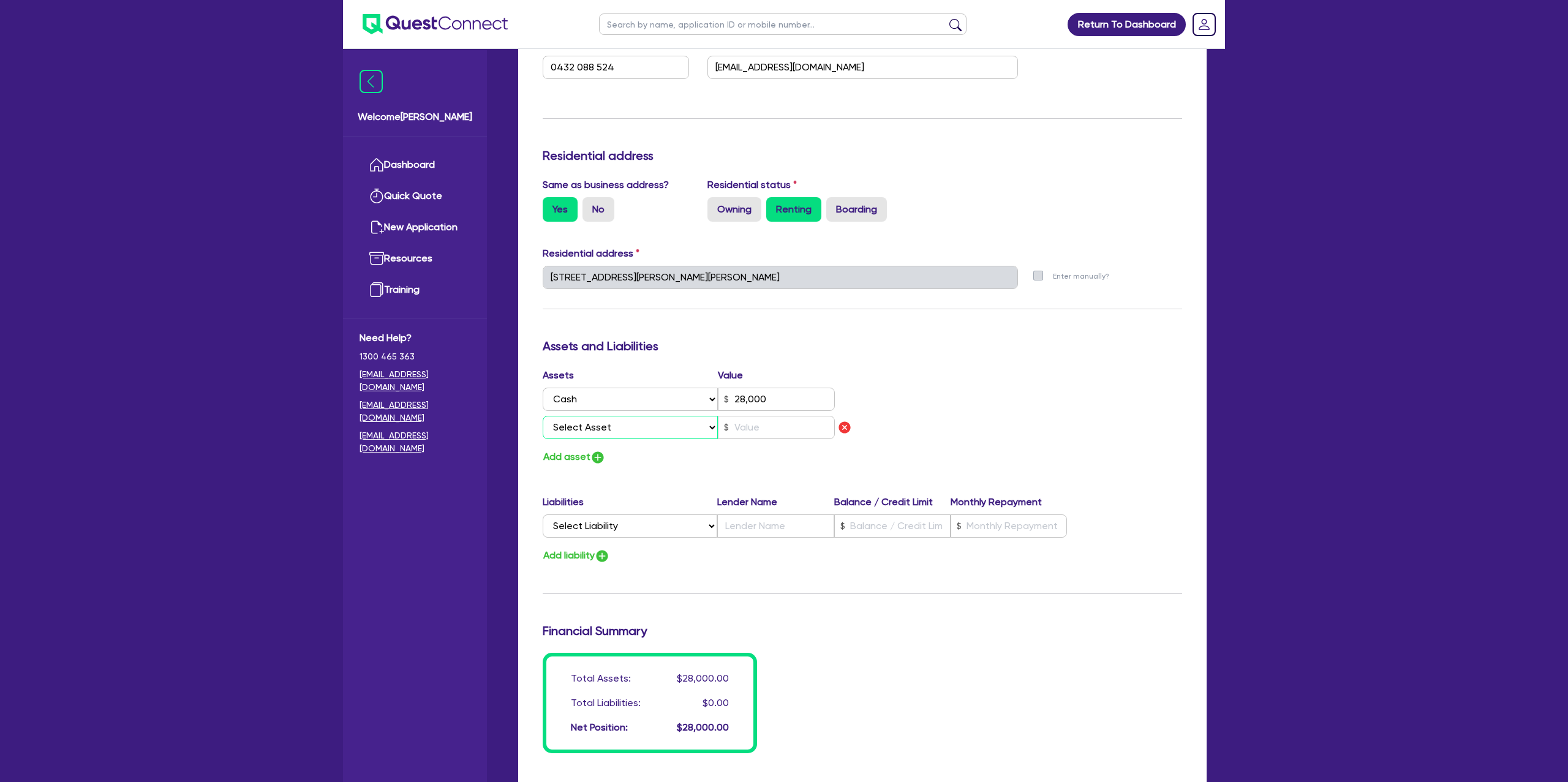
click at [606, 428] on select "Select Asset Cash Property Investment property Vehicle Truck Trailer Equipment …" at bounding box center [630, 427] width 175 height 24
select select "VEHICLE"
click at [542, 416] on select "Select Asset Cash Property Investment property Vehicle Truck Trailer Equipment …" at bounding box center [630, 427] width 175 height 24
type input "0"
type input "0432 088 524"
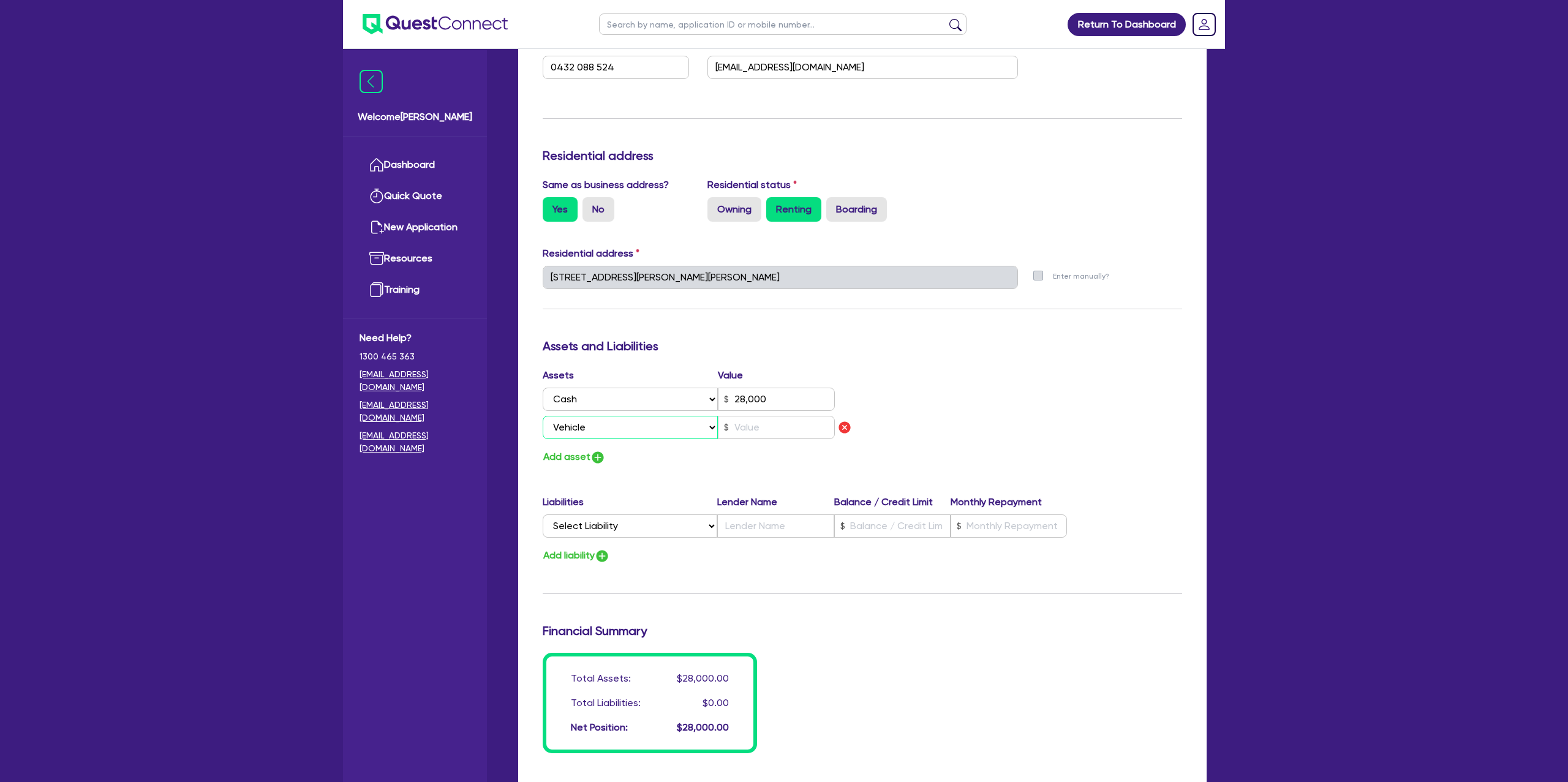
type input "28,000"
click at [757, 424] on input "text" at bounding box center [776, 427] width 117 height 24
click at [601, 529] on select "Select Liability Credit card Mortgage Investment property loan Vehicle loan Tru…" at bounding box center [629, 526] width 175 height 24
select select "VEHICLE_LOAN"
click at [542, 515] on select "Select Liability Credit card Mortgage Investment property loan Vehicle loan Tru…" at bounding box center [629, 526] width 175 height 24
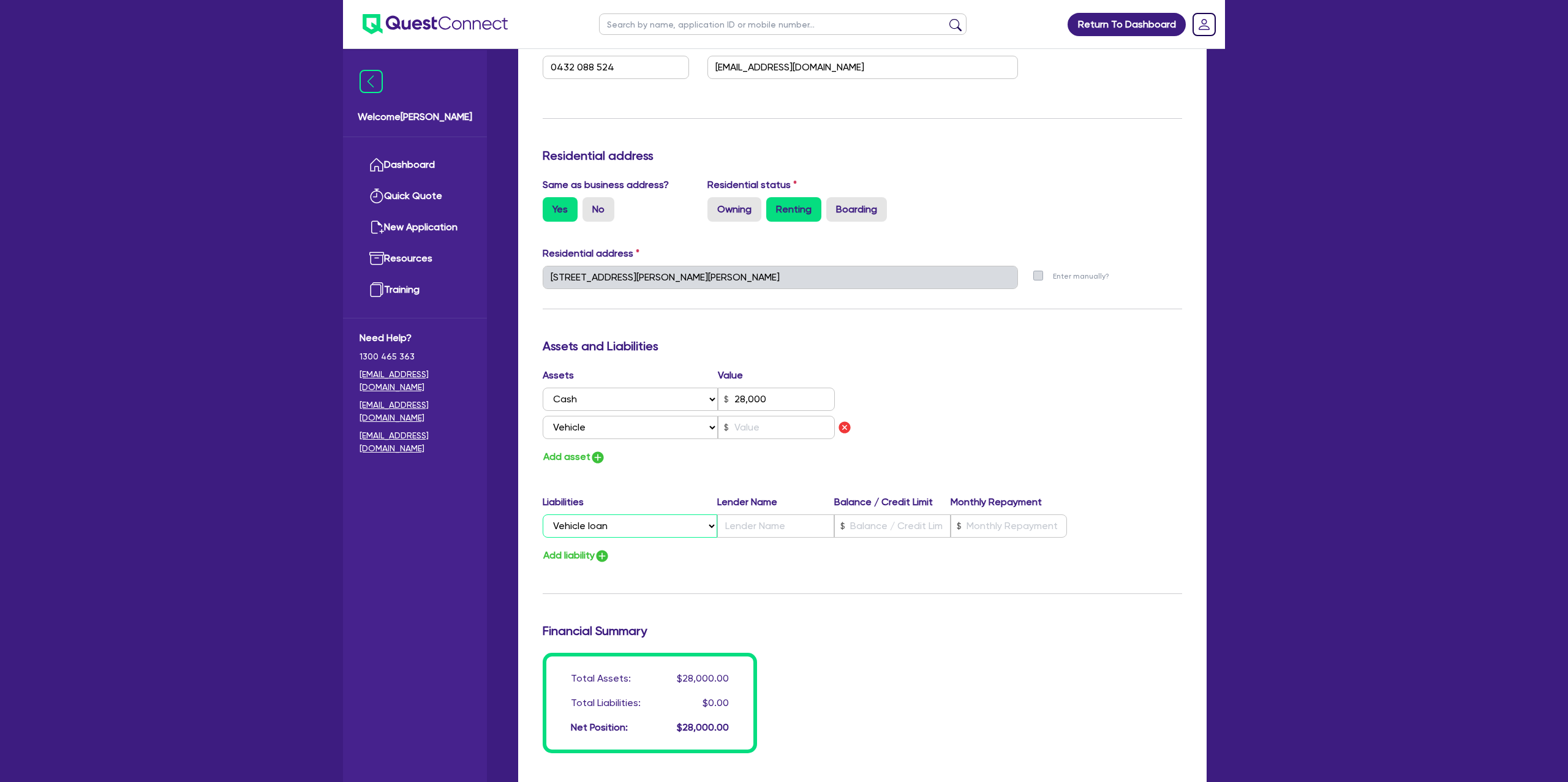
type input "0"
type input "0432 088 524"
type input "28,000"
click at [742, 426] on input "text" at bounding box center [776, 427] width 117 height 24
click at [863, 534] on input "text" at bounding box center [892, 526] width 117 height 24
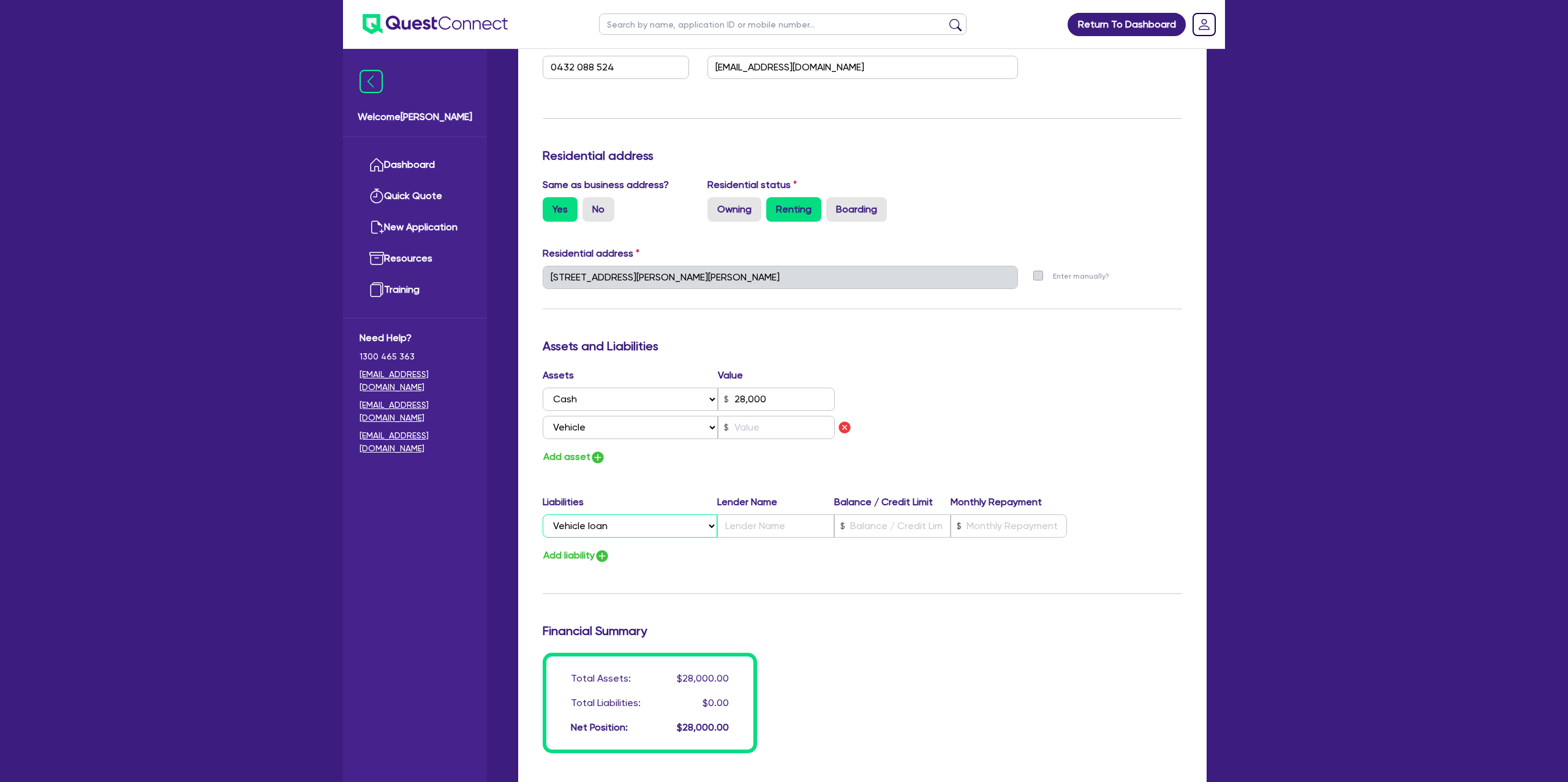
click at [614, 531] on select "Select Liability Credit card Mortgage Investment property loan Vehicle loan Tru…" at bounding box center [629, 526] width 175 height 24
click at [757, 431] on input "text" at bounding box center [776, 427] width 117 height 24
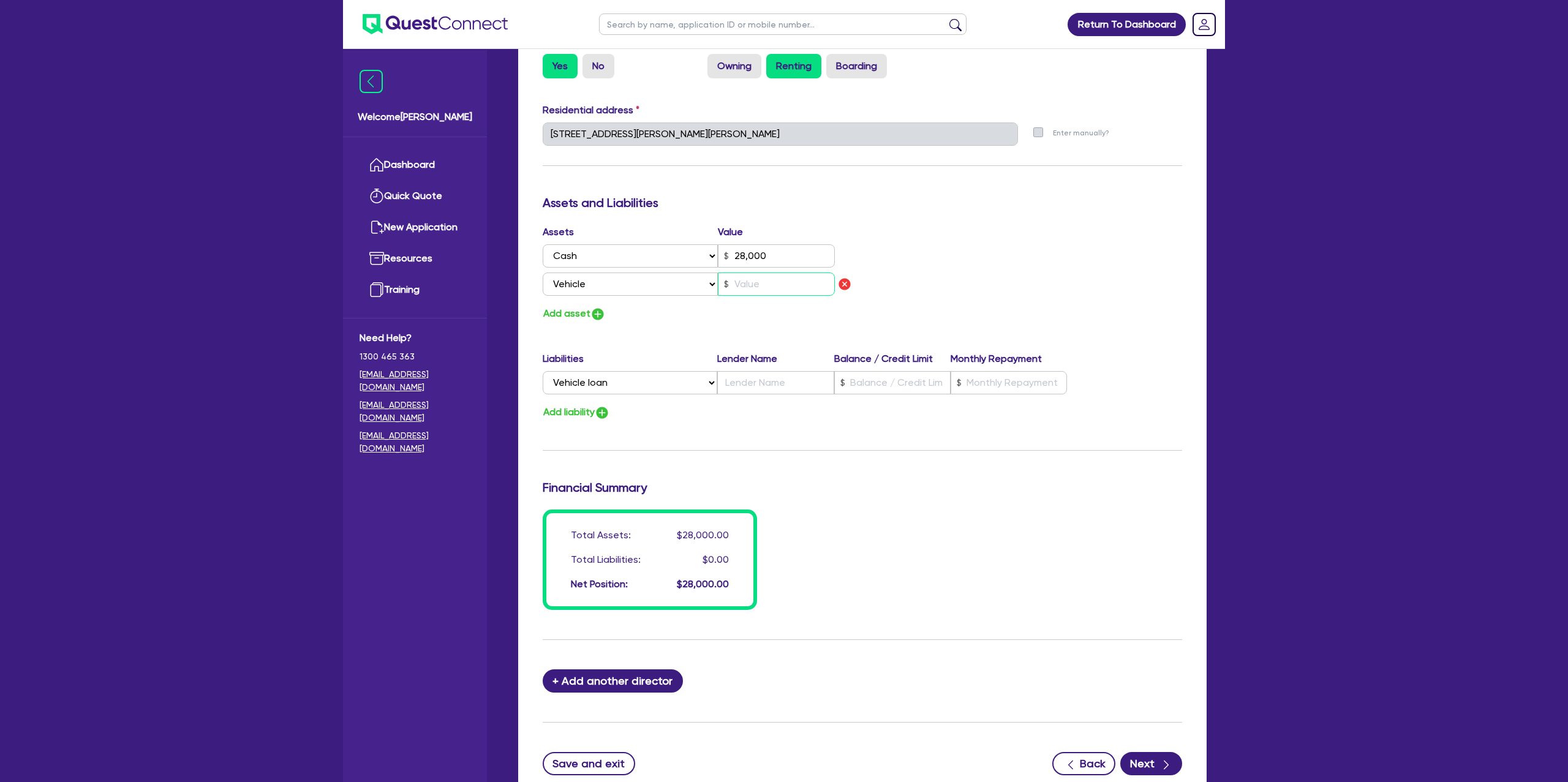
scroll to position [581, 0]
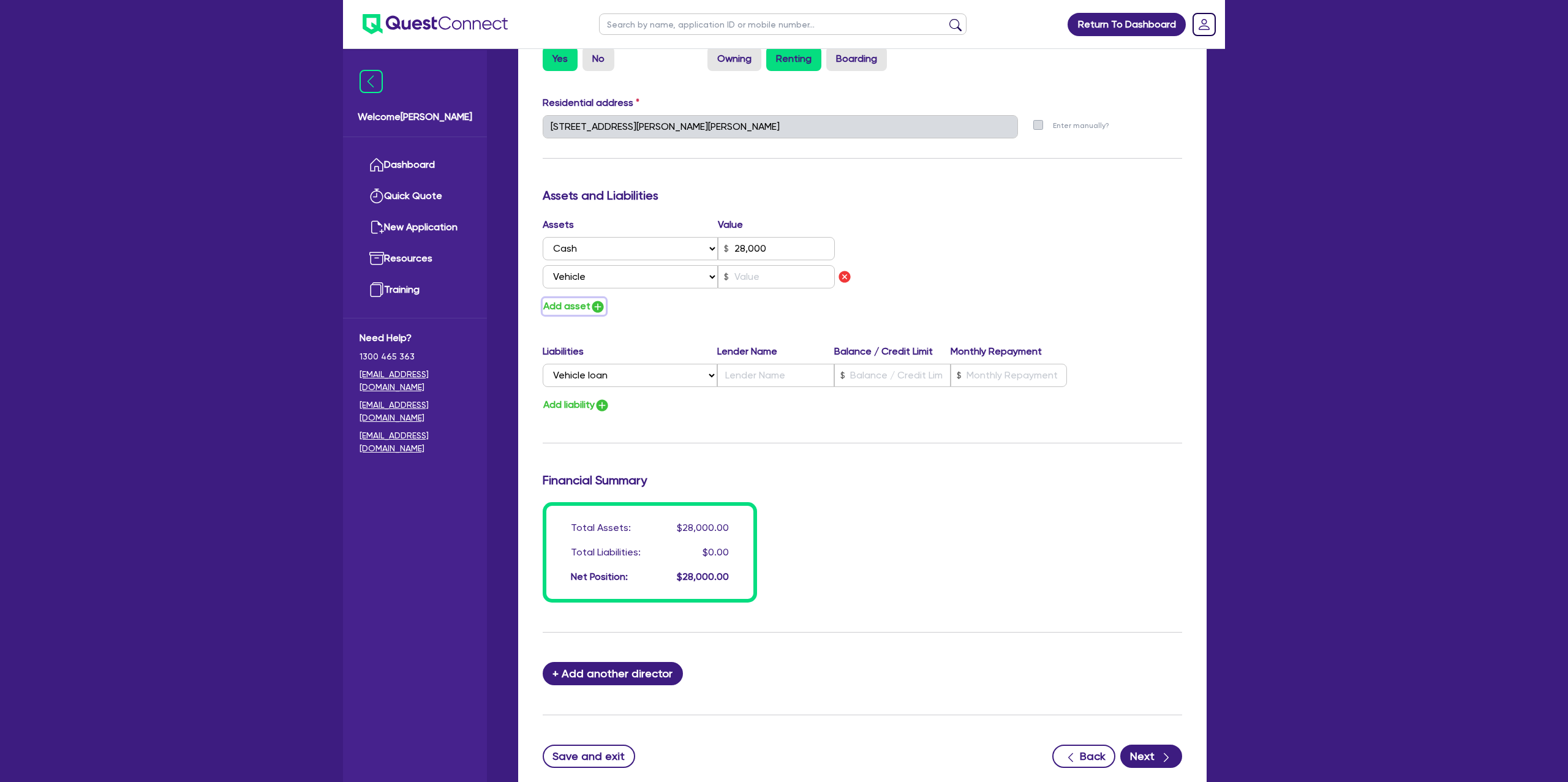
click at [580, 306] on button "Add asset" at bounding box center [574, 306] width 63 height 17
type input "0"
type input "0432 088 524"
type input "28,000"
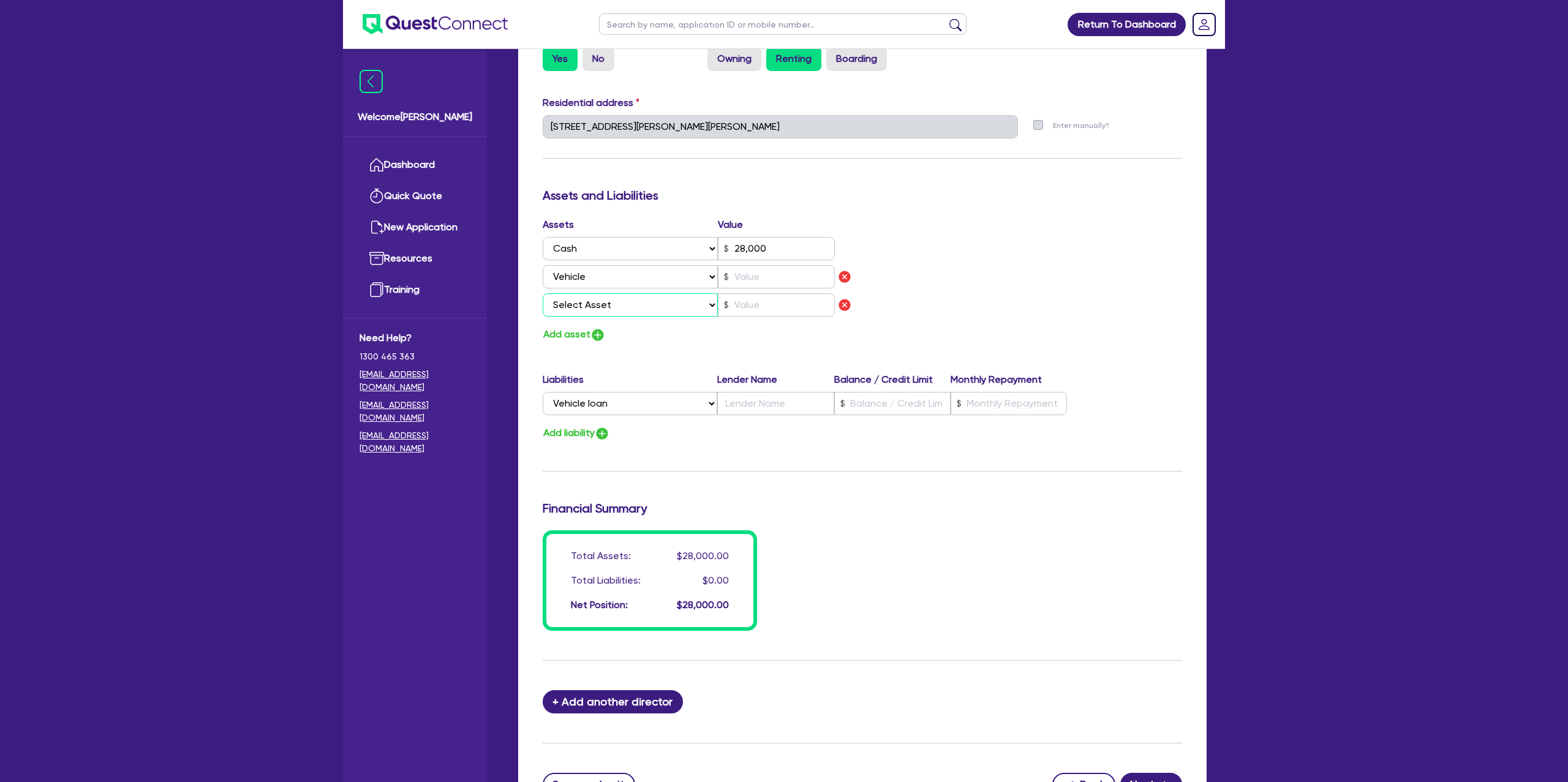
click at [597, 299] on select "Select Asset Cash Property Investment property Vehicle Truck Trailer Equipment …" at bounding box center [630, 304] width 175 height 24
select select "TRAILER"
click at [542, 293] on select "Select Asset Cash Property Investment property Vehicle Truck Trailer Equipment …" at bounding box center [630, 304] width 175 height 24
type input "0"
type input "0432 088 524"
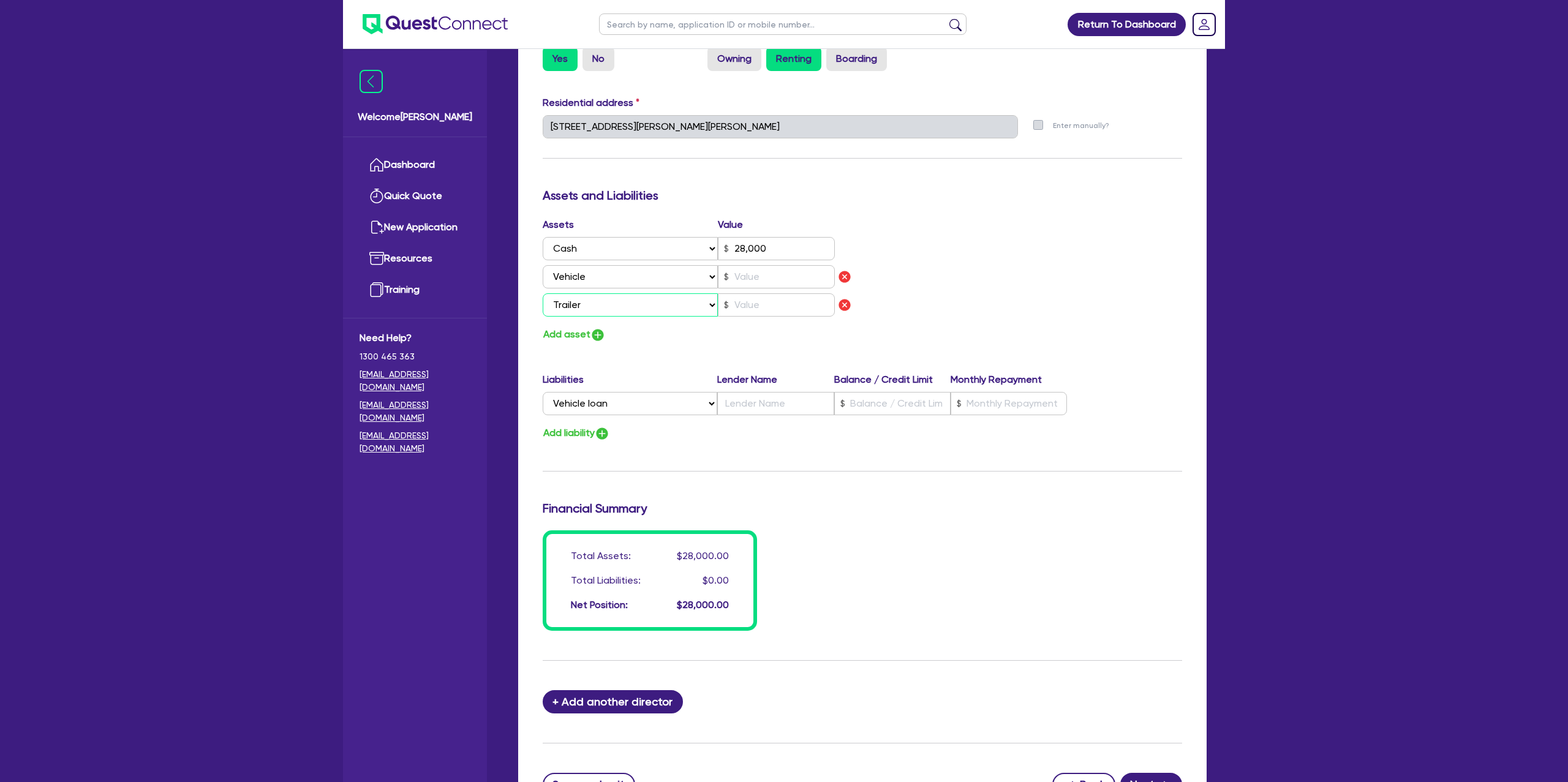
type input "28,000"
click at [737, 313] on input "text" at bounding box center [776, 304] width 117 height 24
click at [596, 302] on select "Select Asset Cash Property Investment property Vehicle Truck Trailer Equipment …" at bounding box center [630, 304] width 175 height 24
select select "TRUCK"
click at [542, 293] on select "Select Asset Cash Property Investment property Vehicle Truck Trailer Equipment …" at bounding box center [630, 304] width 175 height 24
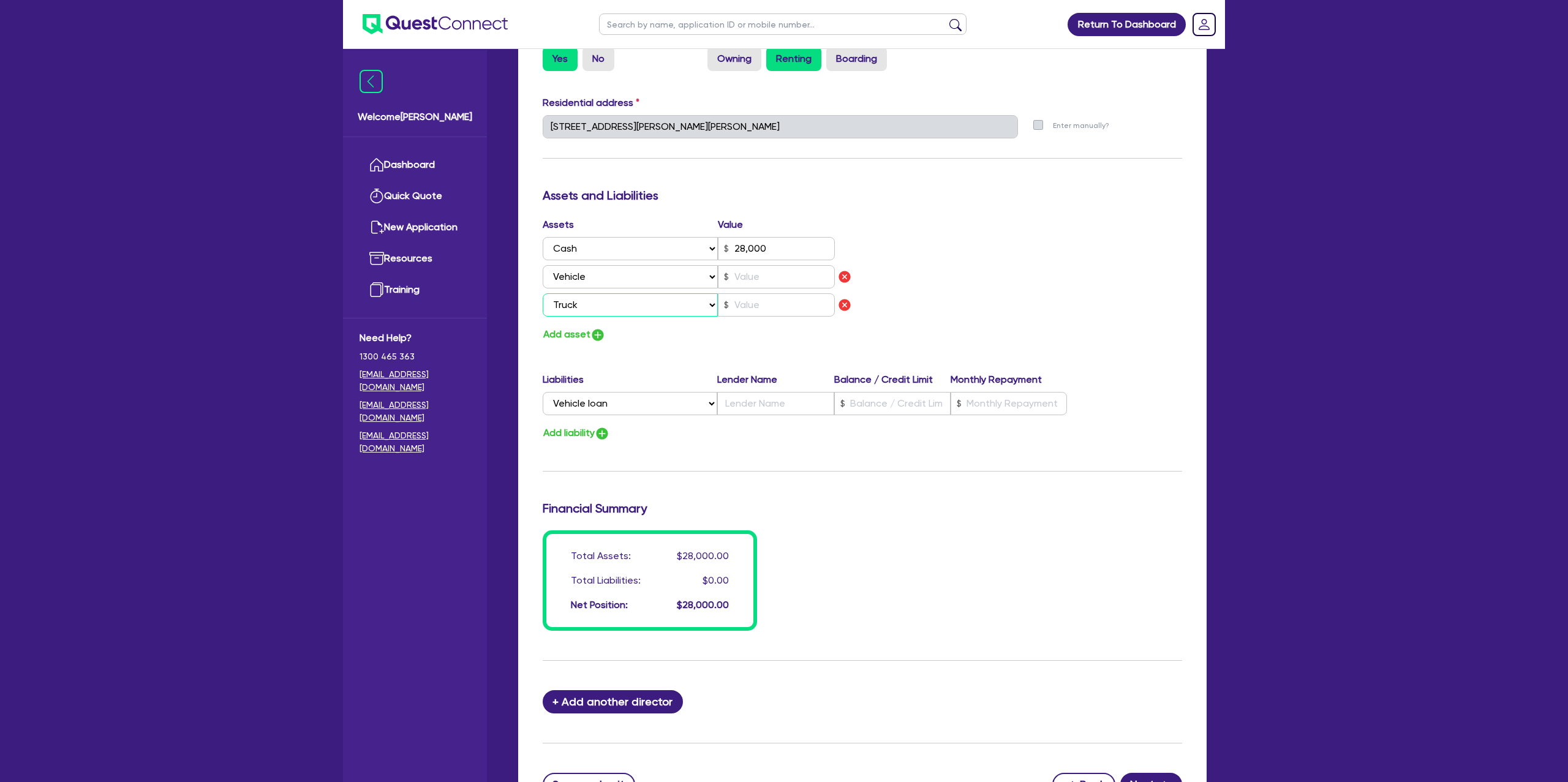
type input "0"
type input "0432 088 524"
type input "28,000"
click at [591, 301] on select "Select Asset Cash Property Investment property Vehicle Truck Trailer Equipment …" at bounding box center [630, 304] width 175 height 24
select select "VEHICLE"
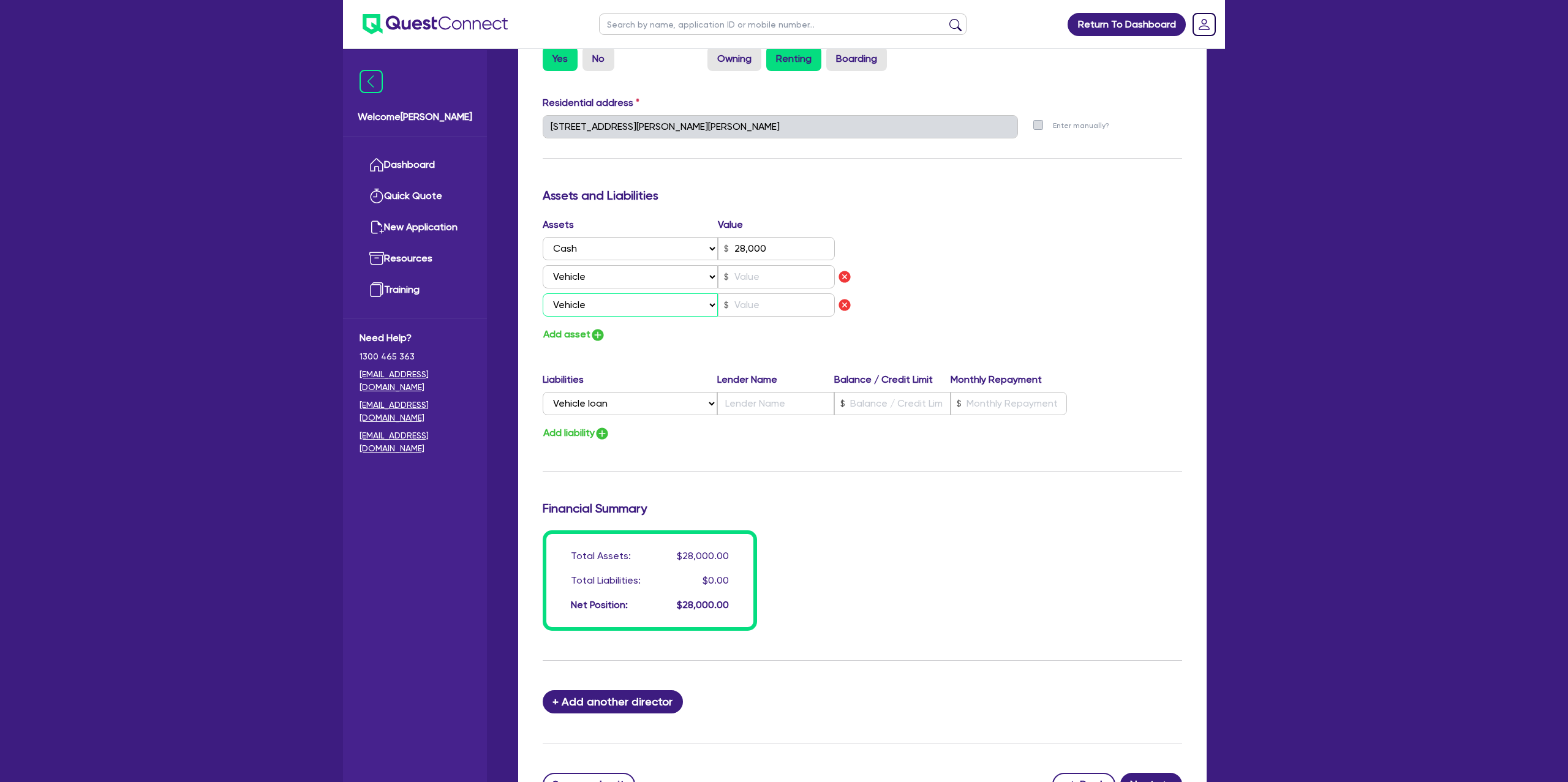
click at [542, 293] on select "Select Asset Cash Property Investment property Vehicle Truck Trailer Equipment …" at bounding box center [630, 304] width 175 height 24
type input "0"
type input "0432 088 524"
type input "28,000"
click at [767, 305] on input "text" at bounding box center [776, 304] width 117 height 24
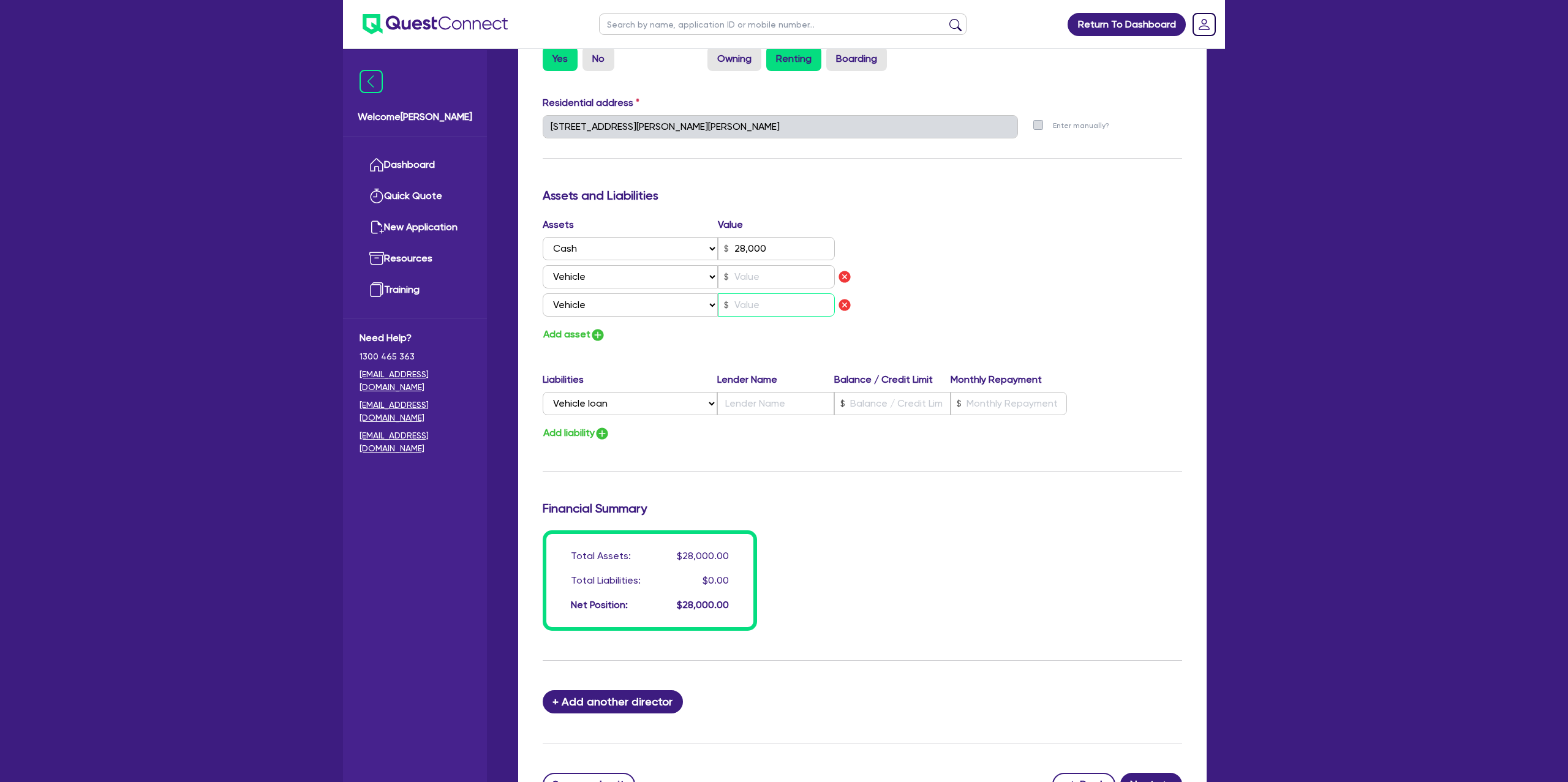
type input "0"
type input "0432 088 524"
type input "28,000"
type input "6"
type input "0"
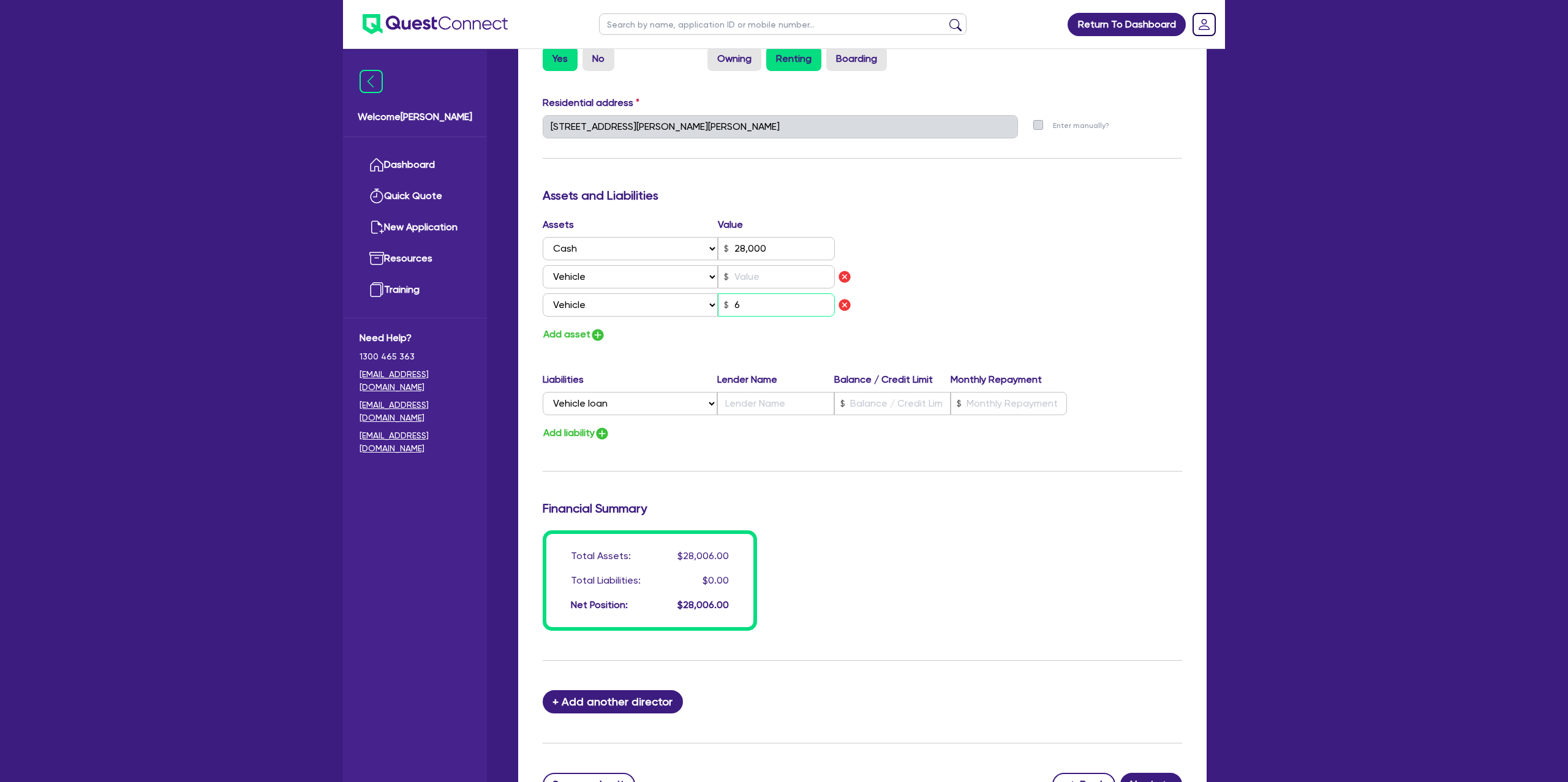
type input "0432 088 524"
type input "28,000"
type input "60"
type input "0"
type input "0432 088 524"
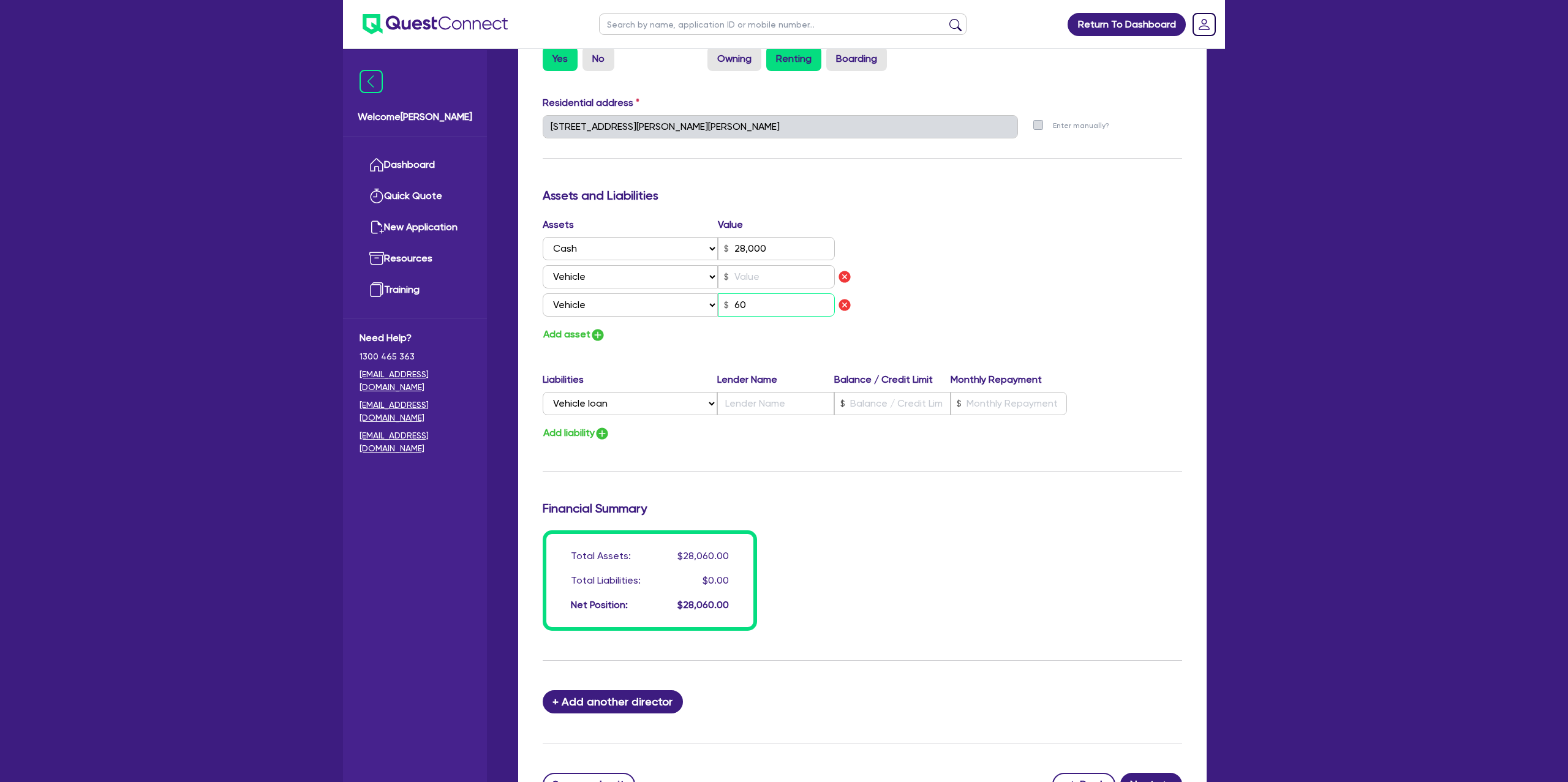
type input "28,000"
type input "600"
type input "0"
type input "0432 088 524"
type input "28,000"
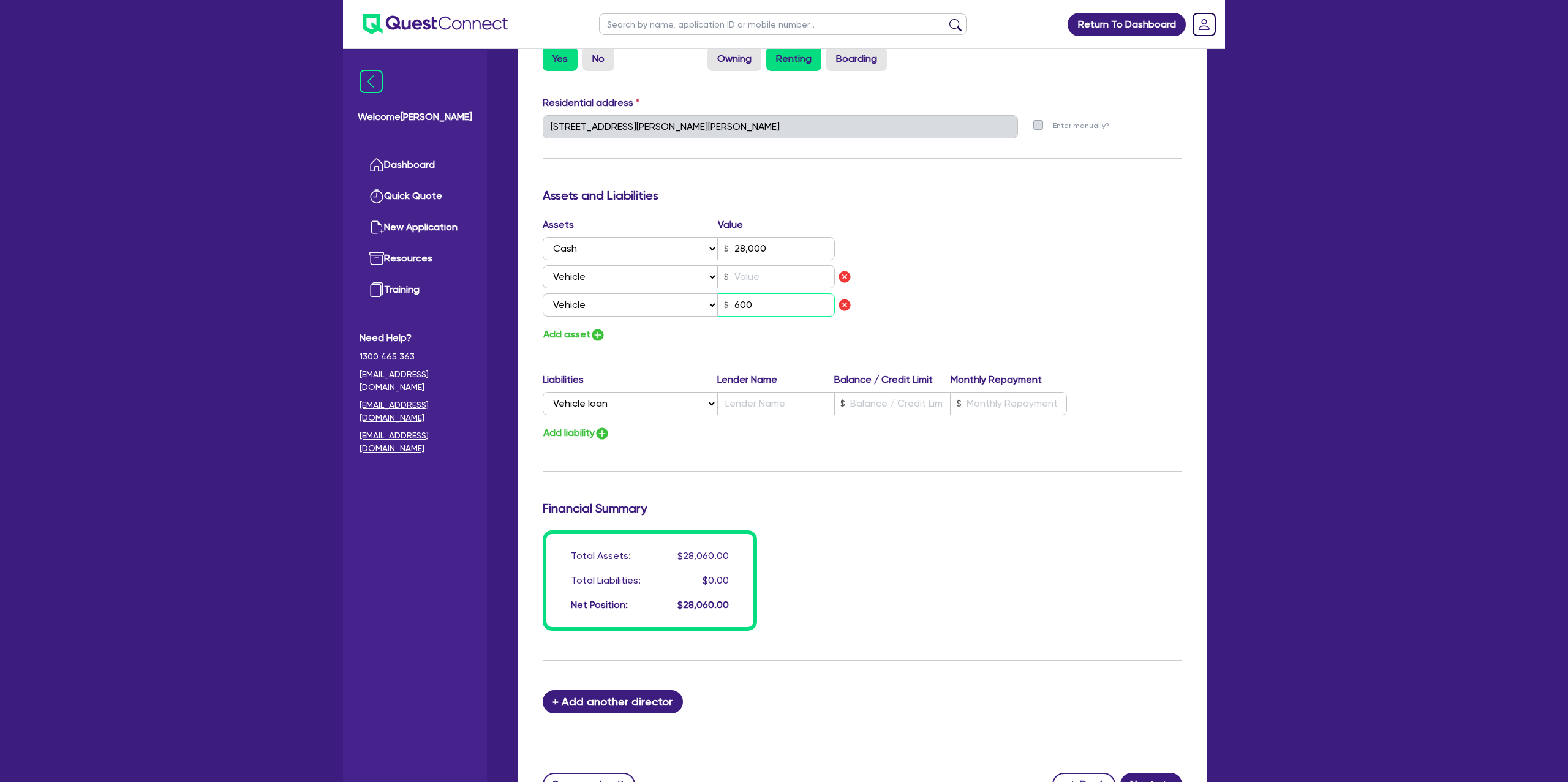
type input "6,000"
type input "0"
type input "0432 088 524"
type input "28,000"
type input "60,000"
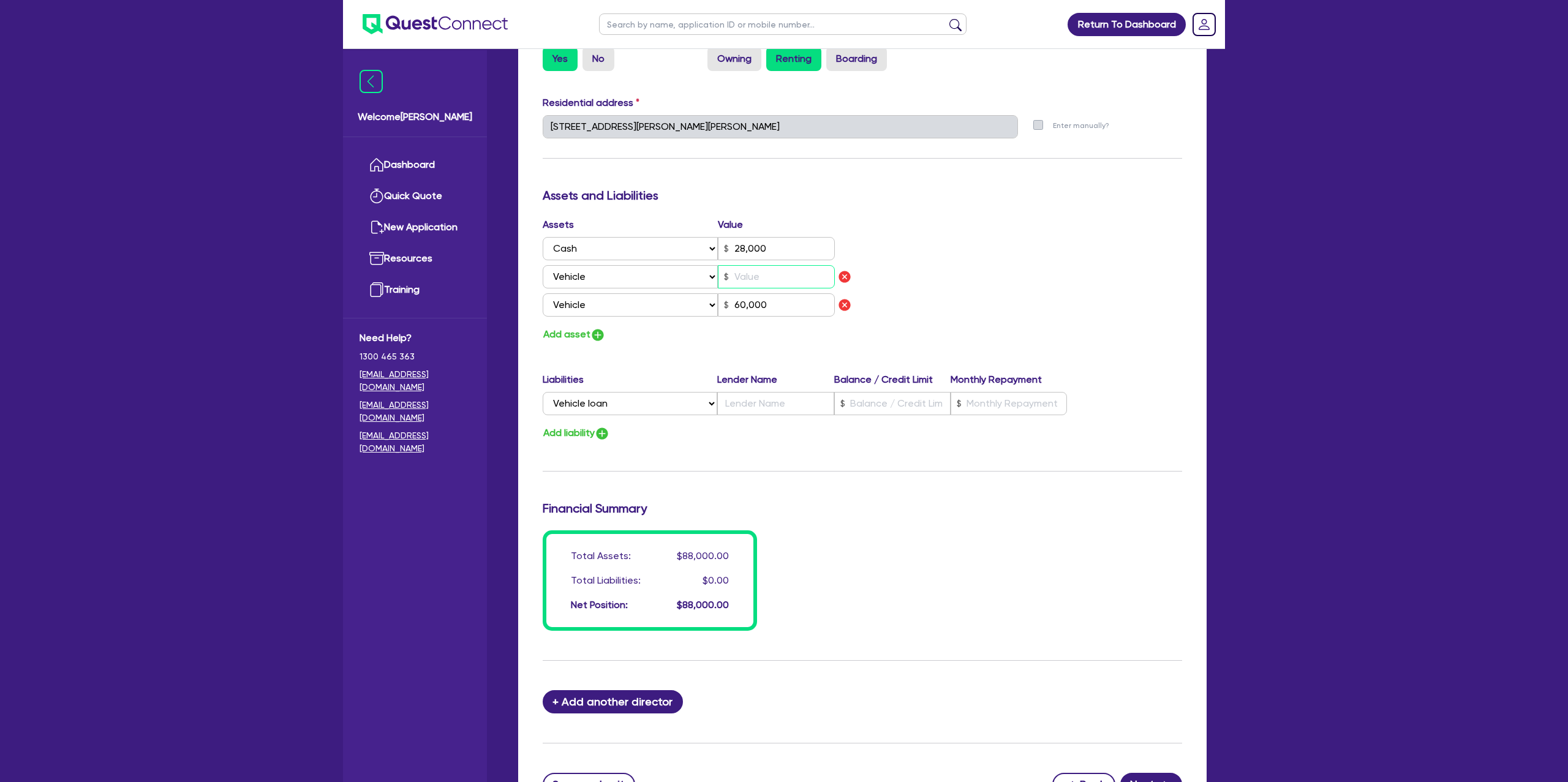
click at [745, 282] on input "text" at bounding box center [776, 277] width 117 height 24
click at [552, 340] on button "Add asset" at bounding box center [574, 335] width 63 height 17
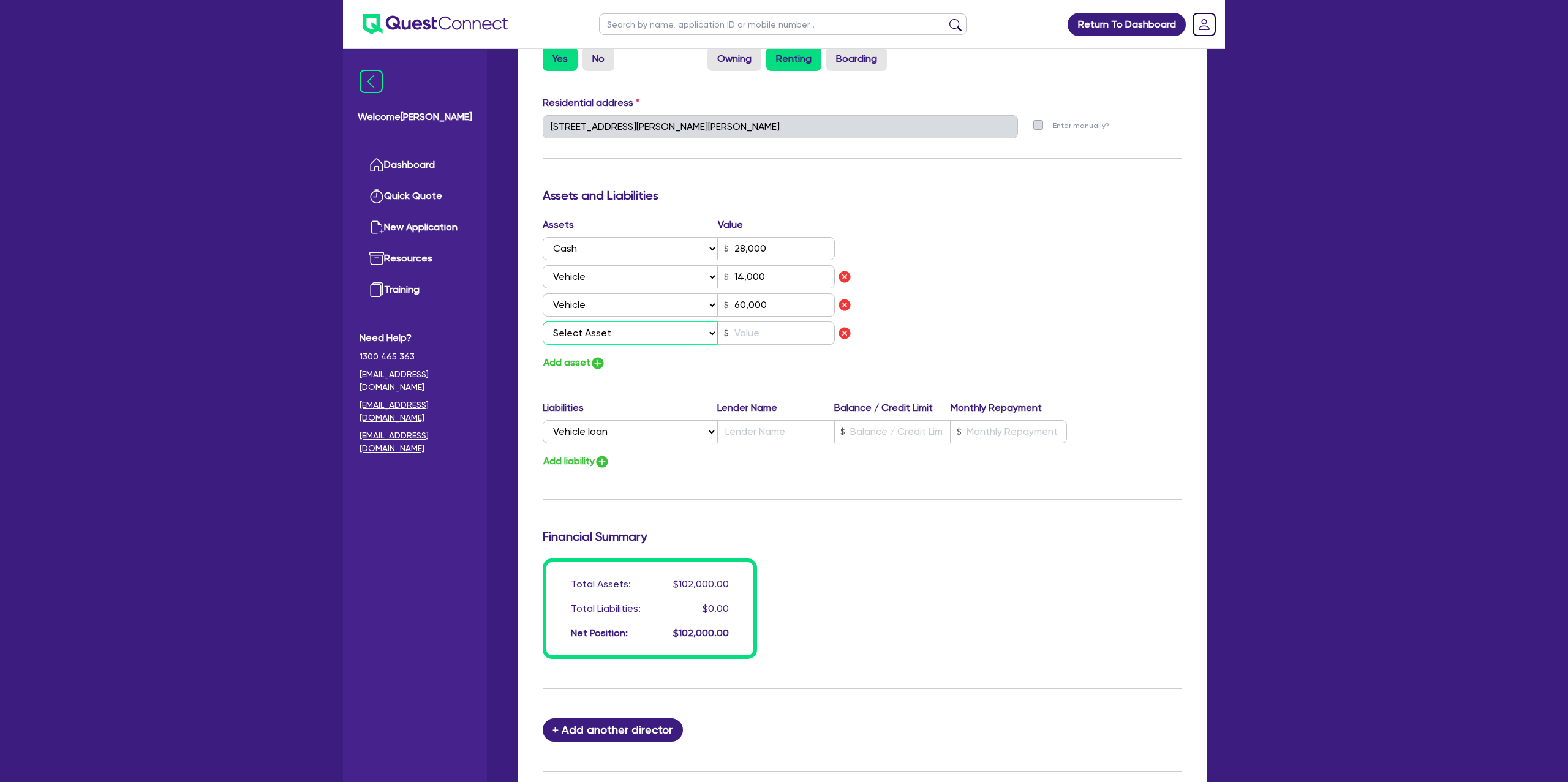
click at [575, 333] on select "Select Asset Cash Property Investment property Vehicle Truck Trailer Equipment …" at bounding box center [630, 333] width 175 height 24
click at [542, 321] on select "Select Asset Cash Property Investment property Vehicle Truck Trailer Equipment …" at bounding box center [630, 333] width 175 height 24
click at [767, 337] on input "text" at bounding box center [776, 333] width 117 height 24
click at [1023, 317] on div "Assets Value Select Asset Cash Property Investment property Vehicle Truck Trail…" at bounding box center [863, 294] width 658 height 154
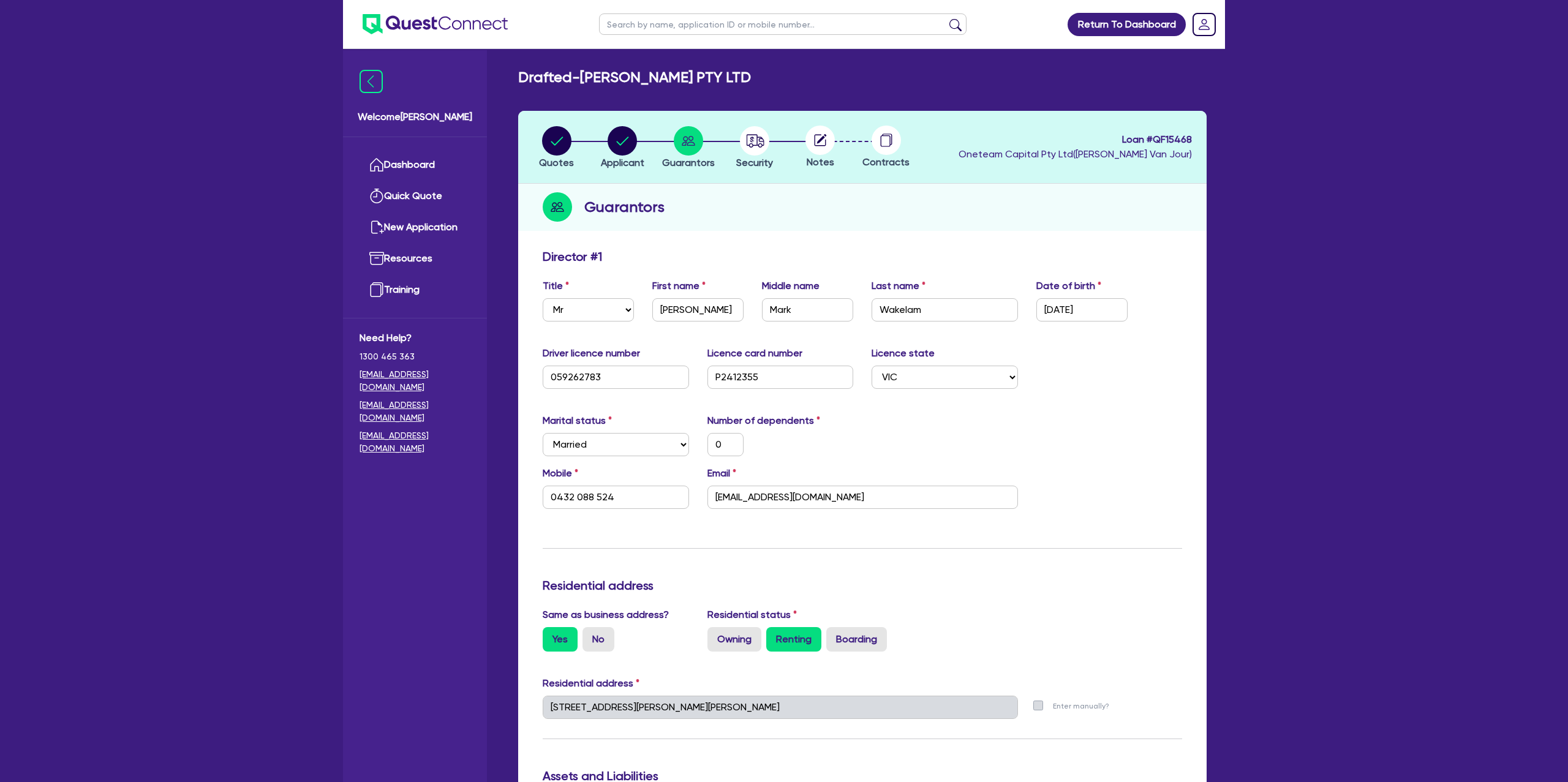
scroll to position [723, 0]
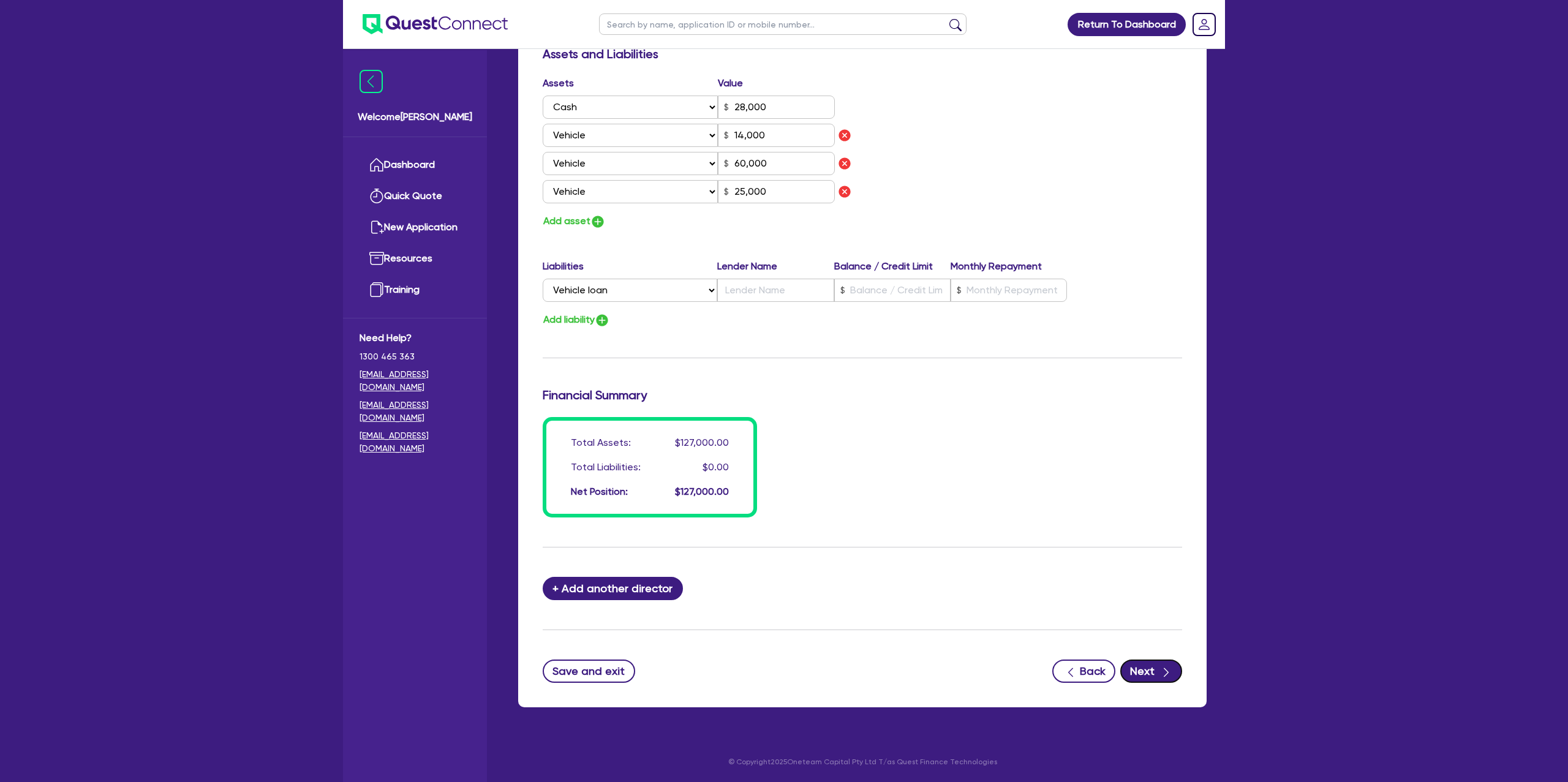
drag, startPoint x: 1160, startPoint y: 673, endPoint x: 1148, endPoint y: 665, distance: 14.4
click at [1160, 672] on icon "button" at bounding box center [1166, 672] width 12 height 12
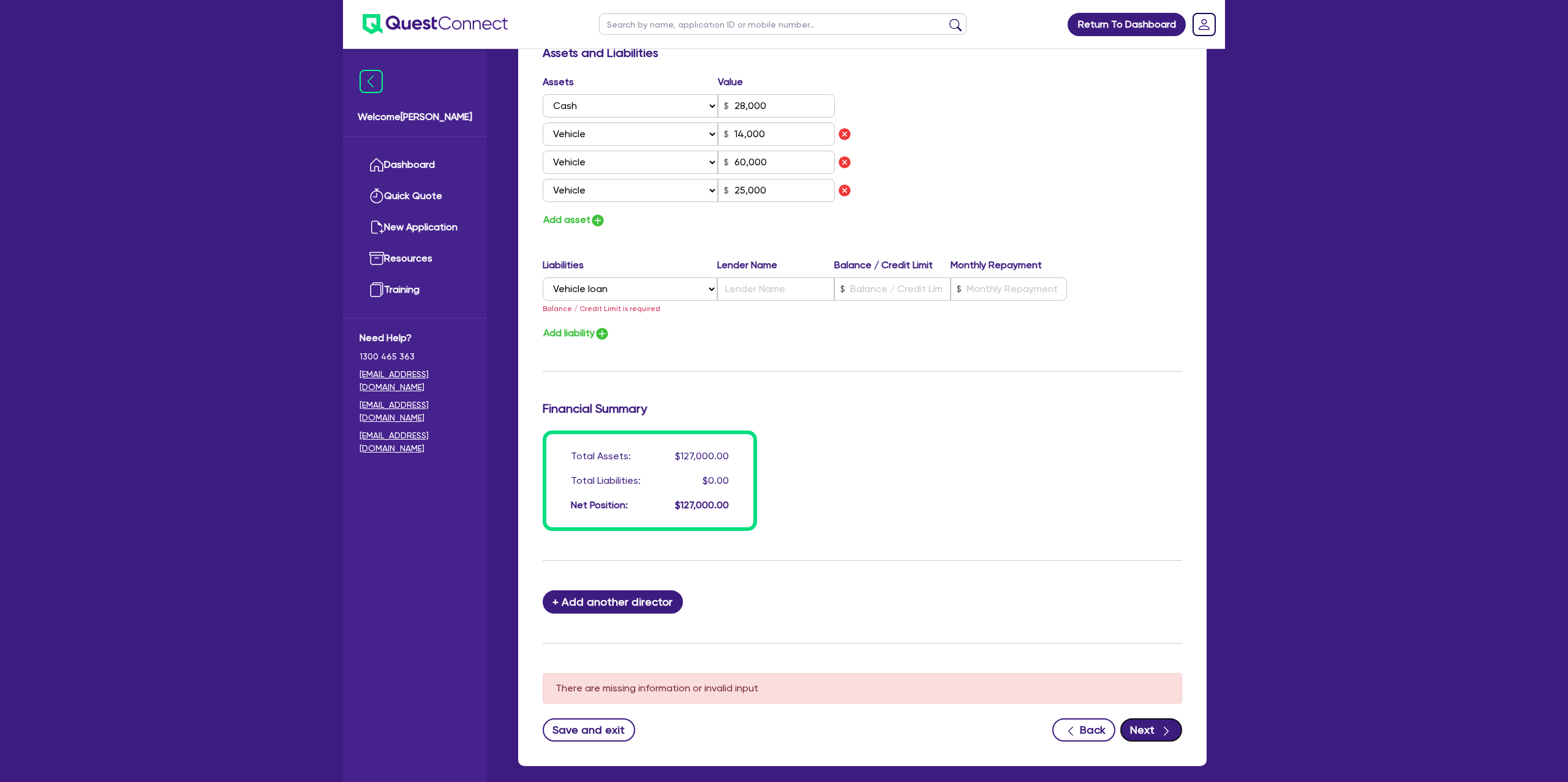
scroll to position [721, 0]
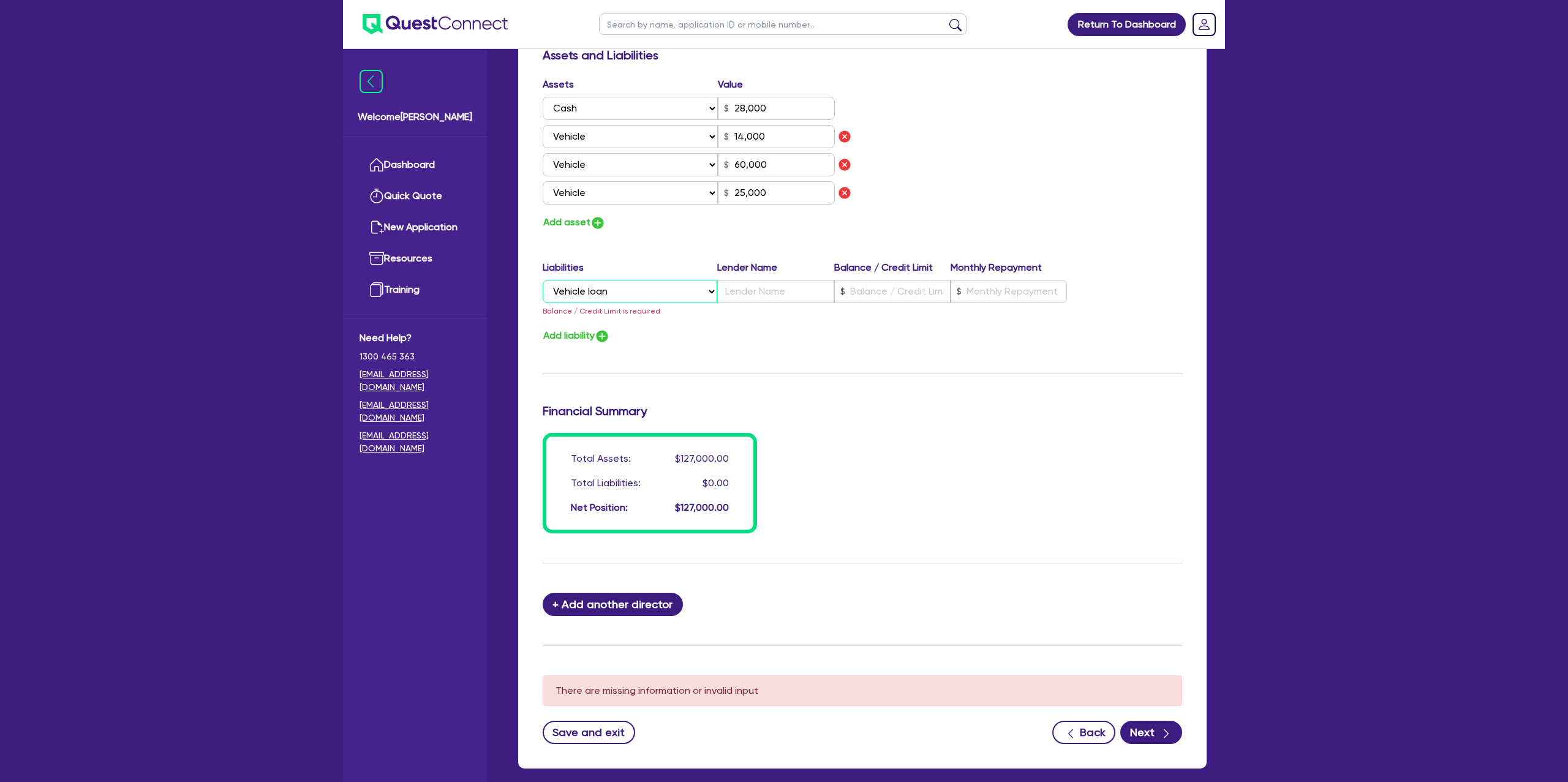
click at [625, 292] on select "Select Liability Credit card Mortgage Investment property loan Vehicle loan Tru…" at bounding box center [629, 291] width 175 height 24
click at [542, 280] on select "Select Liability Credit card Mortgage Investment property loan Vehicle loan Tru…" at bounding box center [629, 291] width 175 height 24
click at [788, 365] on div "Update residential status for Director #1 Boarding is only acceptable when the …" at bounding box center [862, 31] width 639 height 1005
click at [1157, 737] on button "Next" at bounding box center [1152, 732] width 62 height 24
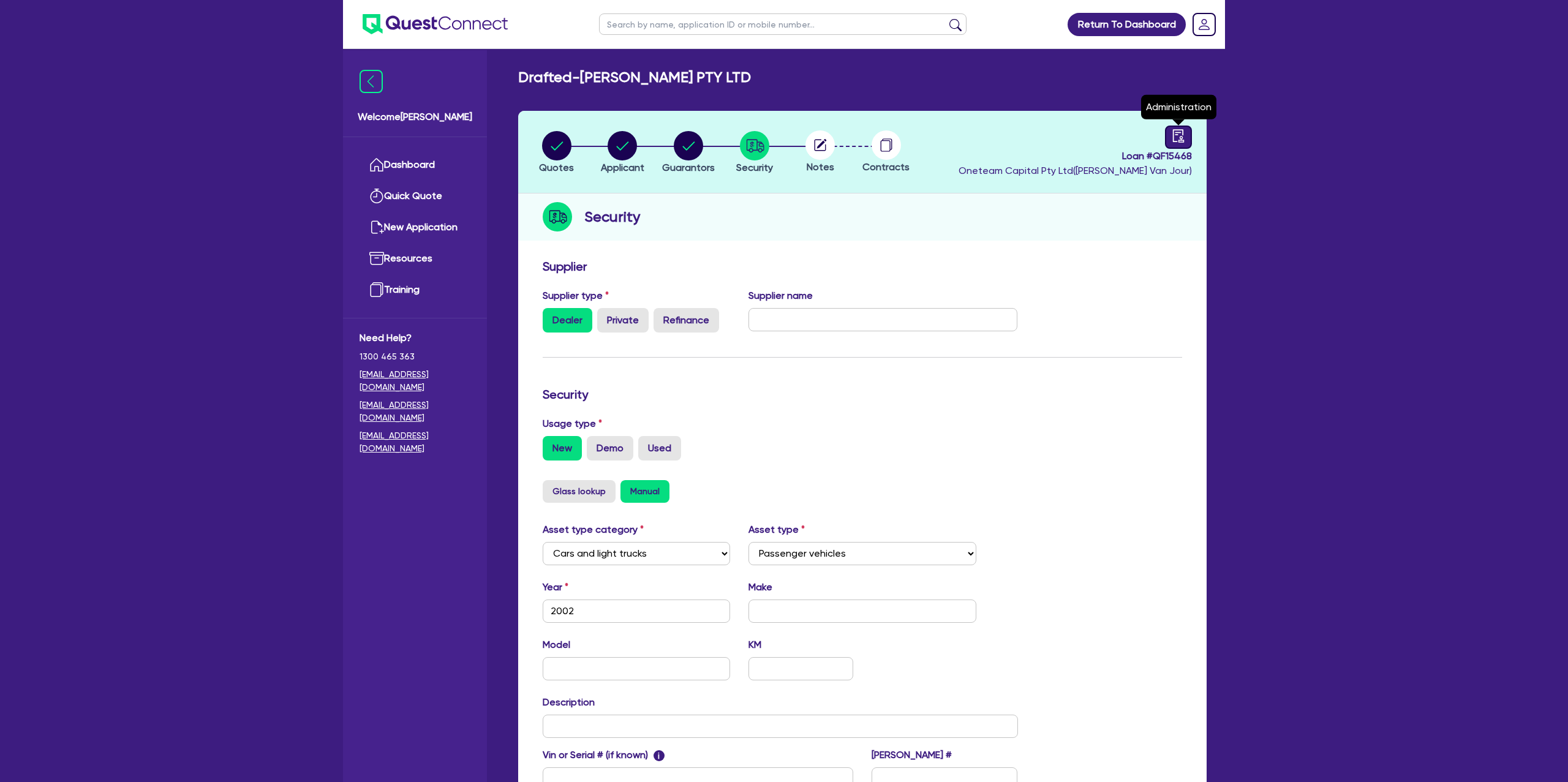
click at [1175, 138] on icon "audit" at bounding box center [1179, 136] width 13 height 13
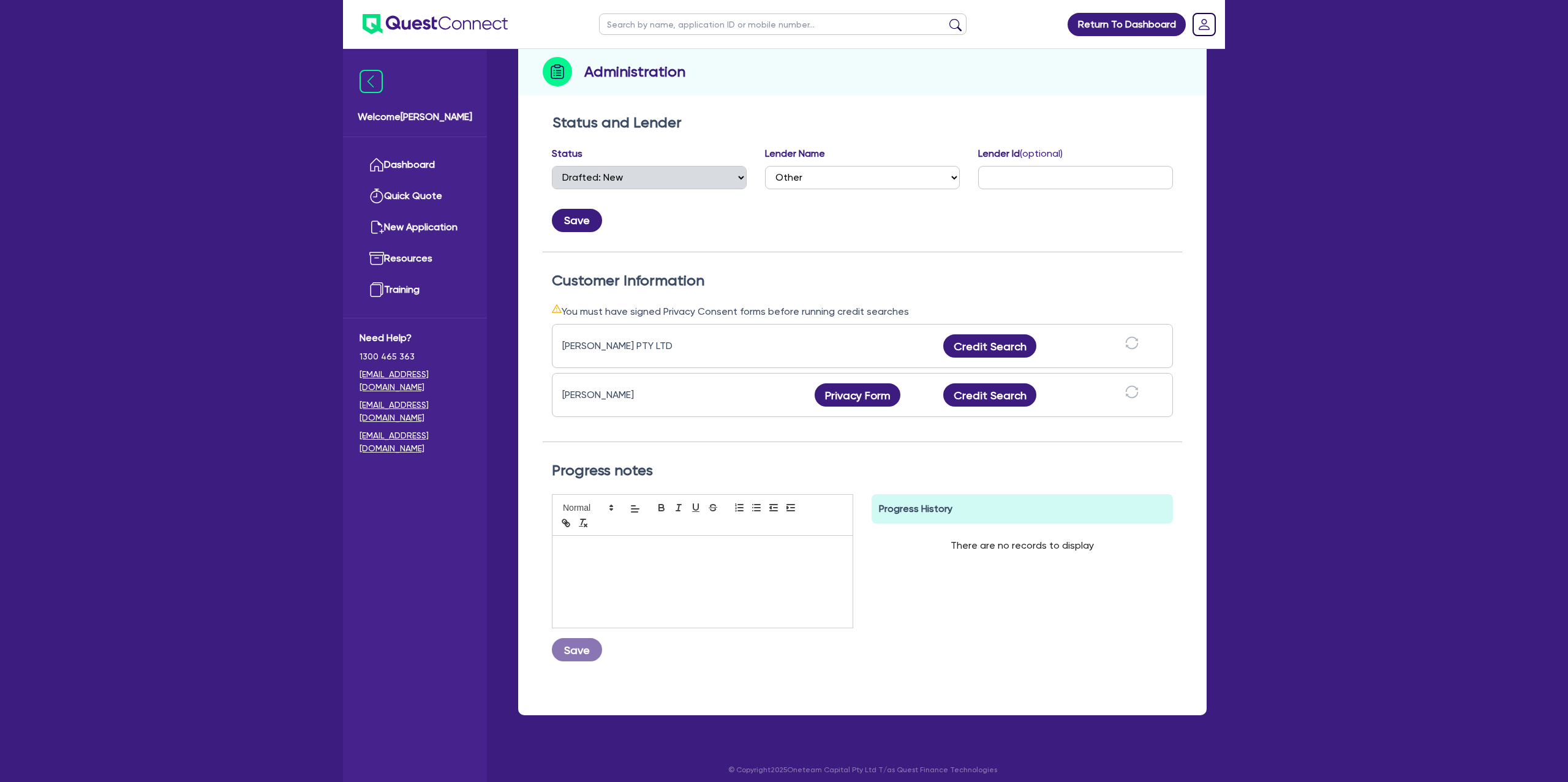
scroll to position [154, 0]
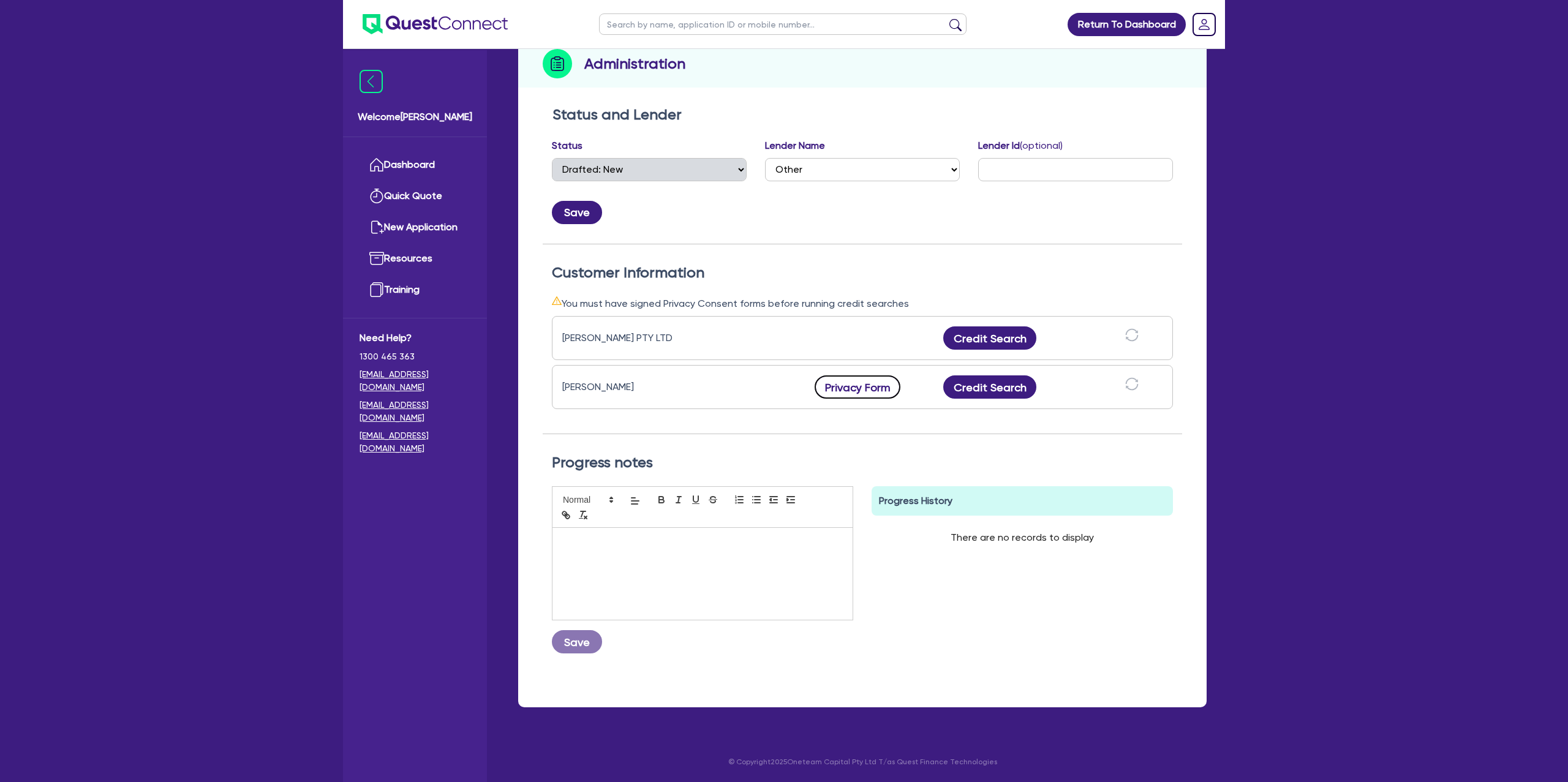
click at [846, 387] on button "Privacy Form" at bounding box center [857, 387] width 86 height 24
click at [996, 394] on button "Credit Search" at bounding box center [990, 387] width 93 height 24
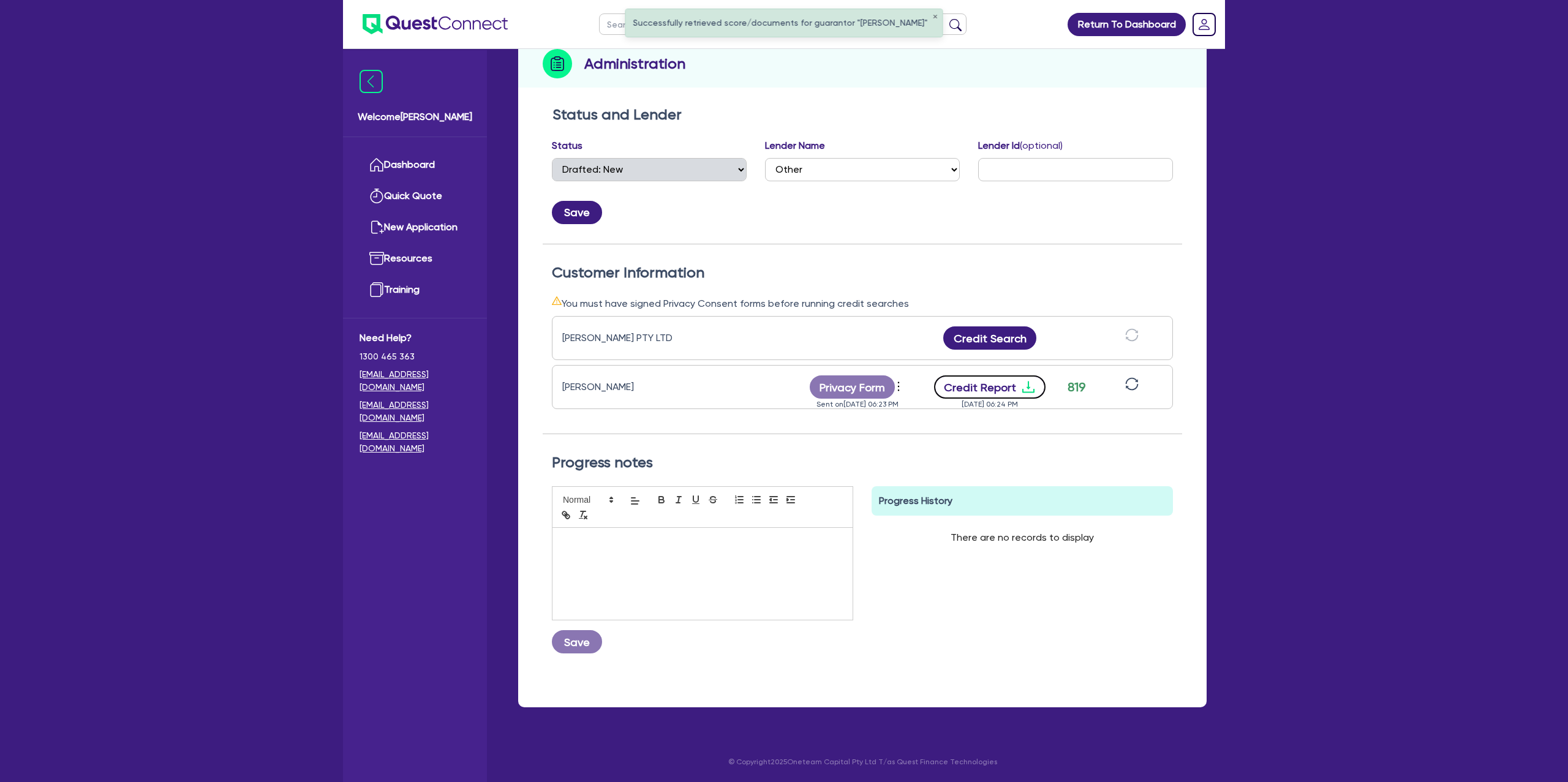
click at [1007, 376] on button "Credit Report" at bounding box center [990, 387] width 112 height 24
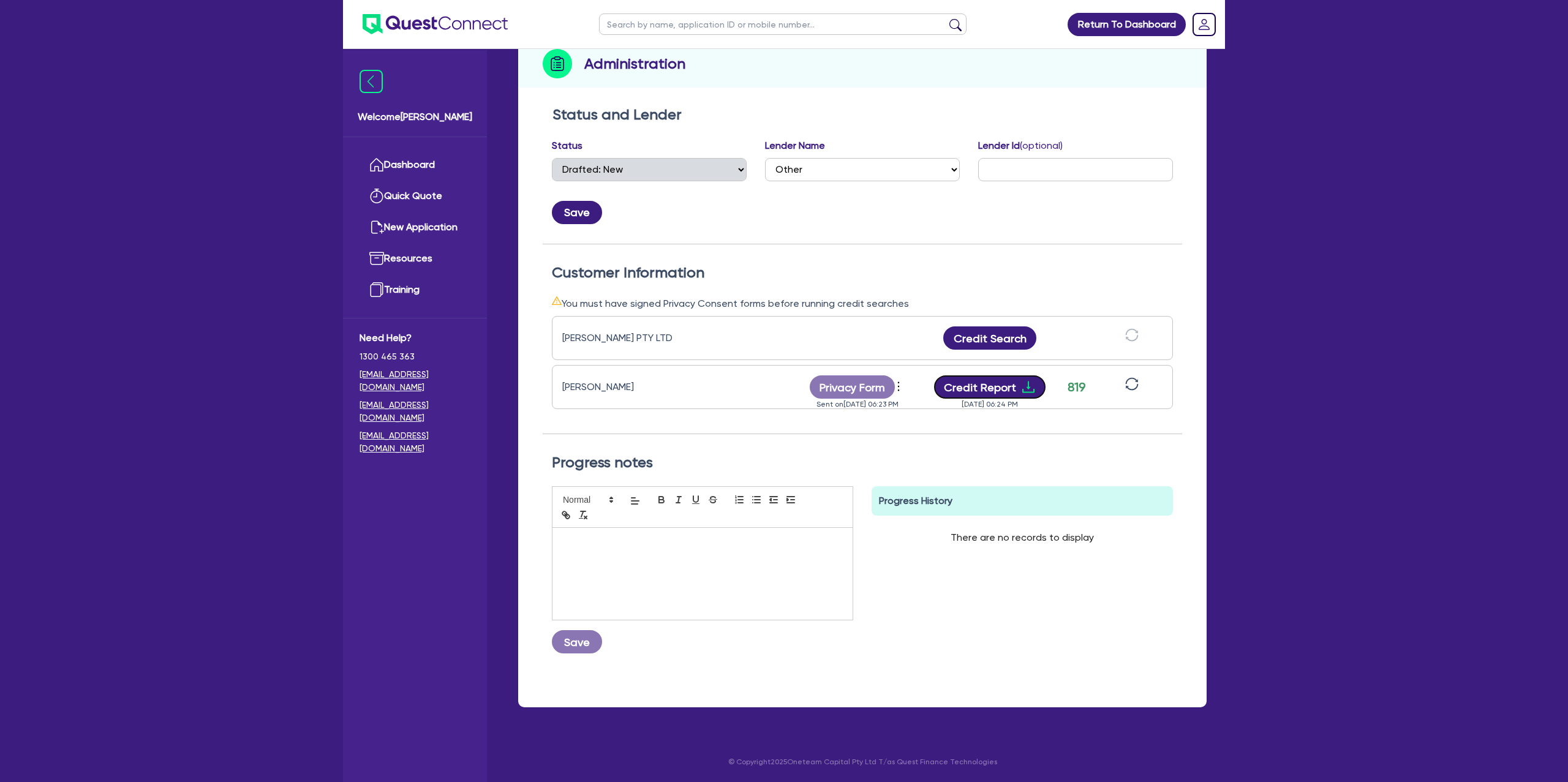
scroll to position [0, 0]
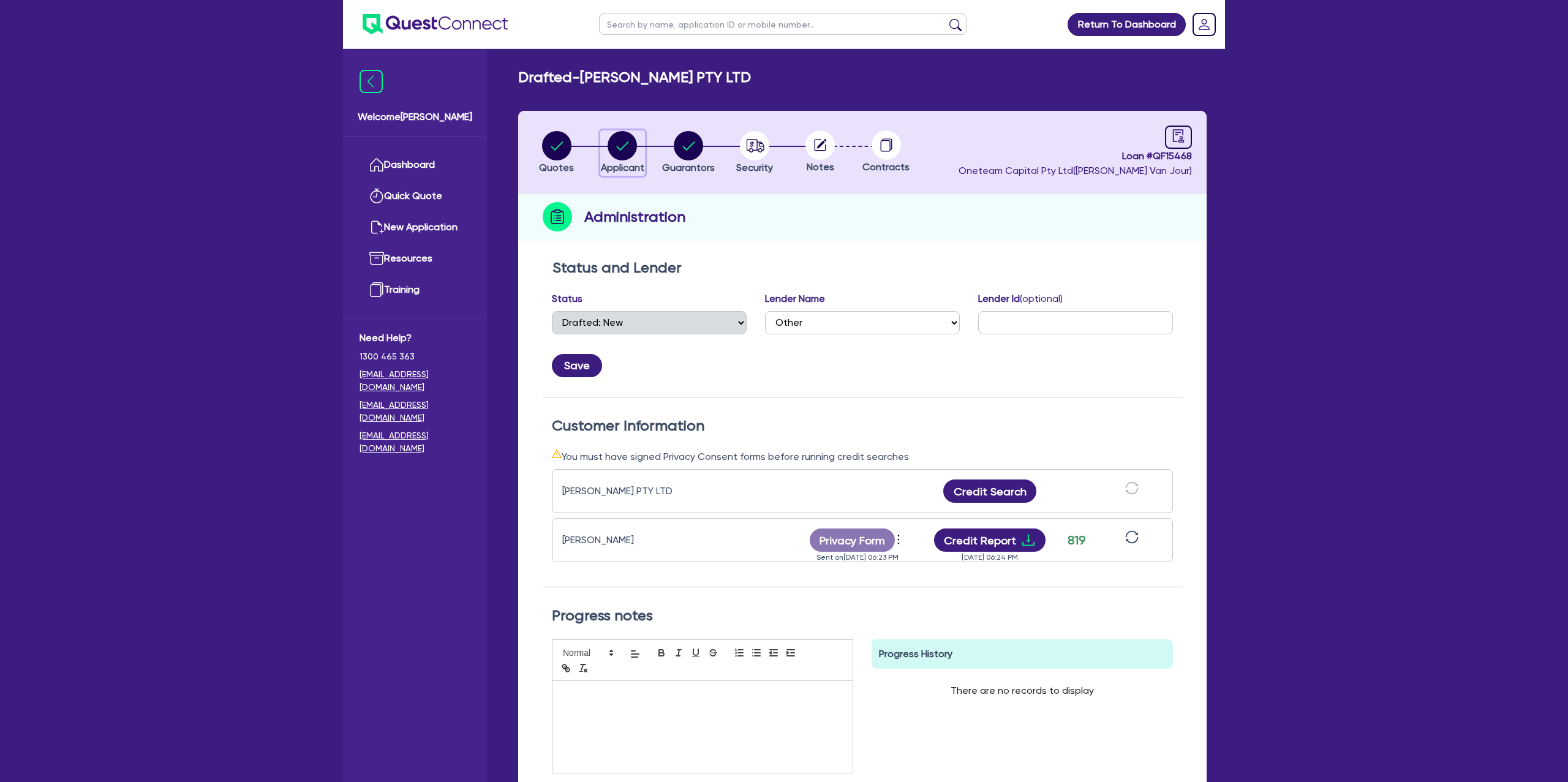
click at [618, 138] on circle "button" at bounding box center [623, 146] width 30 height 30
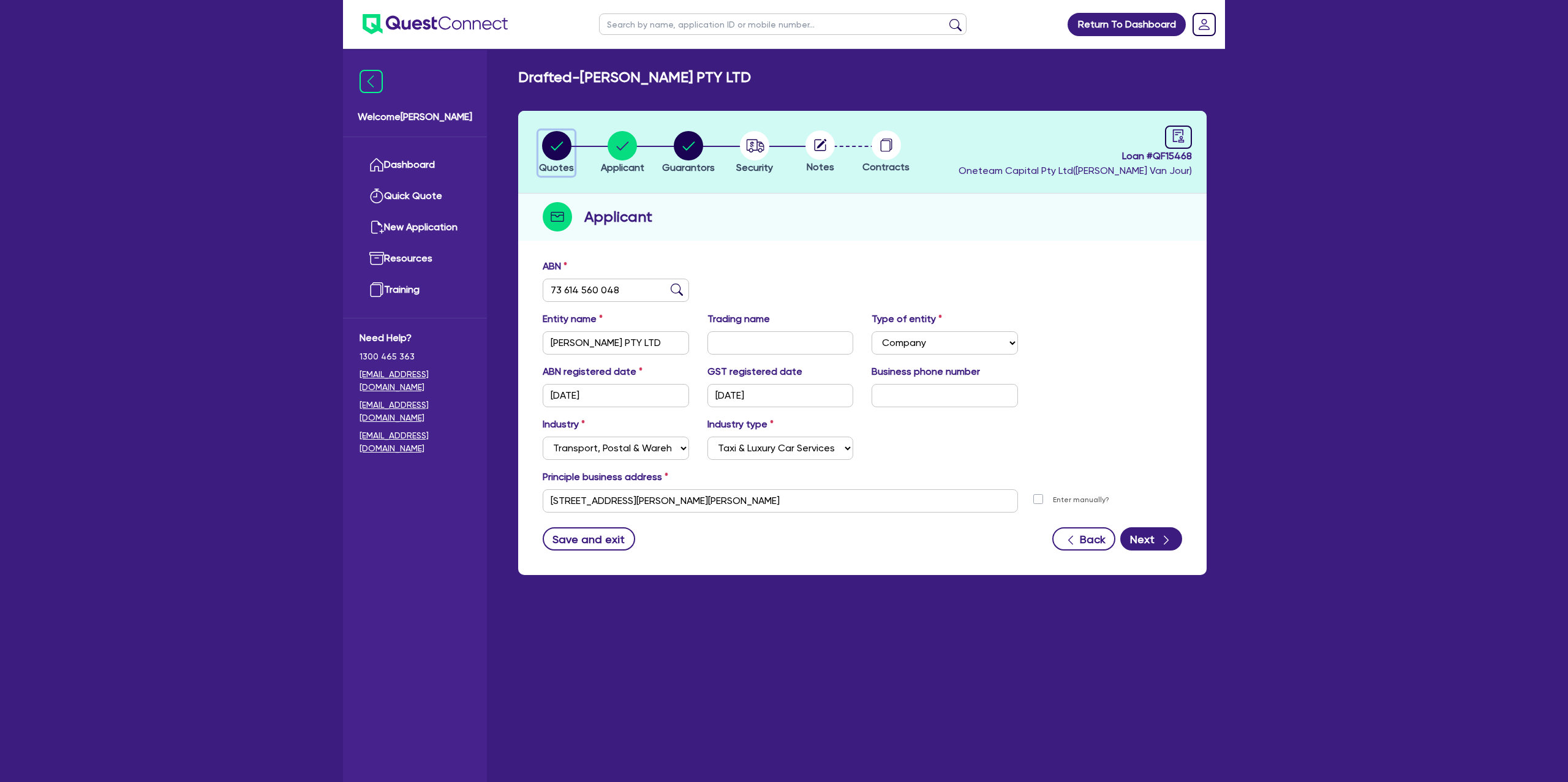
click at [561, 143] on icon "button" at bounding box center [557, 145] width 12 height 9
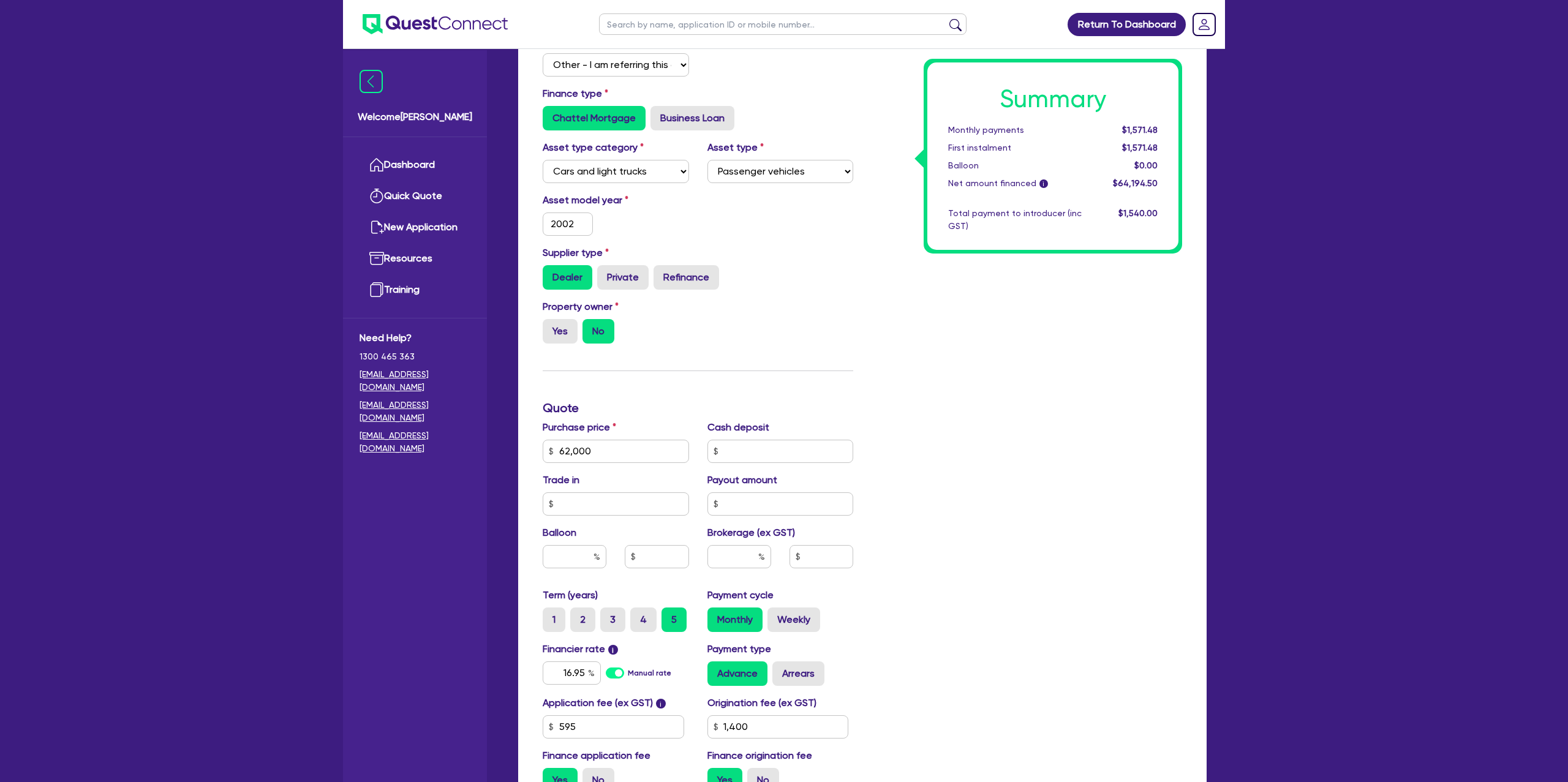
scroll to position [248, 0]
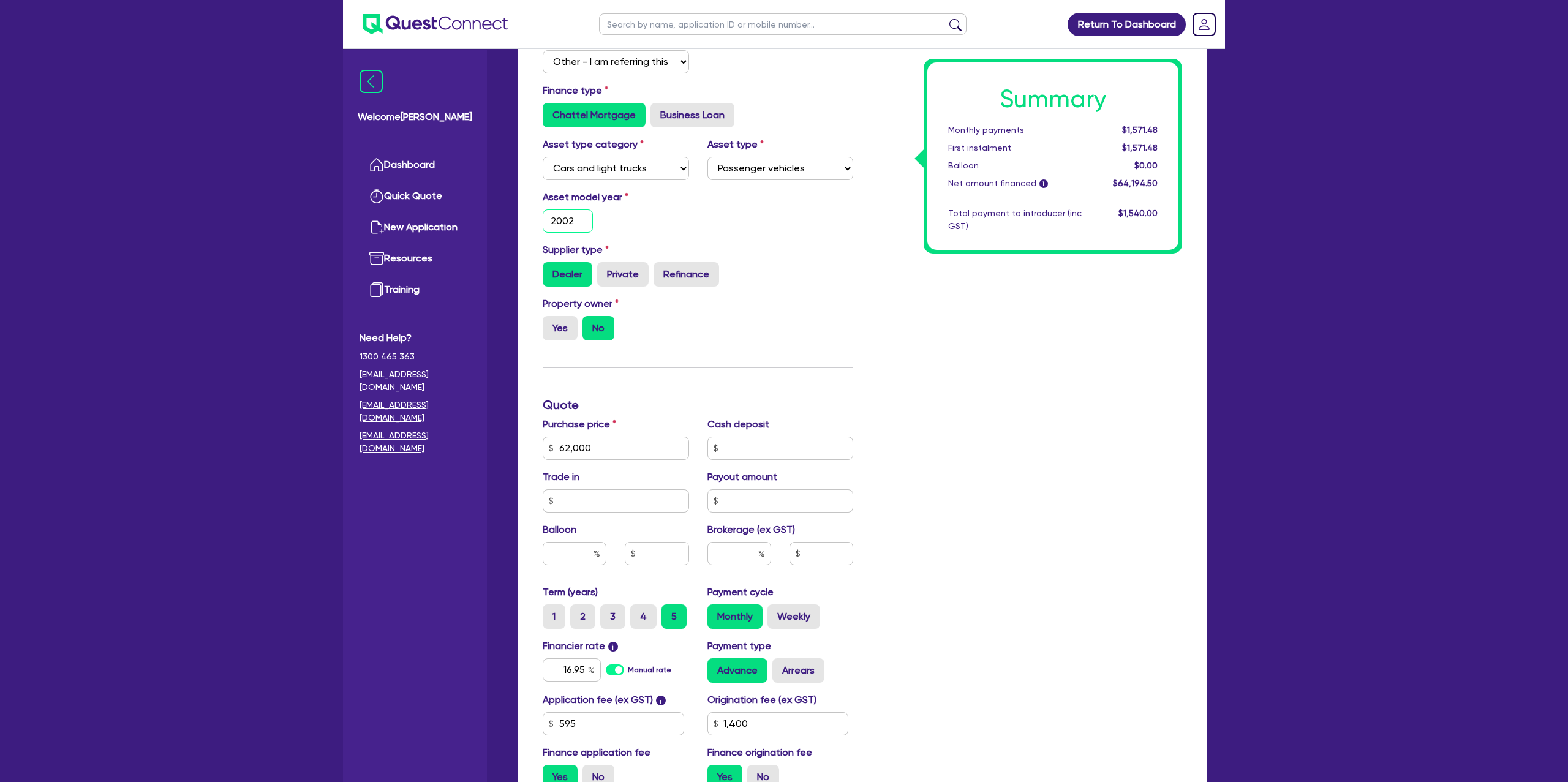
drag, startPoint x: 576, startPoint y: 222, endPoint x: 530, endPoint y: 222, distance: 46.0
click at [530, 222] on div "Funding Options Who will be funding this deal? Select I will fund 100% I will c…" at bounding box center [863, 433] width 689 height 857
click at [647, 227] on div "Asset model year [DATE]" at bounding box center [616, 211] width 165 height 43
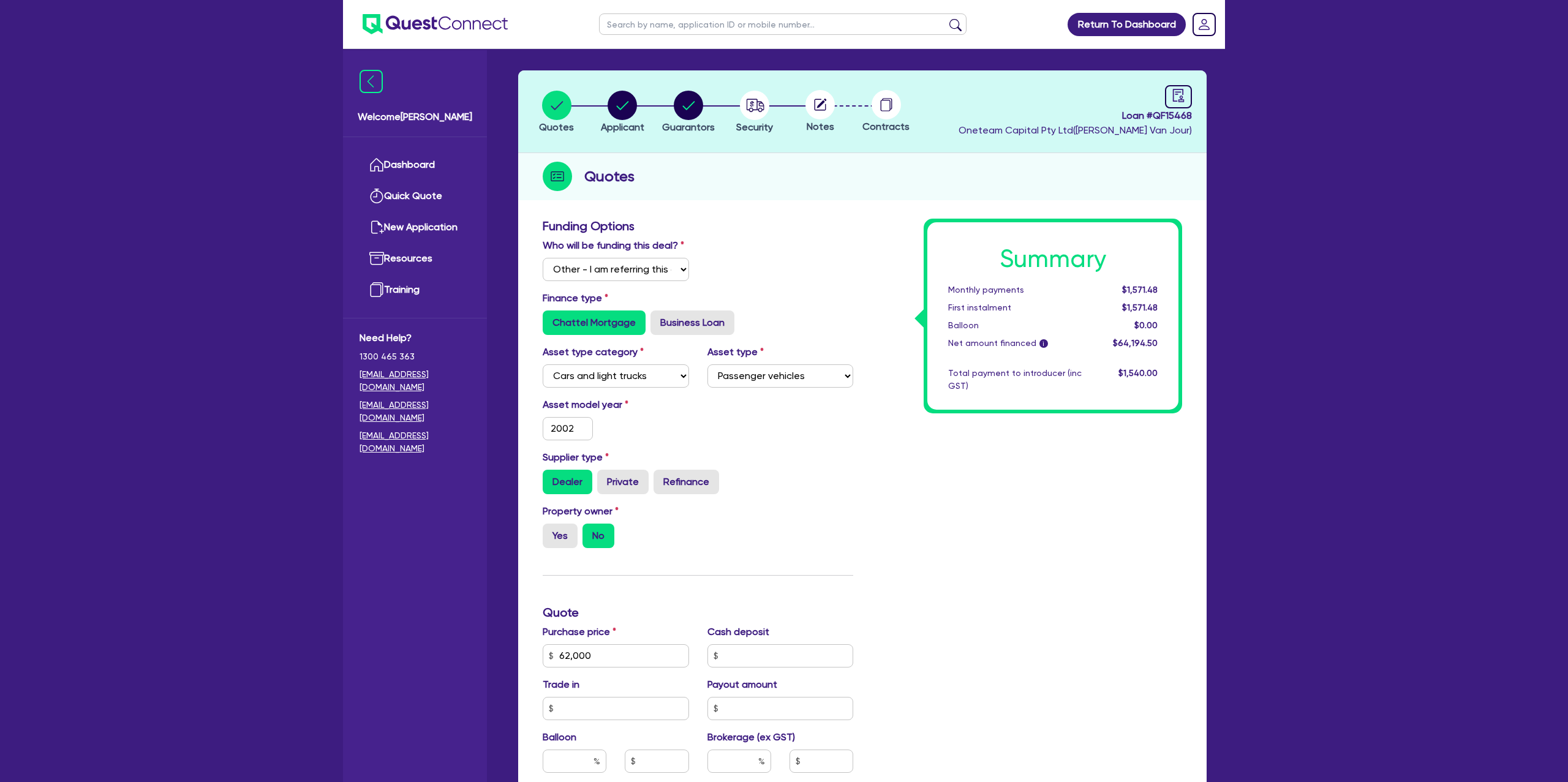
scroll to position [21, 0]
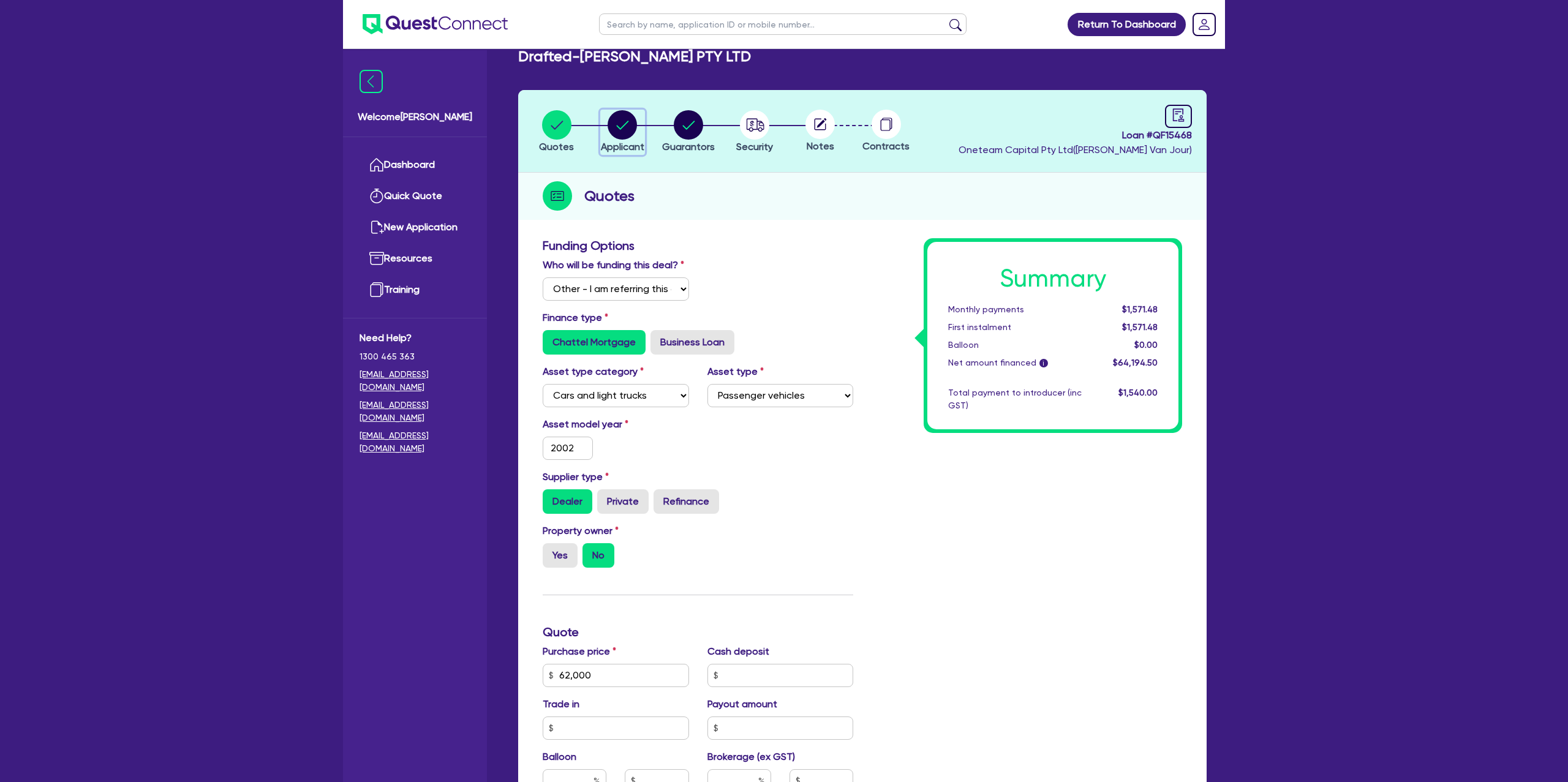
click at [610, 125] on circle "button" at bounding box center [623, 125] width 30 height 30
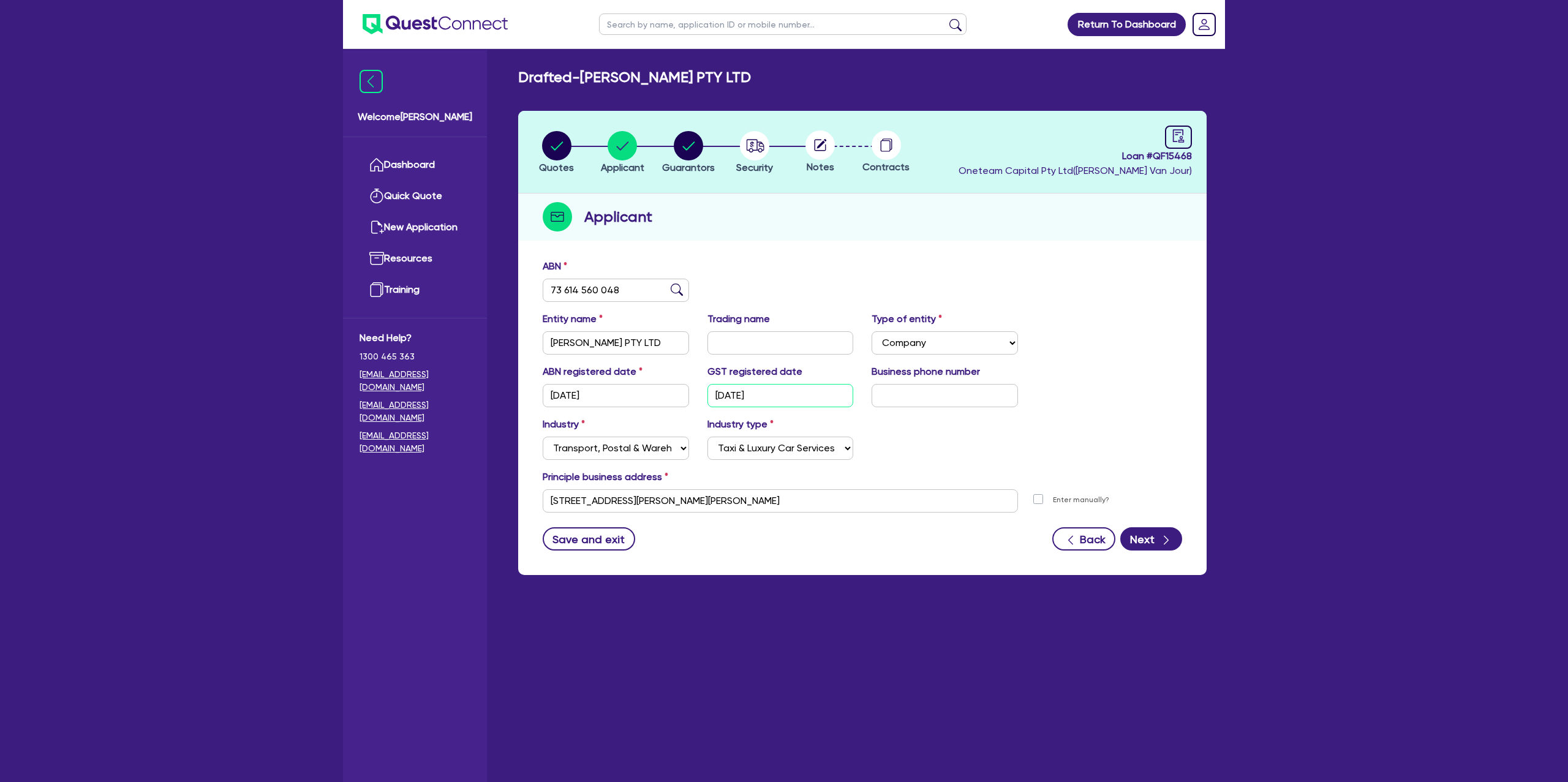
drag, startPoint x: 772, startPoint y: 391, endPoint x: 691, endPoint y: 394, distance: 81.1
click at [691, 394] on div "ABN registered date [DATE] GST registered date [DATE] Business phone number" at bounding box center [863, 391] width 658 height 53
click at [690, 144] on circle "button" at bounding box center [689, 146] width 30 height 30
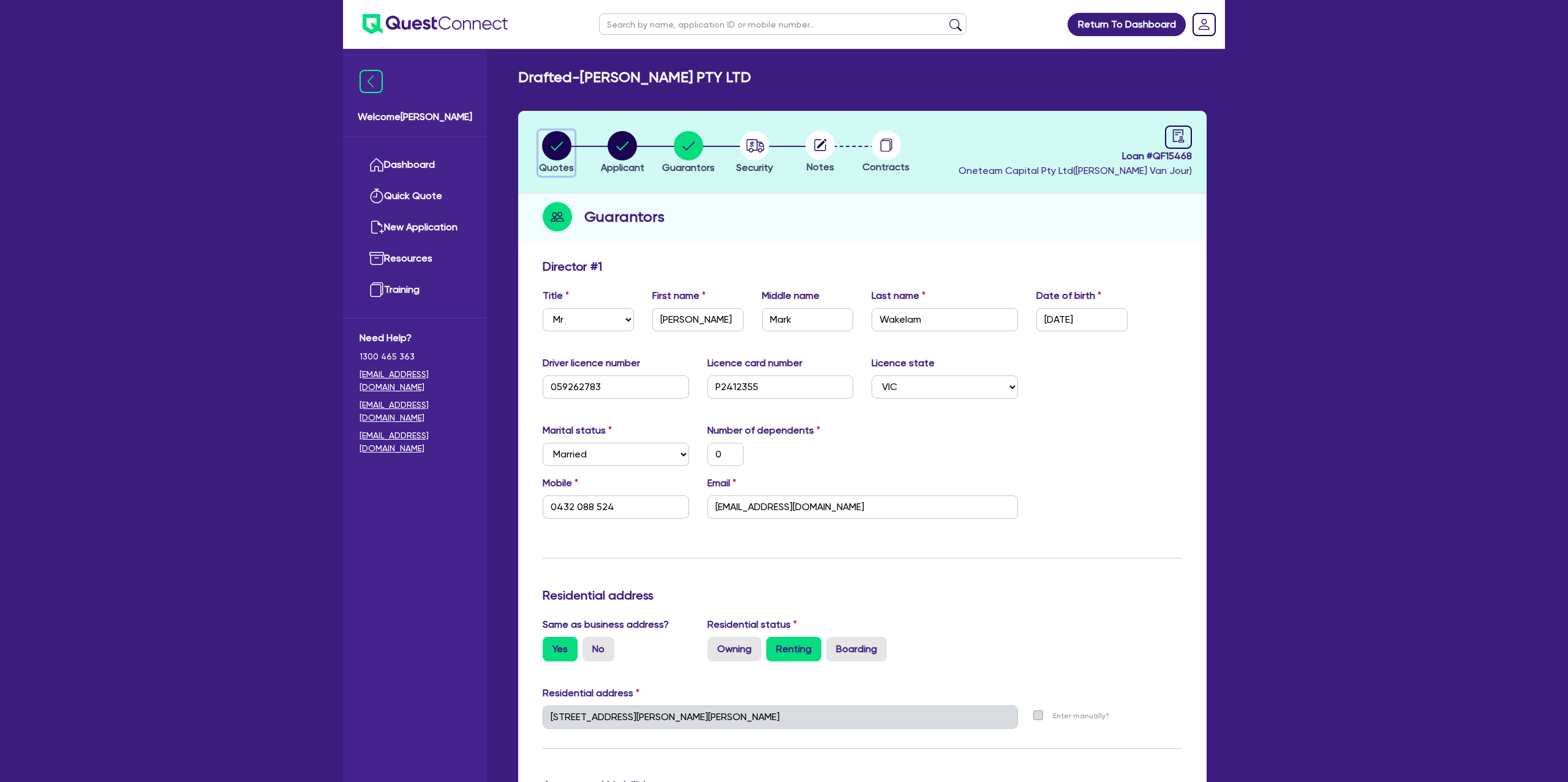
click at [563, 145] on circle "button" at bounding box center [557, 146] width 30 height 30
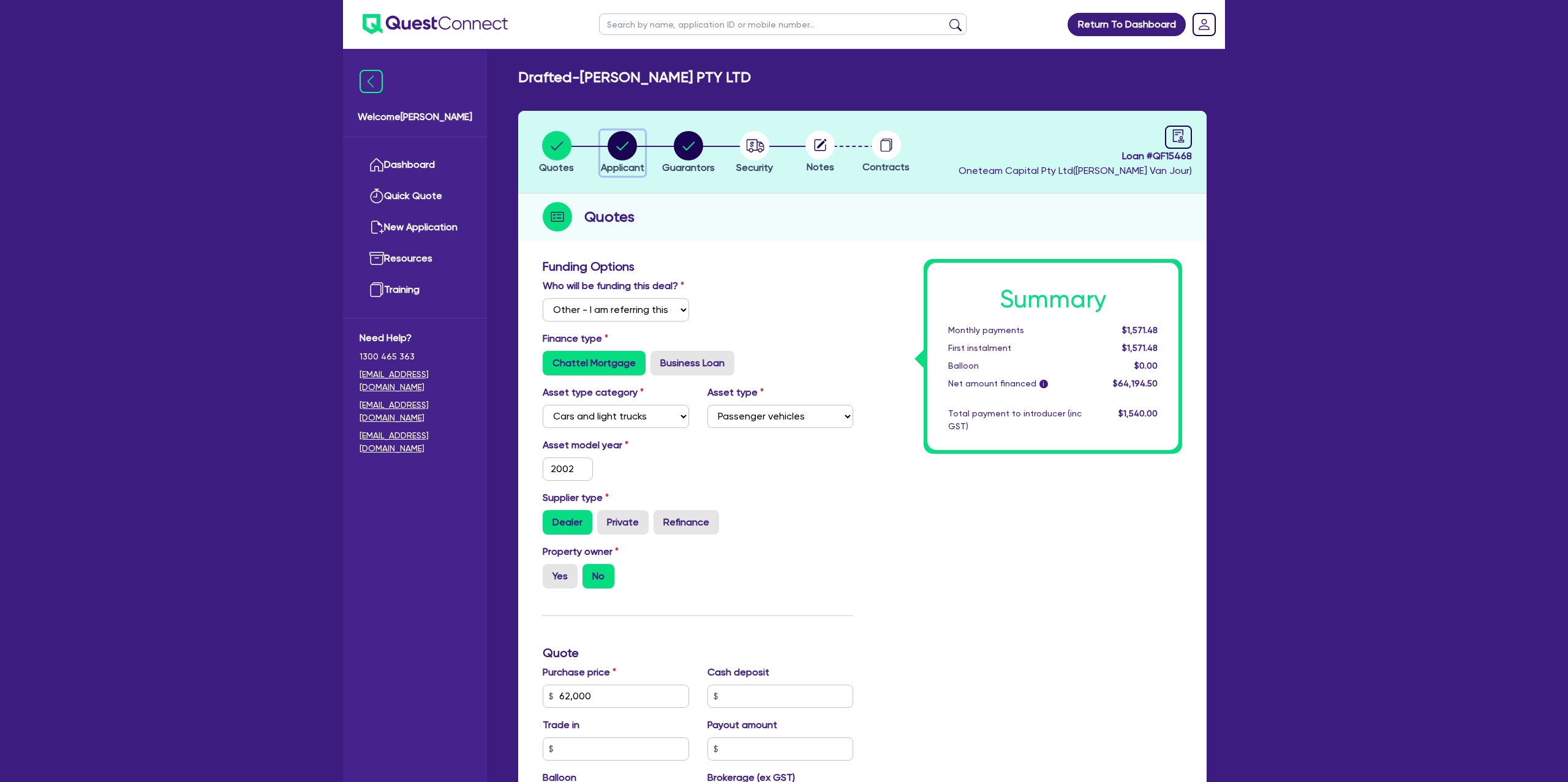
click at [627, 142] on icon "button" at bounding box center [623, 145] width 12 height 9
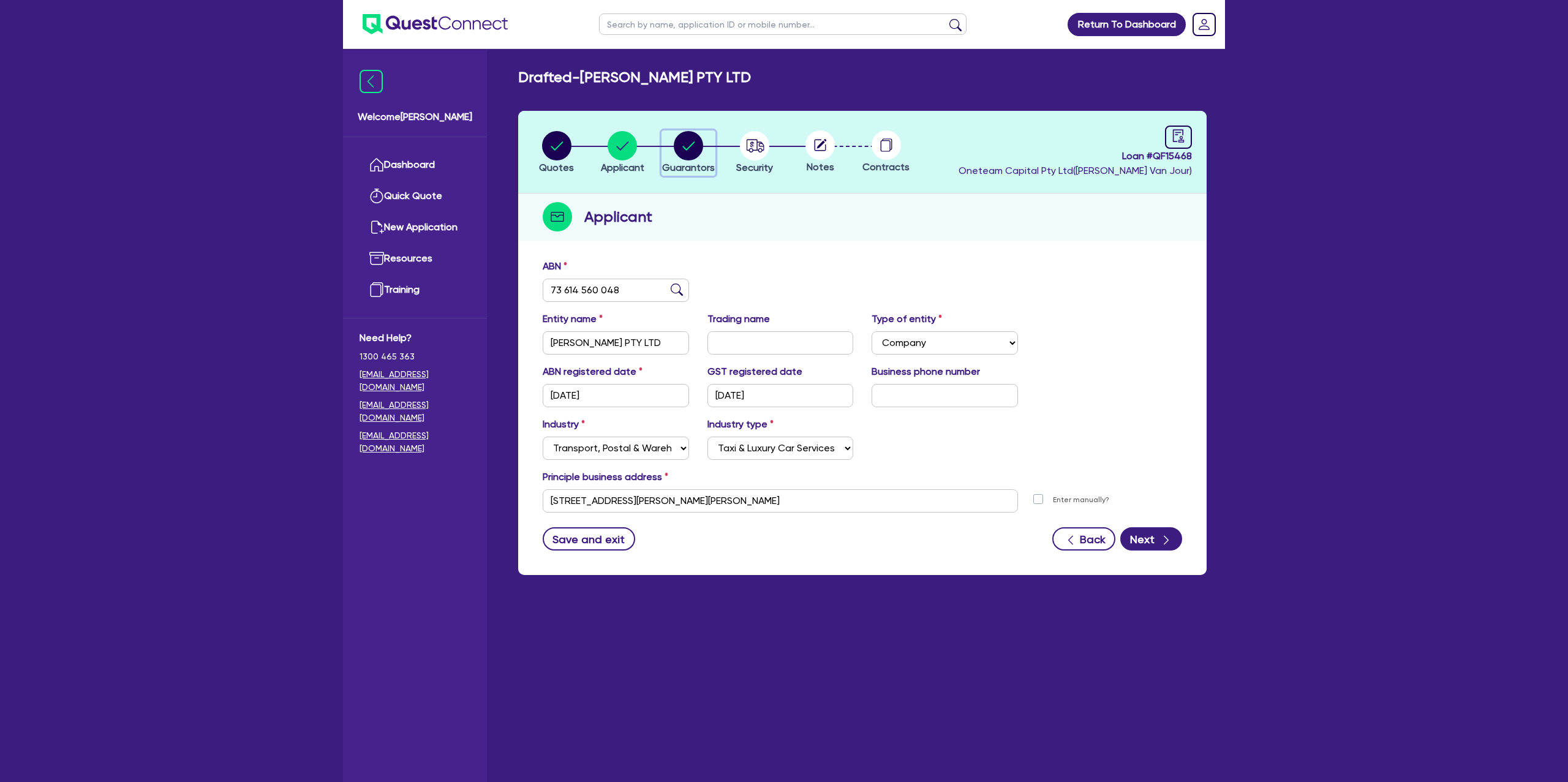
click at [689, 144] on circle "button" at bounding box center [689, 146] width 30 height 30
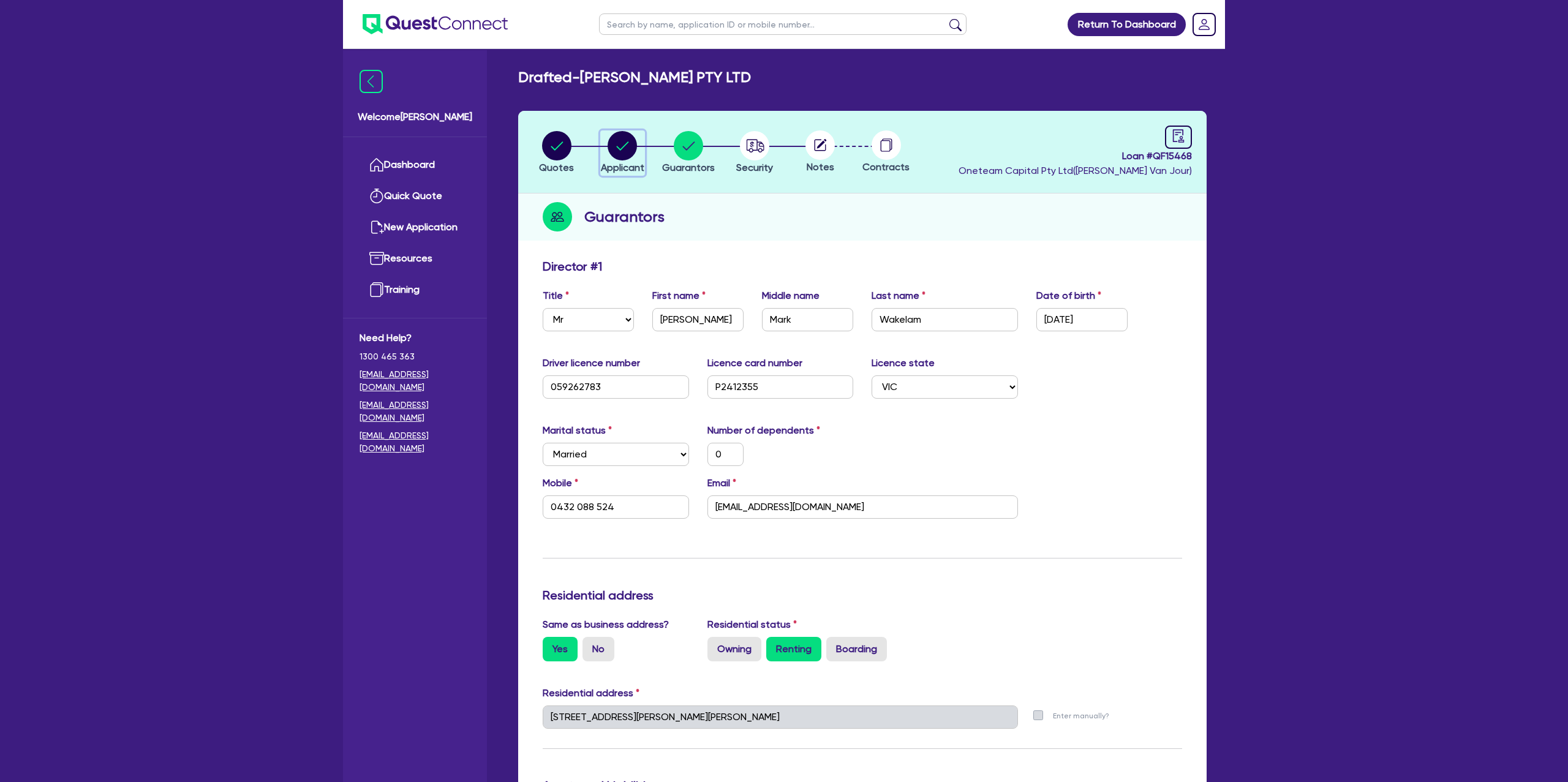
click at [622, 148] on icon "button" at bounding box center [623, 145] width 12 height 9
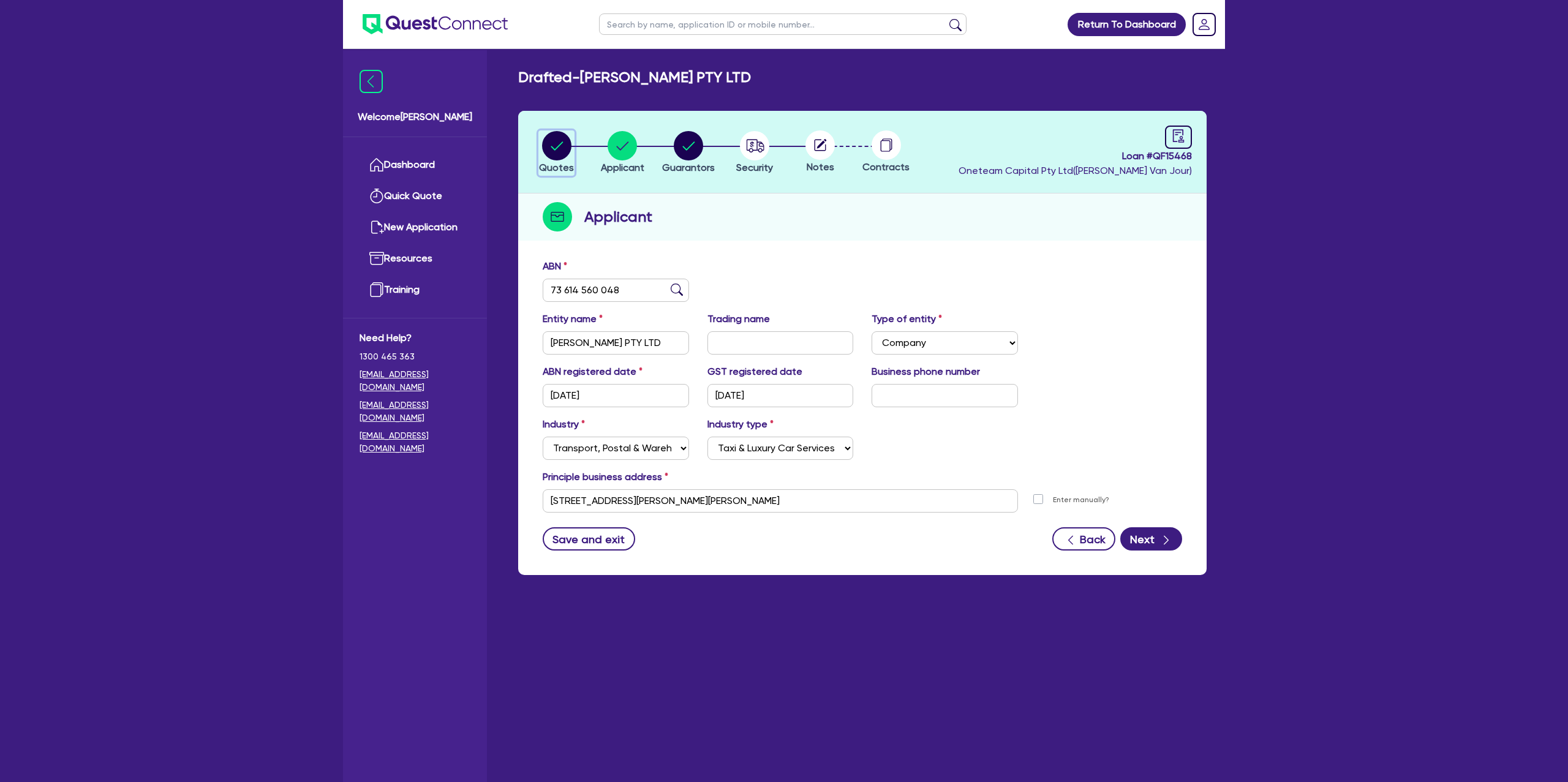
click at [558, 147] on circle "button" at bounding box center [557, 146] width 30 height 30
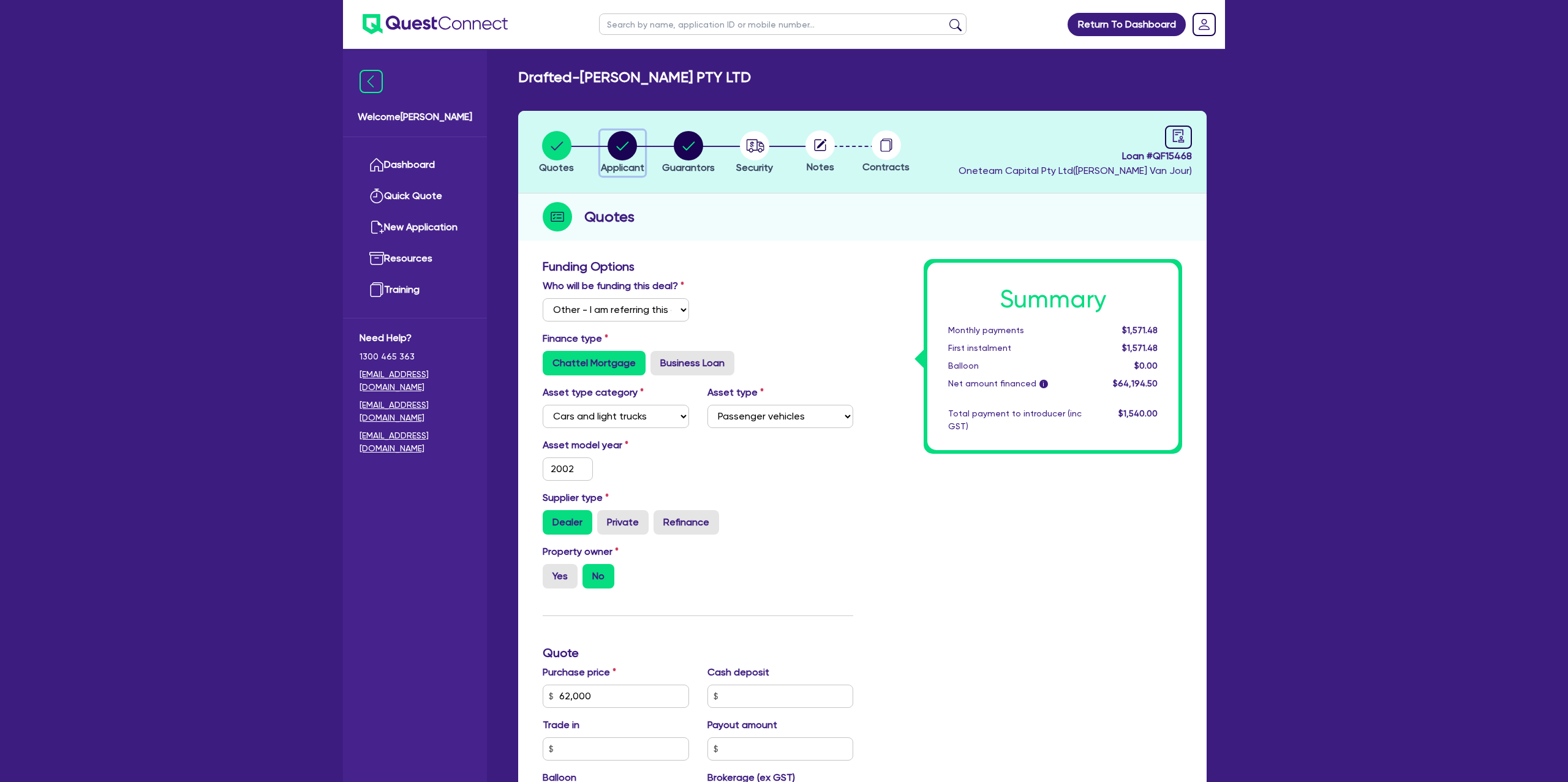
click at [623, 142] on circle "button" at bounding box center [623, 146] width 30 height 30
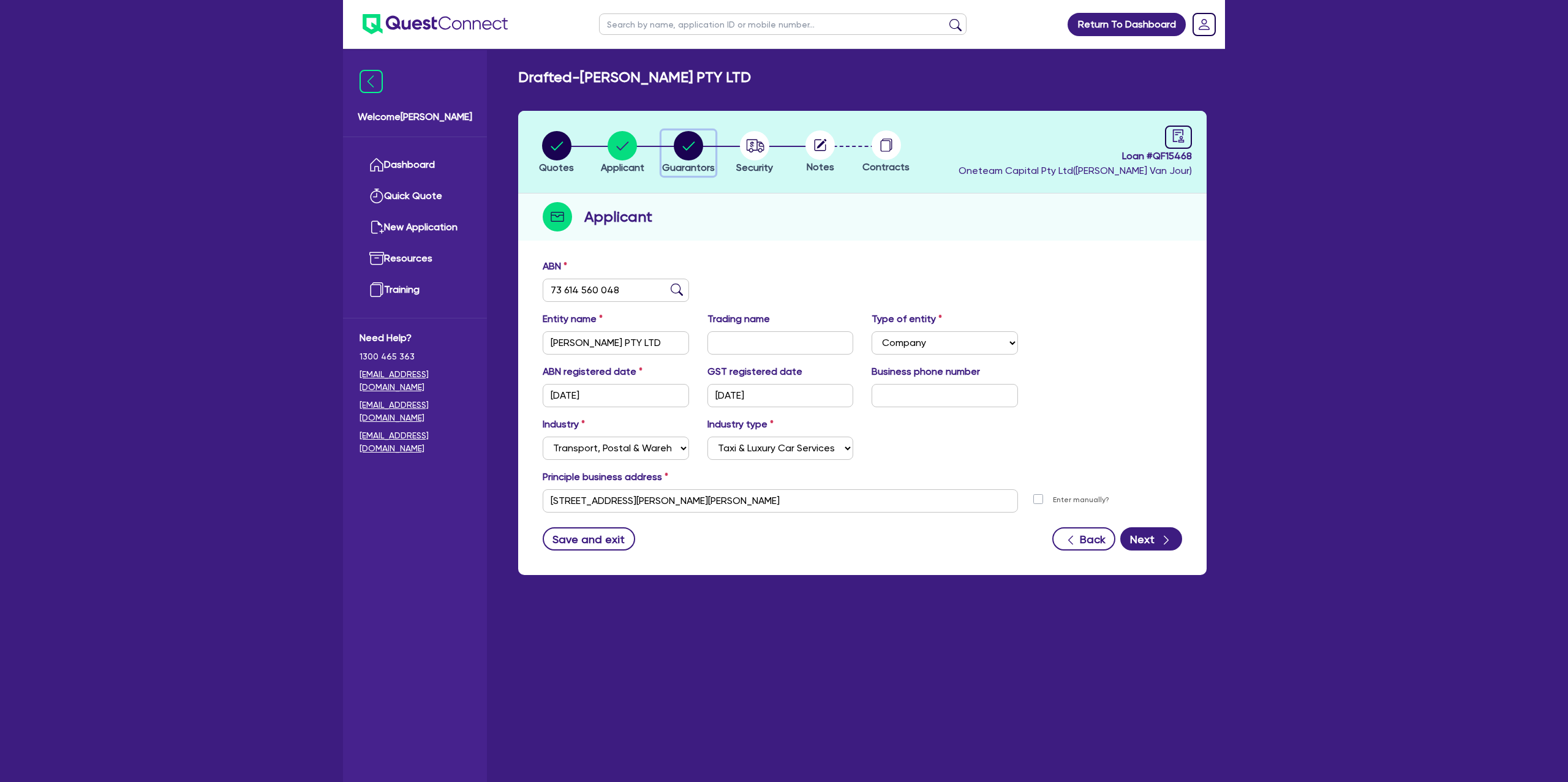
click at [683, 142] on circle "button" at bounding box center [689, 146] width 30 height 30
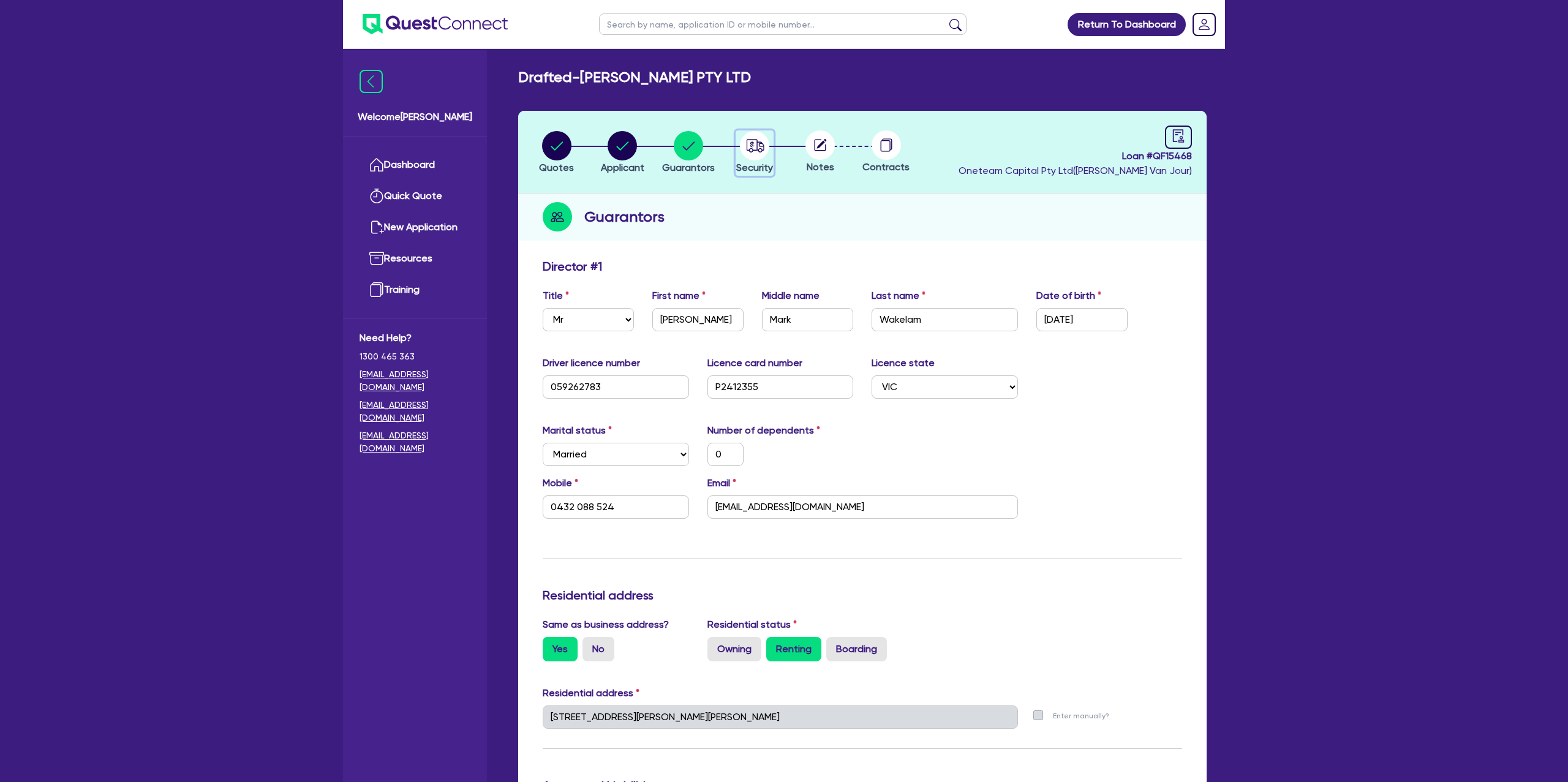
click at [759, 146] on icon "button" at bounding box center [755, 145] width 18 height 13
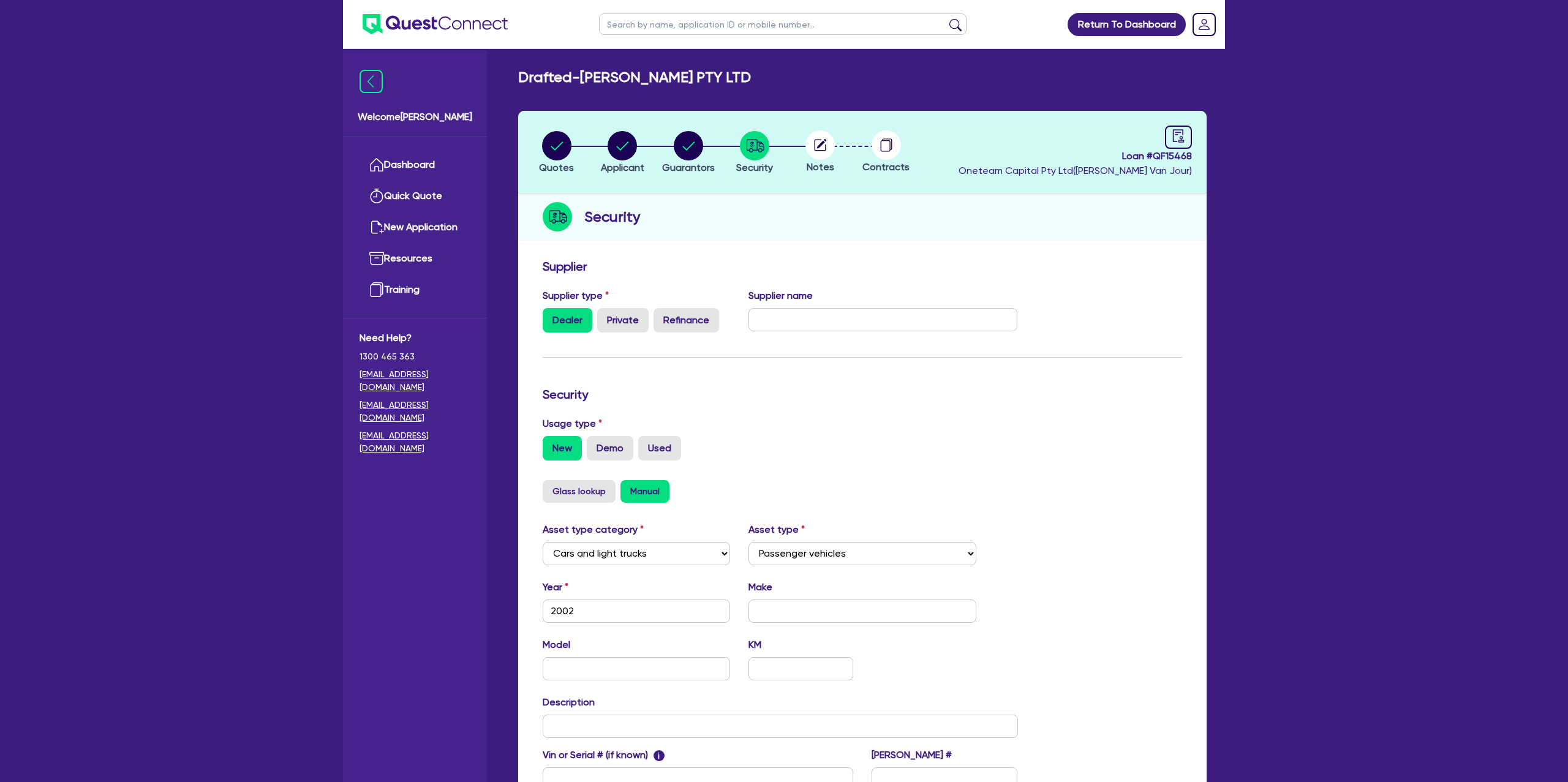
click at [818, 145] on icon at bounding box center [822, 143] width 10 height 10
click at [816, 145] on circle at bounding box center [820, 145] width 30 height 30
click at [1170, 131] on div at bounding box center [1179, 137] width 27 height 24
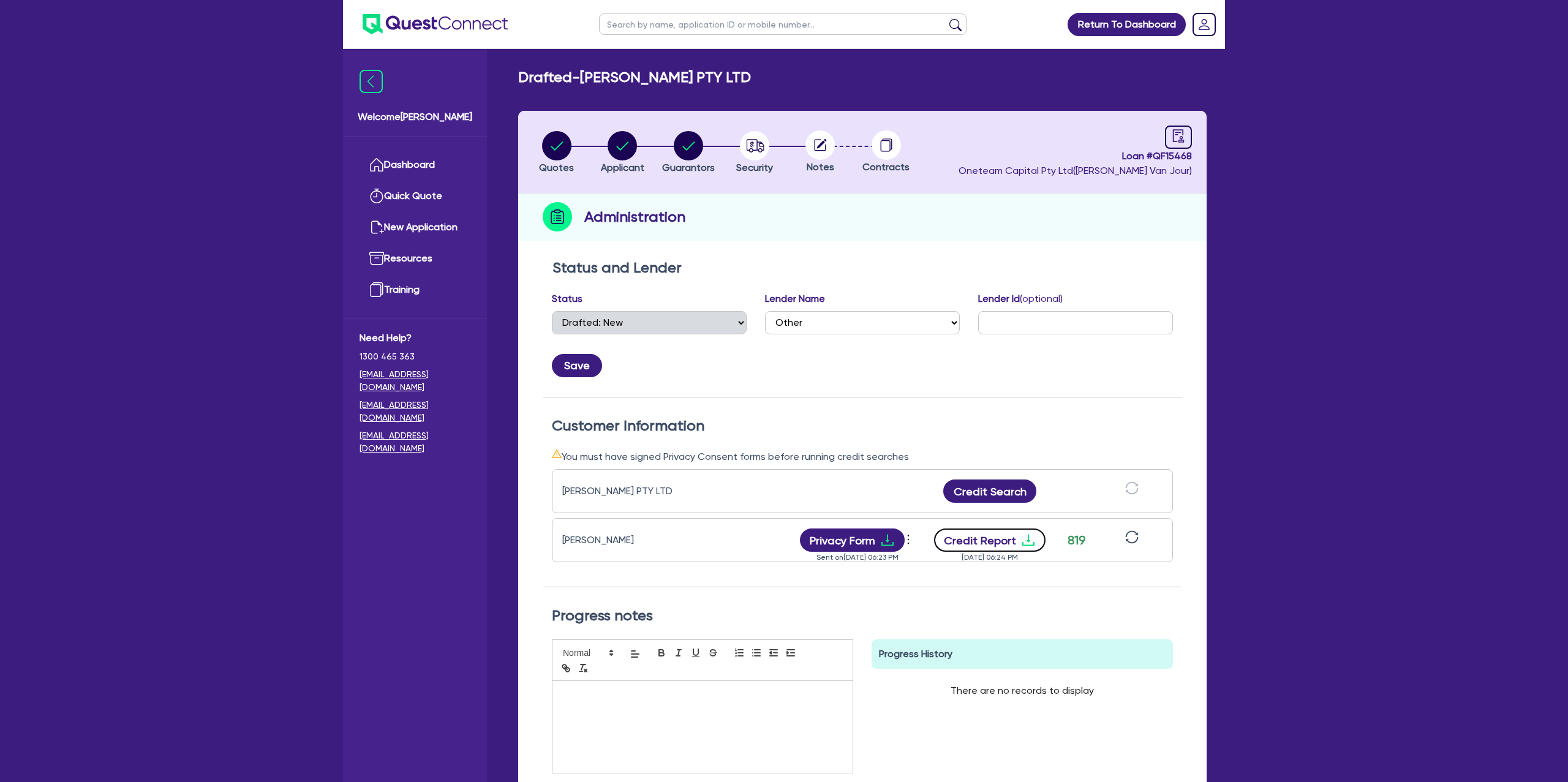
click at [1023, 535] on button "Credit Report" at bounding box center [990, 540] width 112 height 24
drag, startPoint x: 773, startPoint y: 192, endPoint x: 731, endPoint y: 187, distance: 42.3
click at [768, 191] on header "Quotes Applicant [GEOGRAPHIC_DATA] Security Notes Contracts Loan # QF15468 Onet…" at bounding box center [863, 152] width 689 height 83
click at [689, 143] on circle "button" at bounding box center [689, 146] width 30 height 30
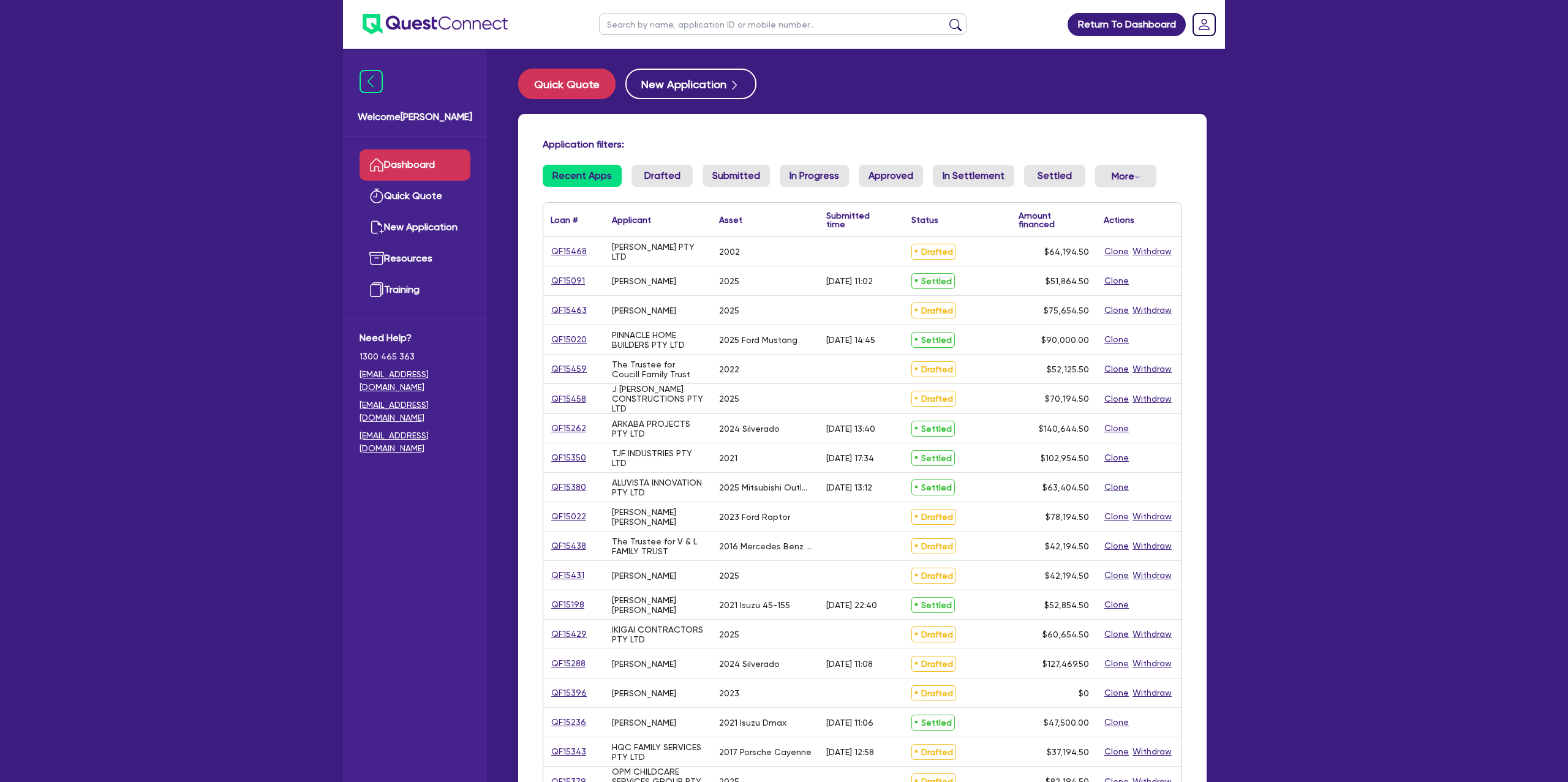
click at [646, 28] on input "text" at bounding box center [782, 24] width 367 height 22
click at [569, 307] on link "QF15463" at bounding box center [569, 310] width 37 height 14
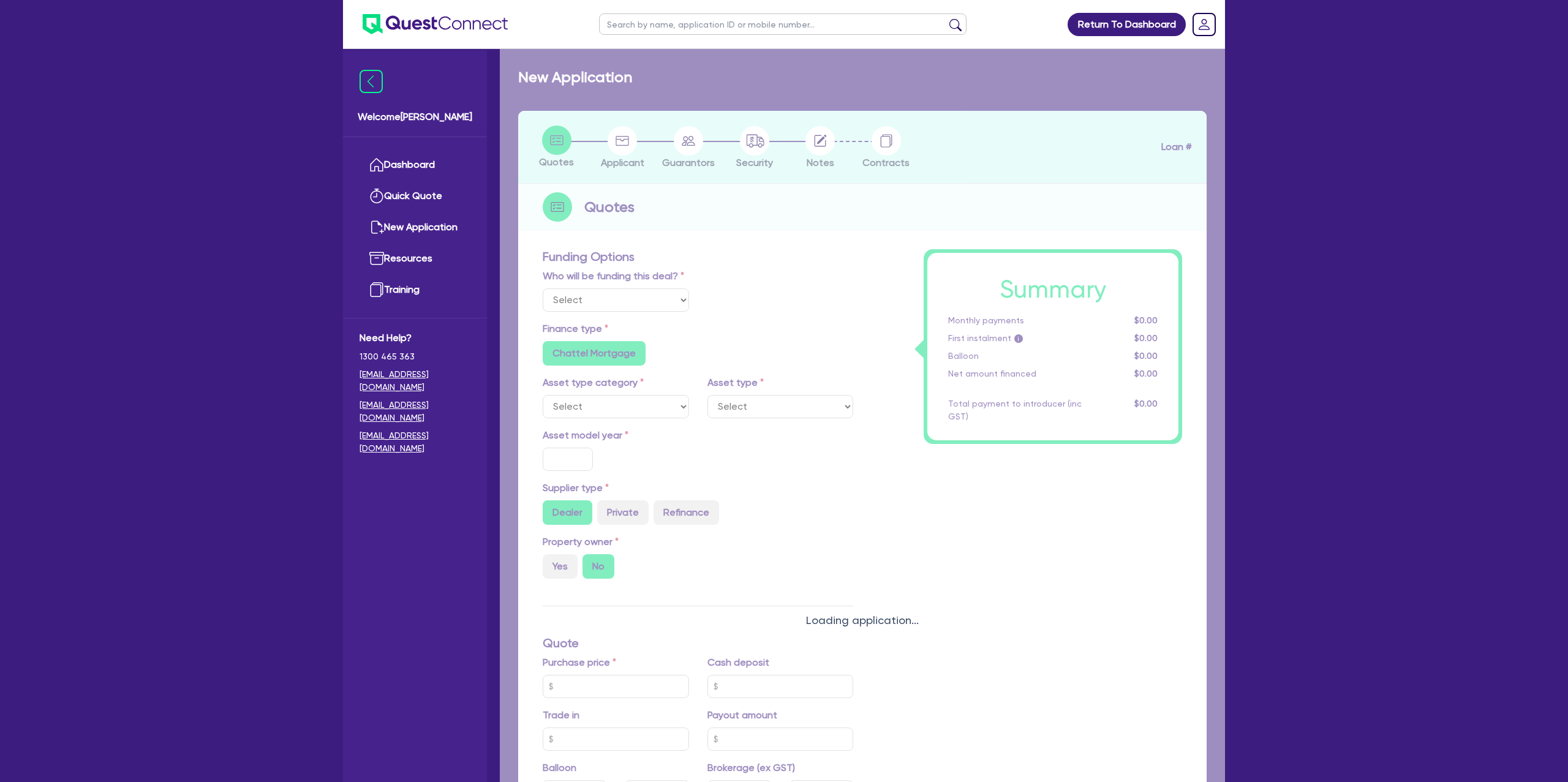
select select "Other"
select select "CARS_AND_LIGHT_TRUCKS"
type input "2025"
radio input "true"
type input "75,000"
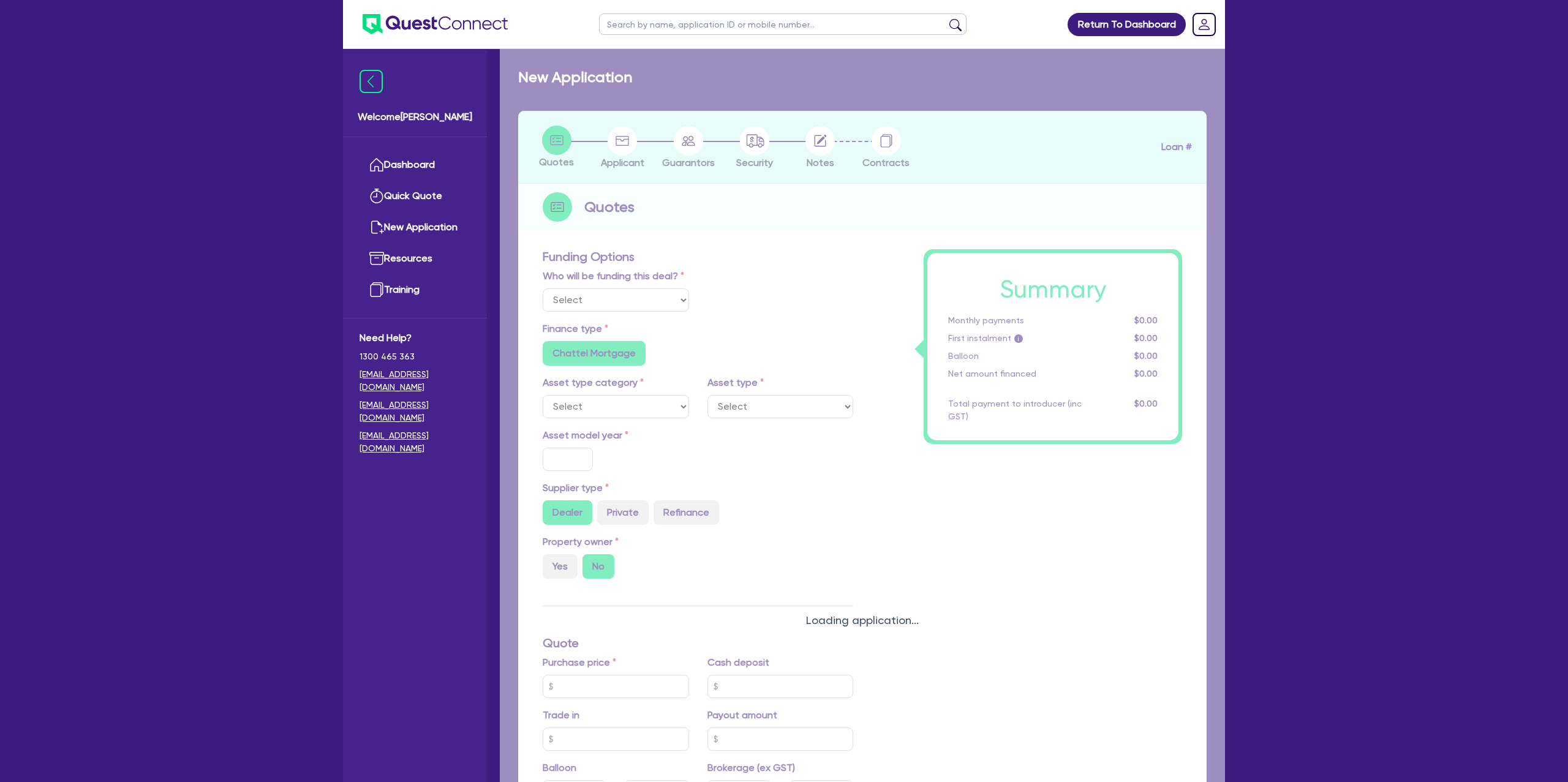
type input "8.99"
type input "1,400"
radio input "true"
radio input "false"
select select "PASSENGER_VEHICLES"
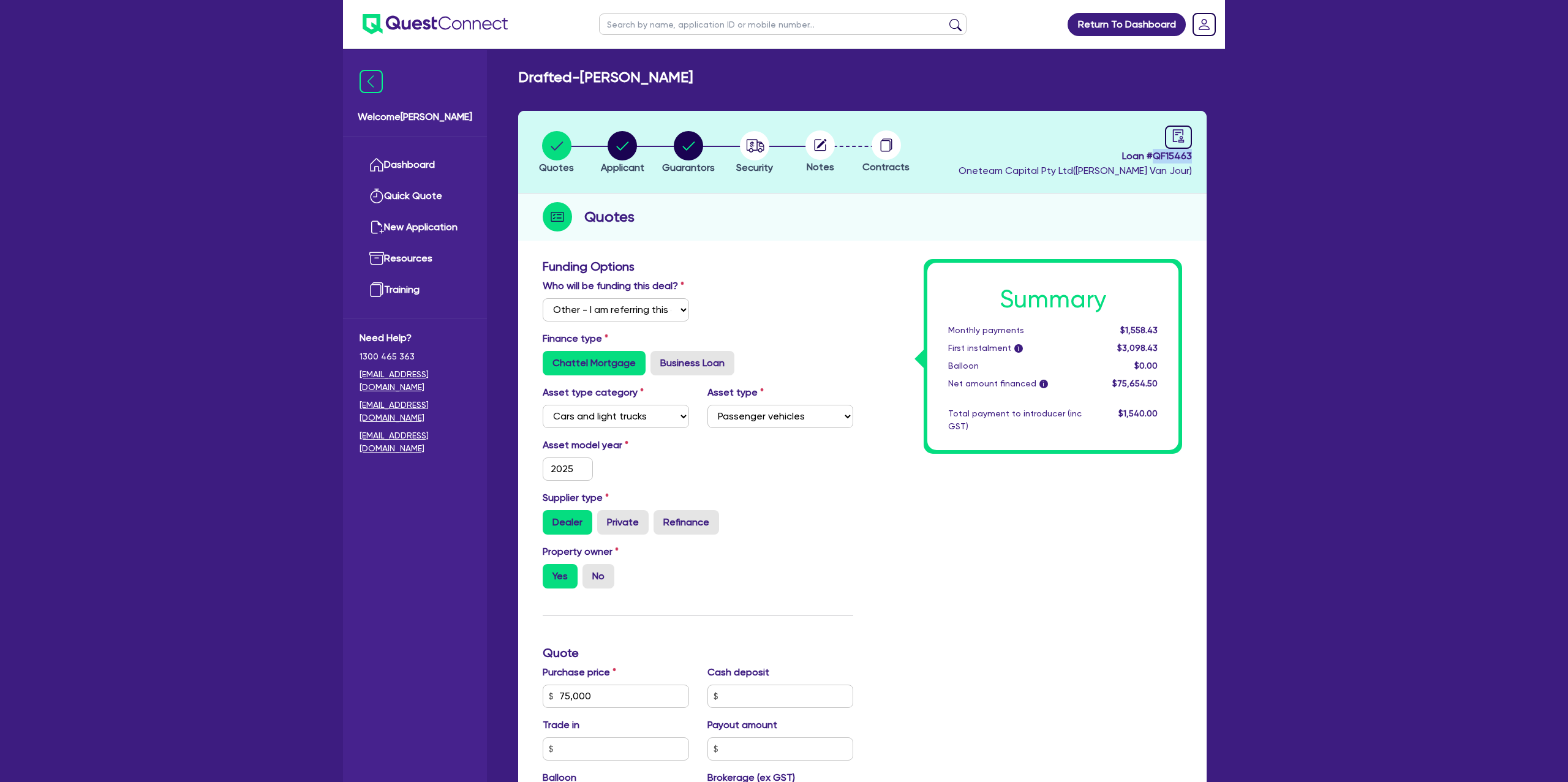
drag, startPoint x: 1156, startPoint y: 155, endPoint x: 1214, endPoint y: 157, distance: 58.0
click at [1214, 157] on div "Quotes Applicant Guarantors Security Notes Contracts Loan # QF15463 Oneteam Cap…" at bounding box center [862, 618] width 707 height 1013
copy span "QF15463"
